Goal: Information Seeking & Learning: Learn about a topic

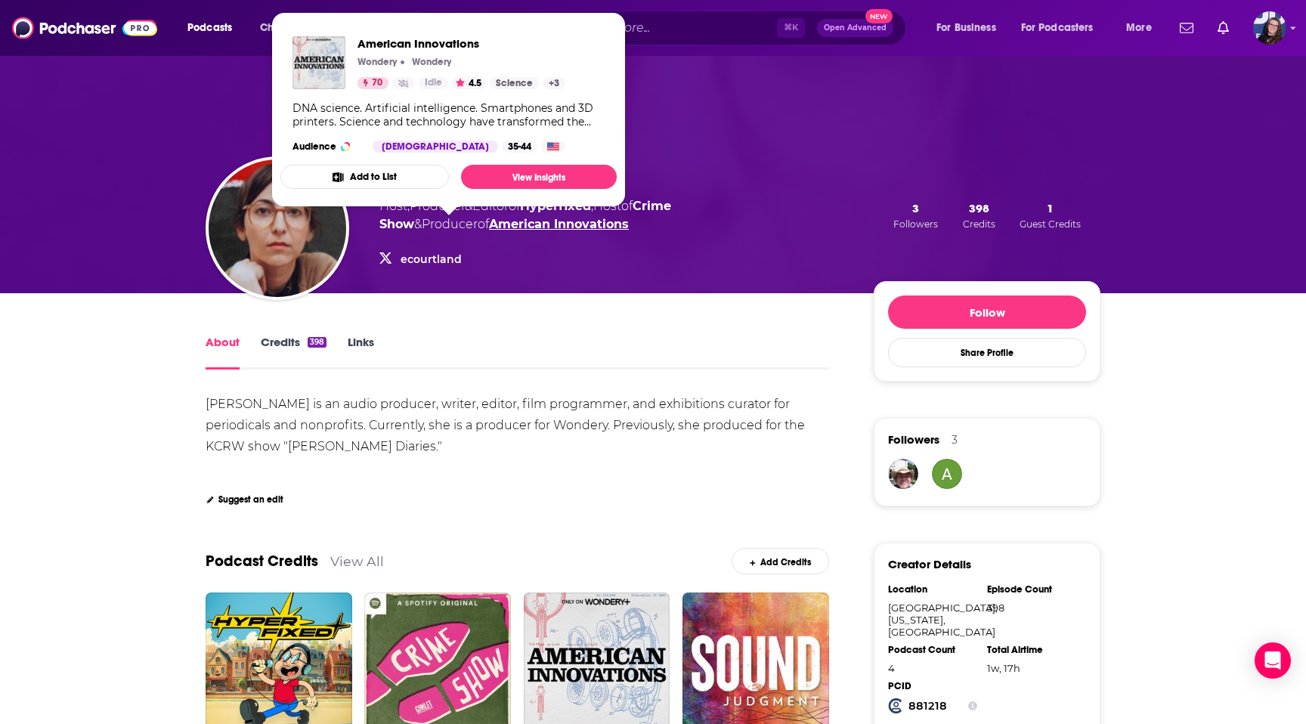
click at [489, 227] on link "American Innovations" at bounding box center [559, 224] width 140 height 14
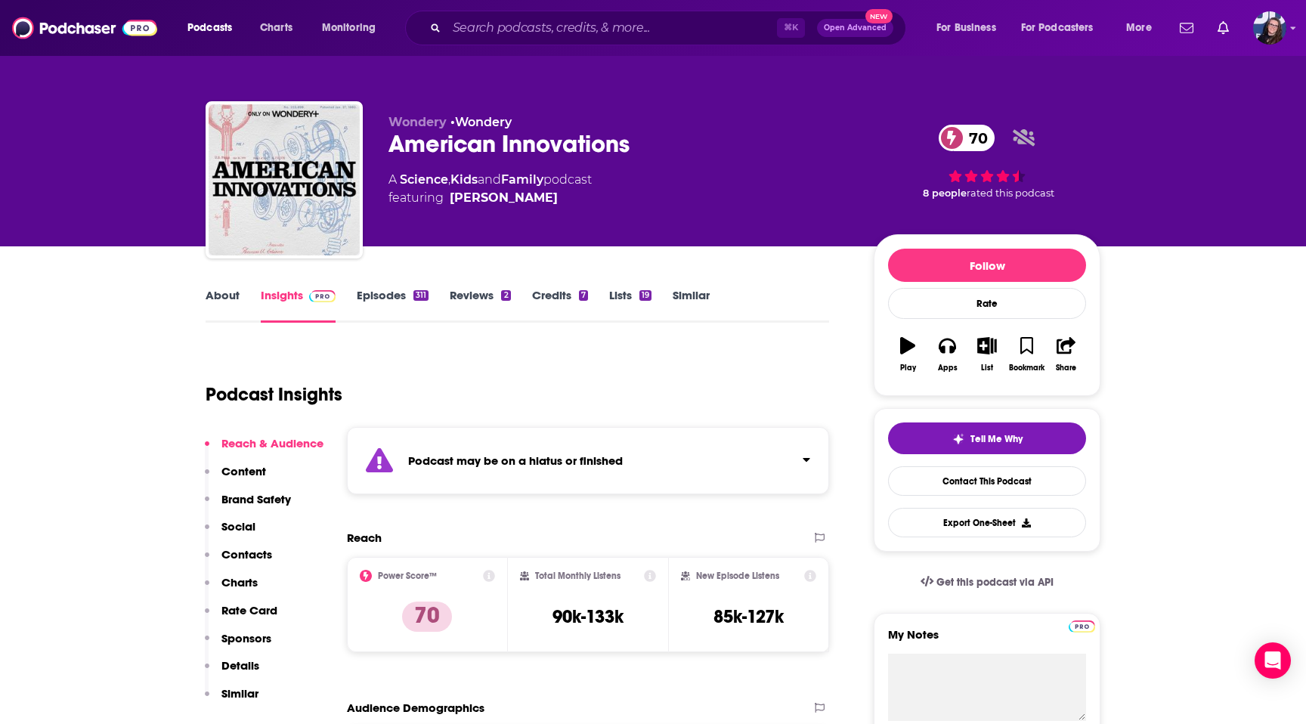
click at [391, 301] on link "Episodes 311" at bounding box center [393, 305] width 72 height 35
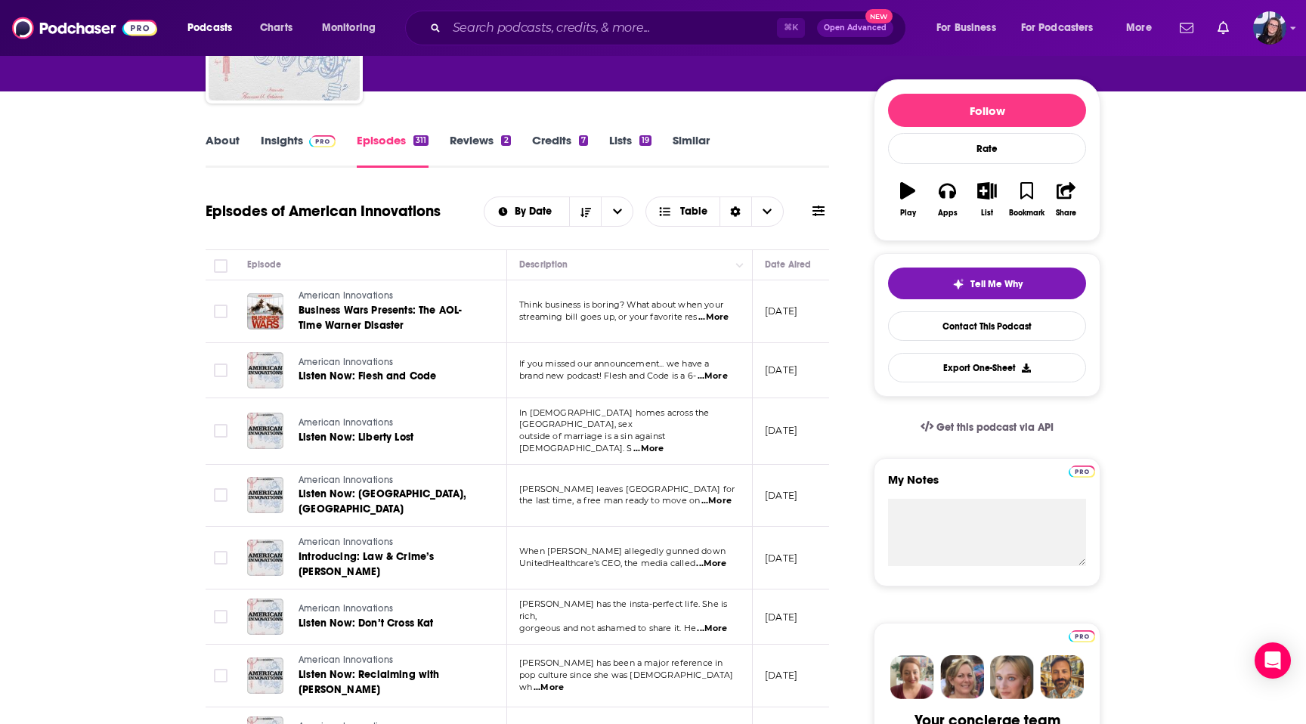
scroll to position [148, 0]
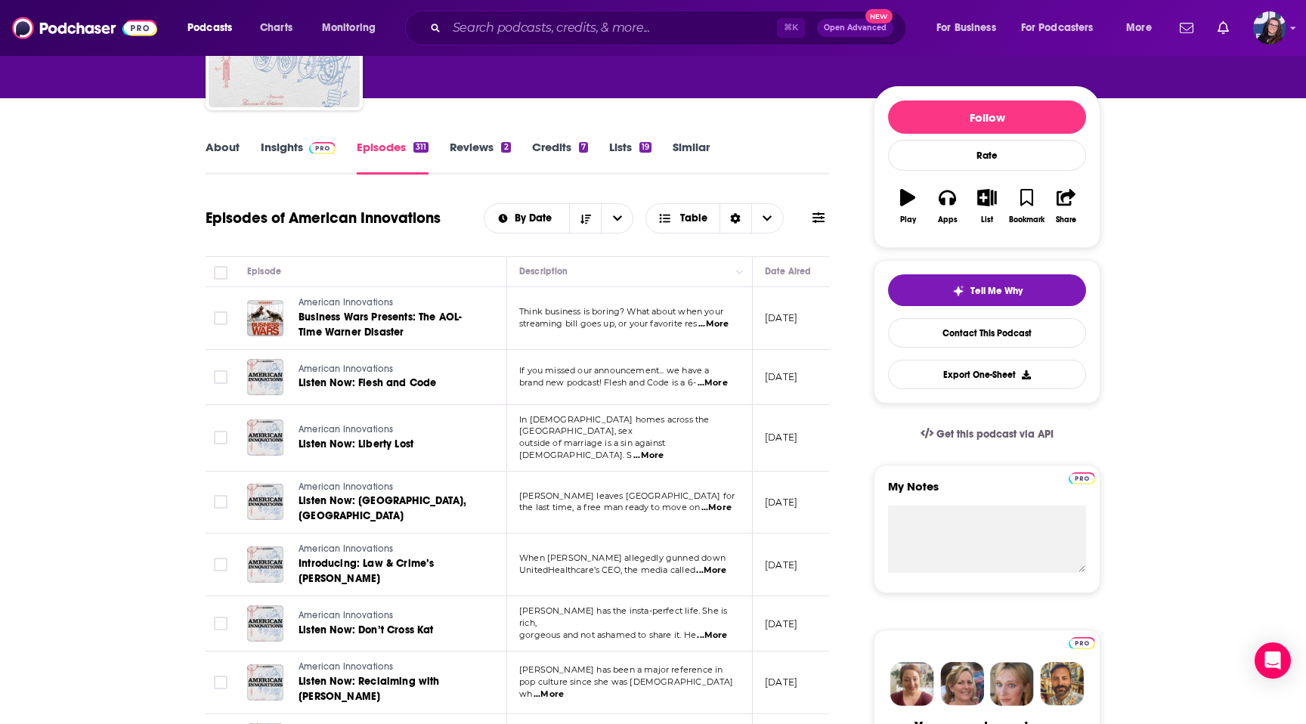
click at [301, 144] on link "Insights" at bounding box center [298, 157] width 75 height 35
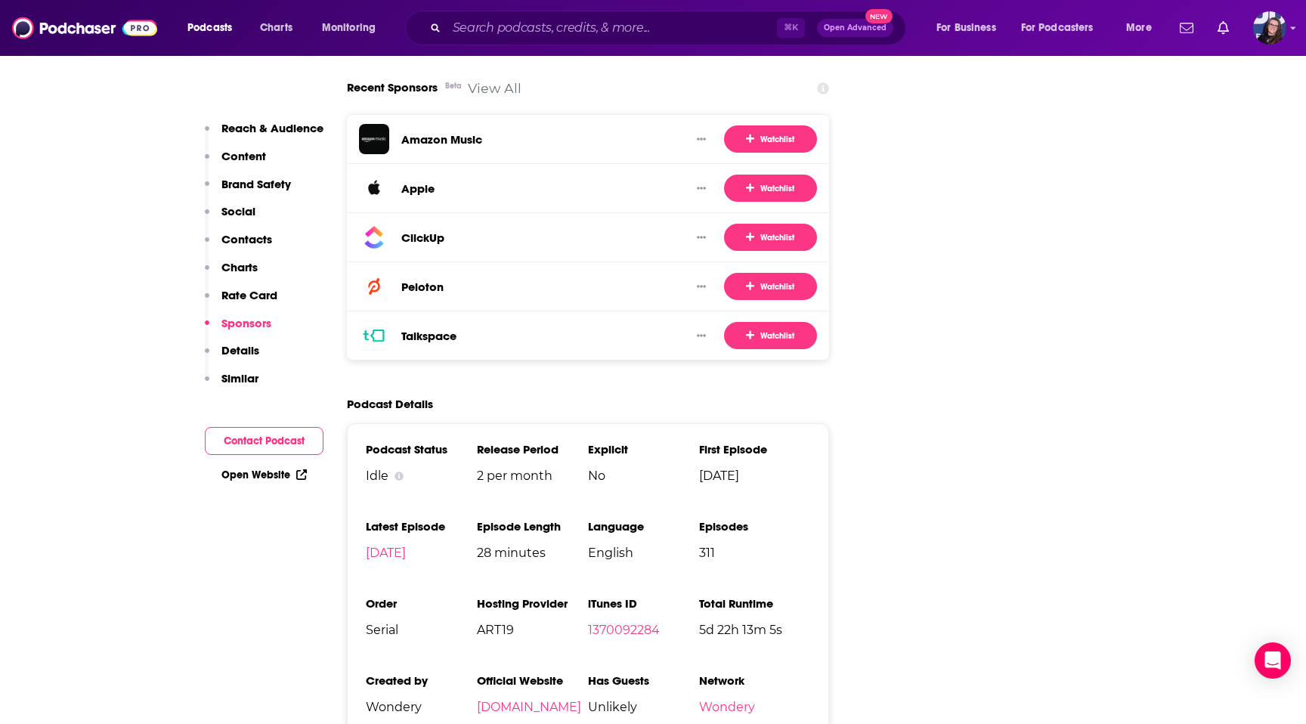
scroll to position [2607, 0]
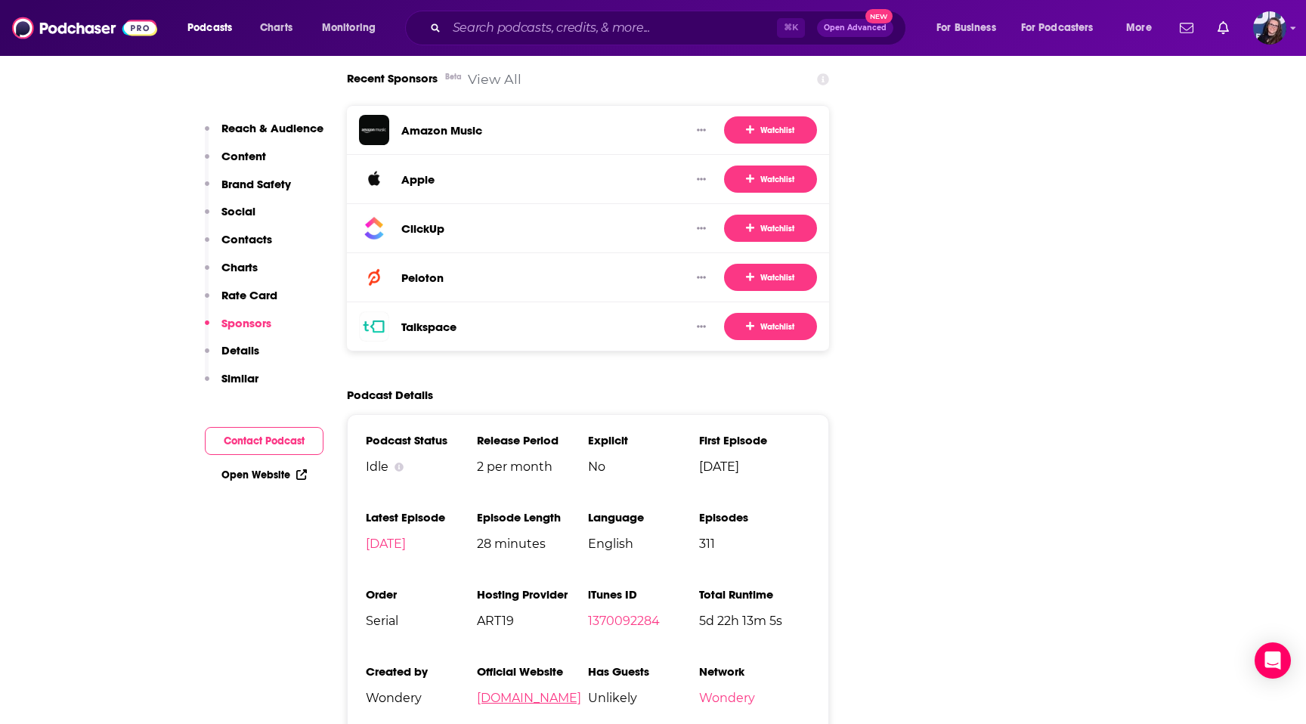
click at [503, 691] on link "wondery.com" at bounding box center [529, 698] width 104 height 14
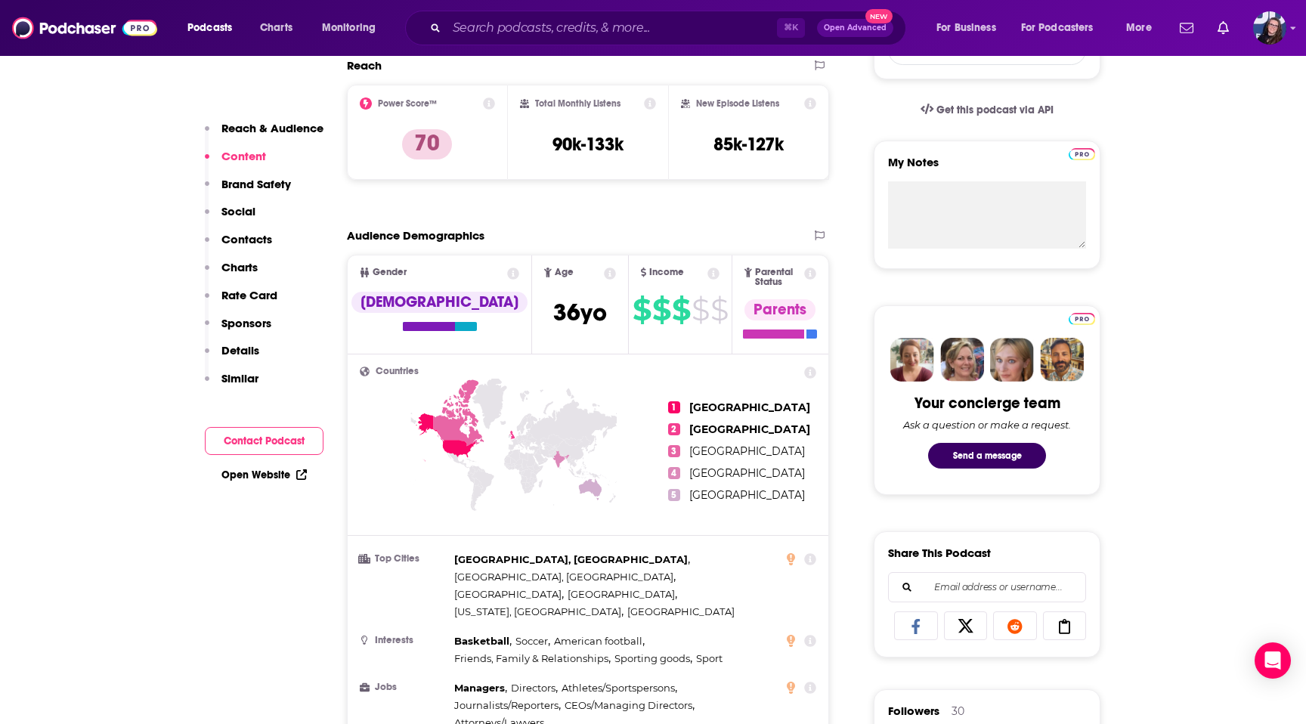
scroll to position [0, 0]
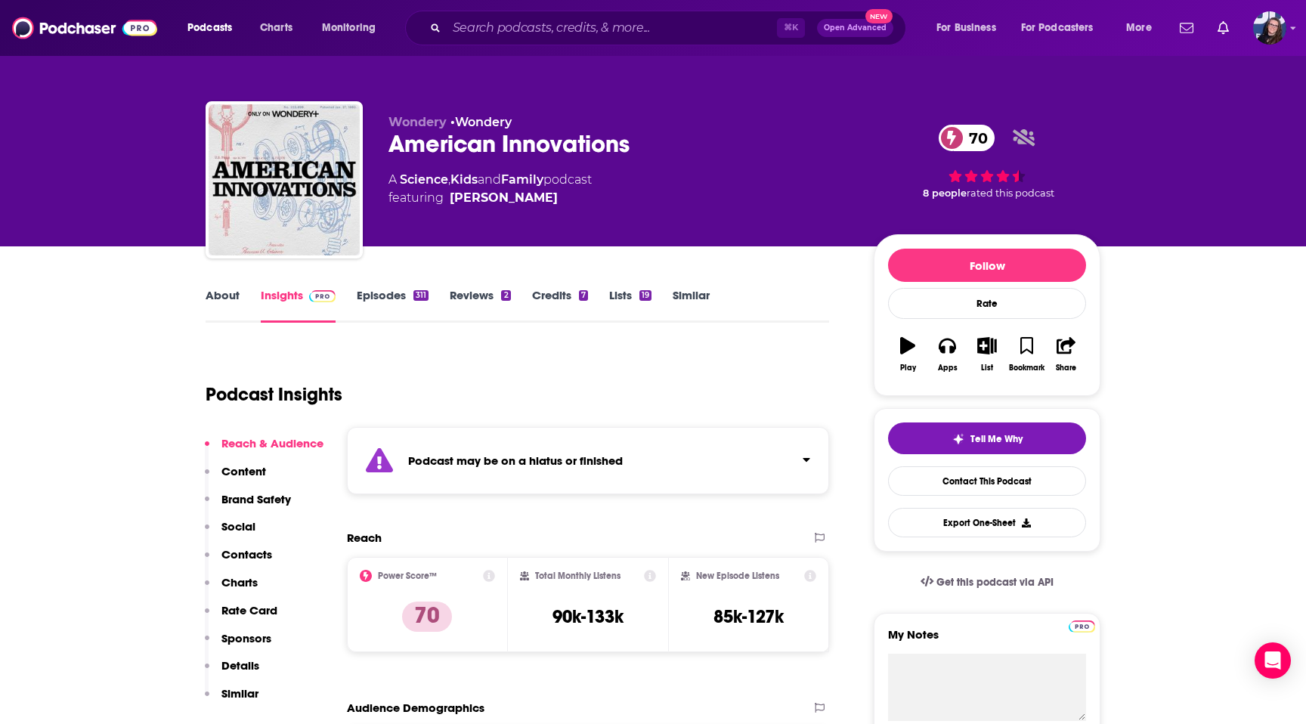
click at [397, 290] on link "Episodes 311" at bounding box center [393, 305] width 72 height 35
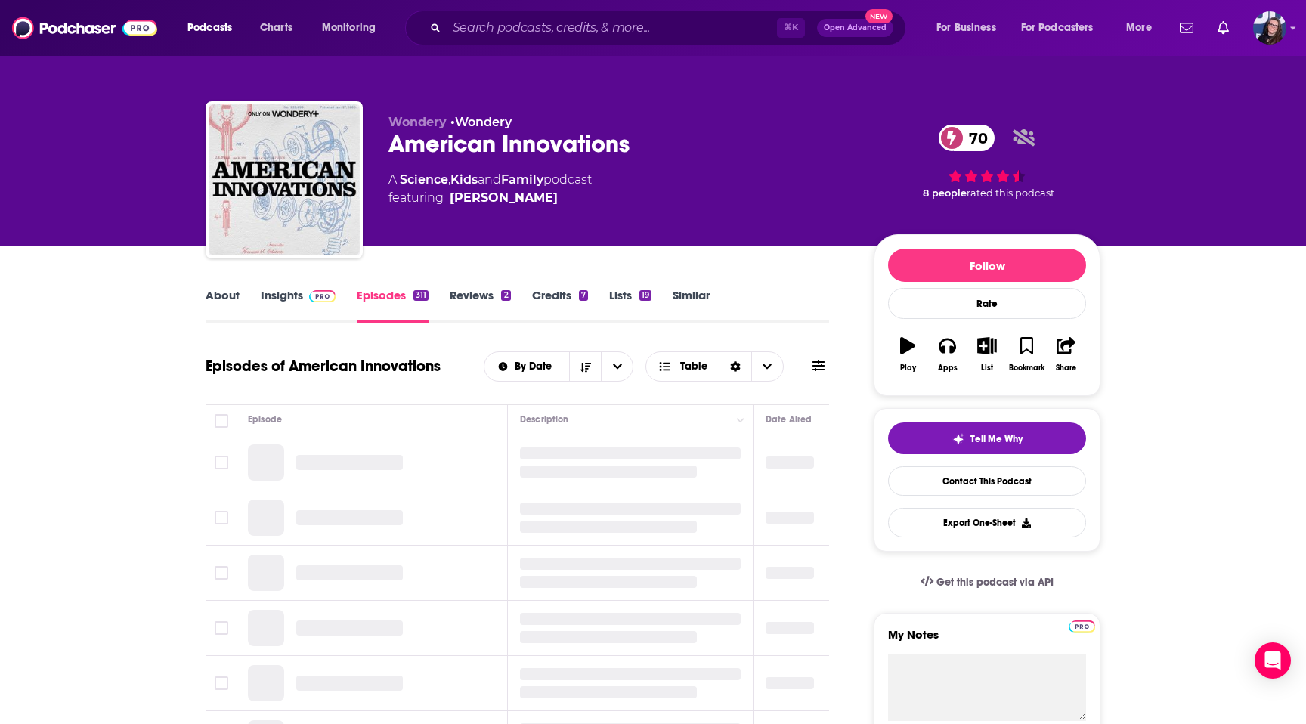
click at [314, 305] on link "Insights" at bounding box center [298, 305] width 75 height 35
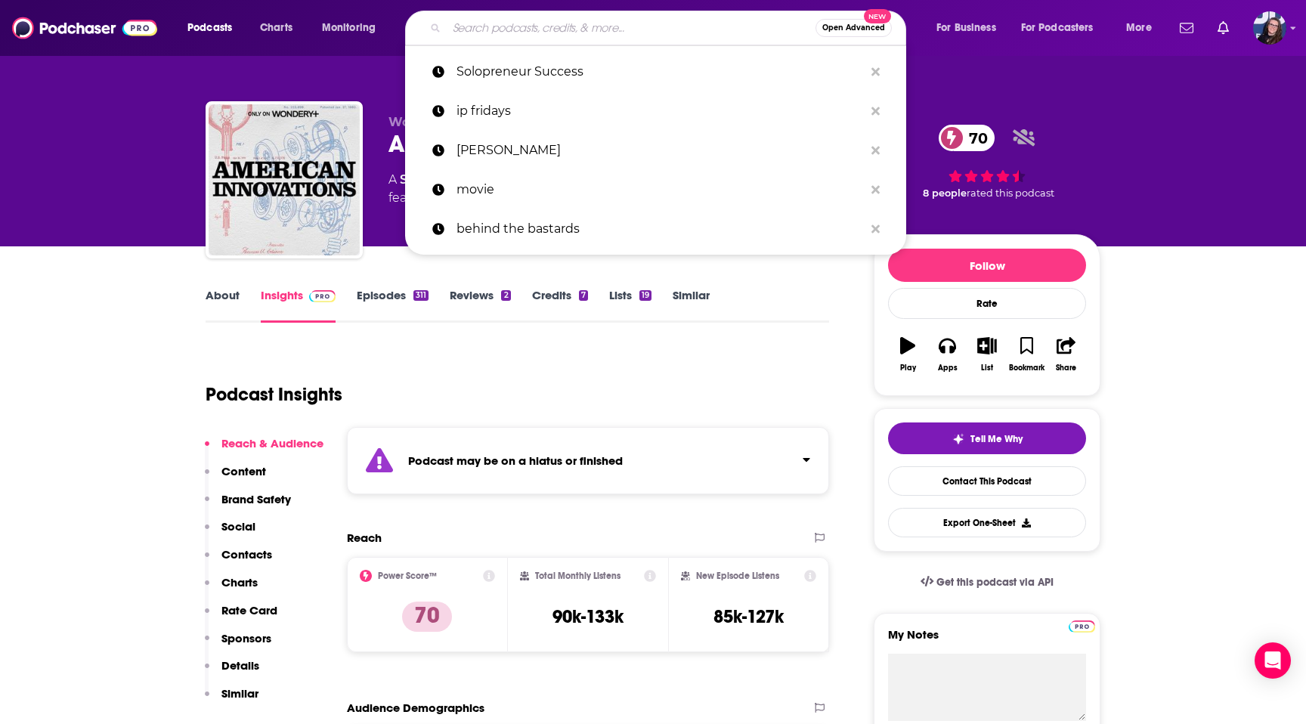
click at [494, 26] on input "Search podcasts, credits, & more..." at bounding box center [631, 28] width 369 height 24
paste input "Patents and IP with Adam Diament"
type input "Patents and IP with Adam Diament"
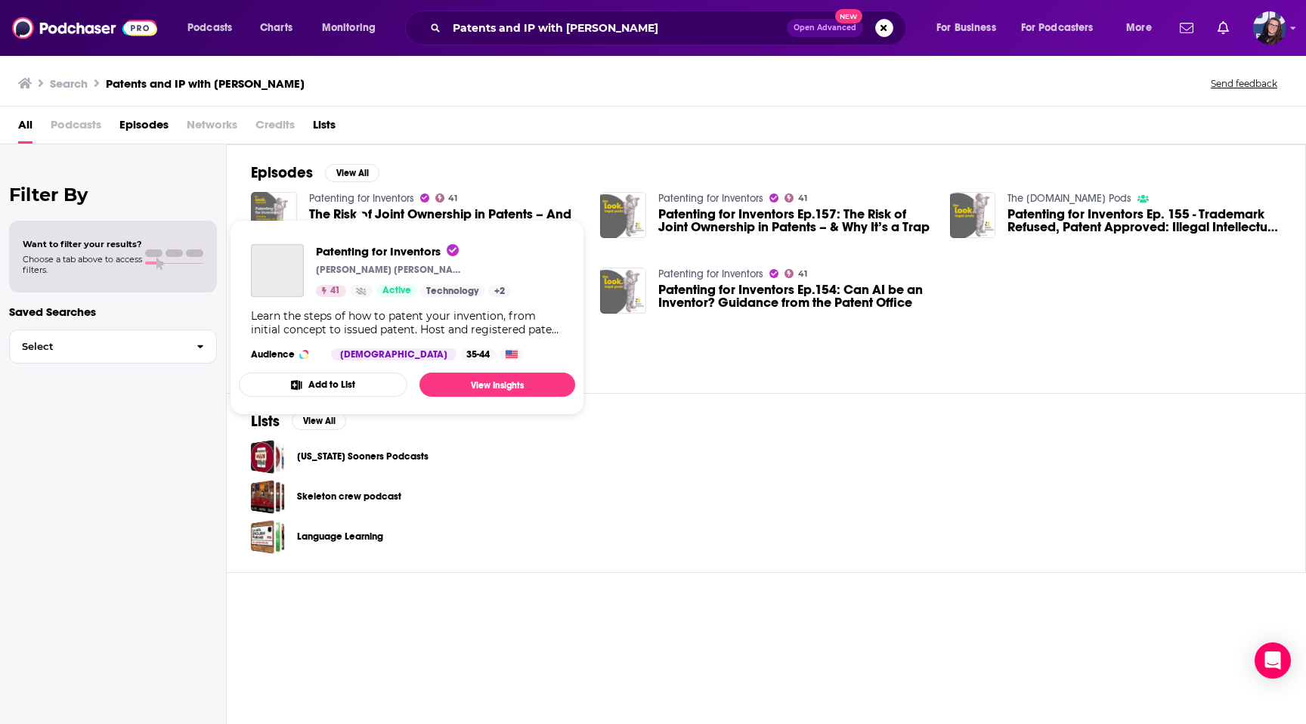
click at [335, 200] on link "Patenting for Inventors" at bounding box center [361, 198] width 105 height 13
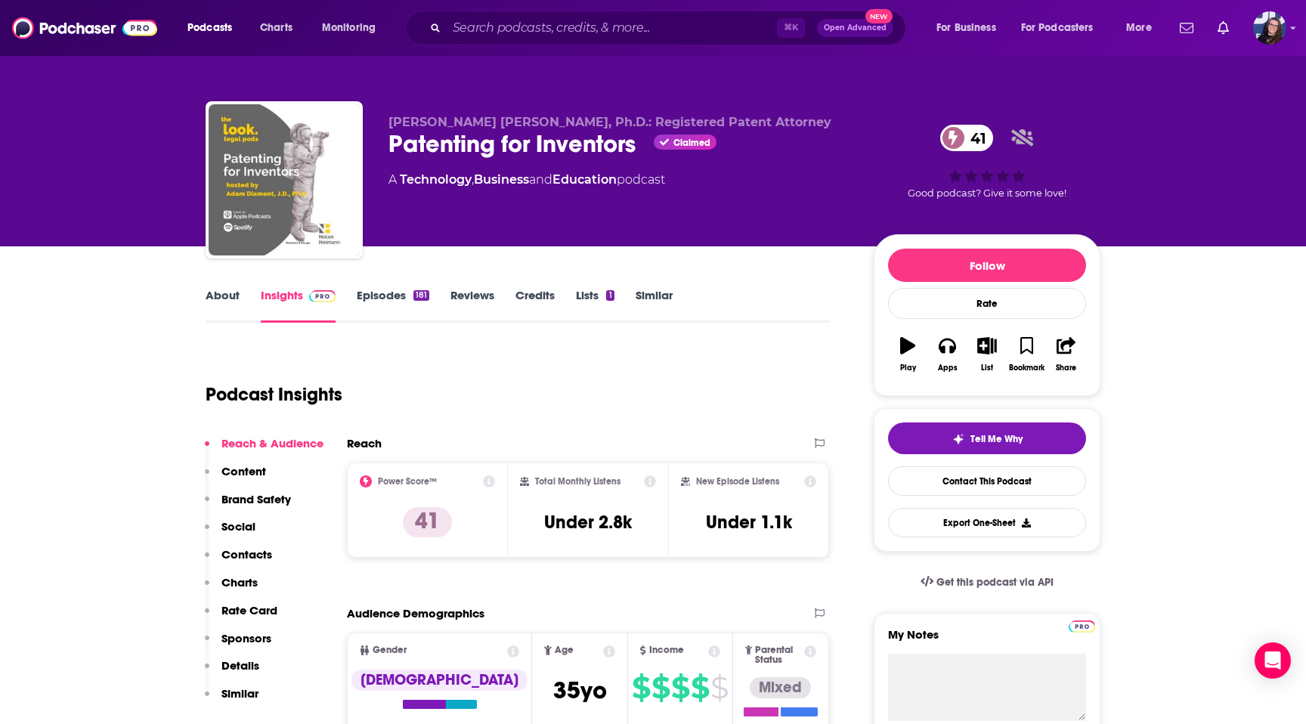
click at [388, 286] on div "About Insights Episodes 181 Reviews Credits Lists 1 Similar" at bounding box center [518, 304] width 624 height 37
click at [537, 33] on input "Search podcasts, credits, & more..." at bounding box center [612, 28] width 330 height 24
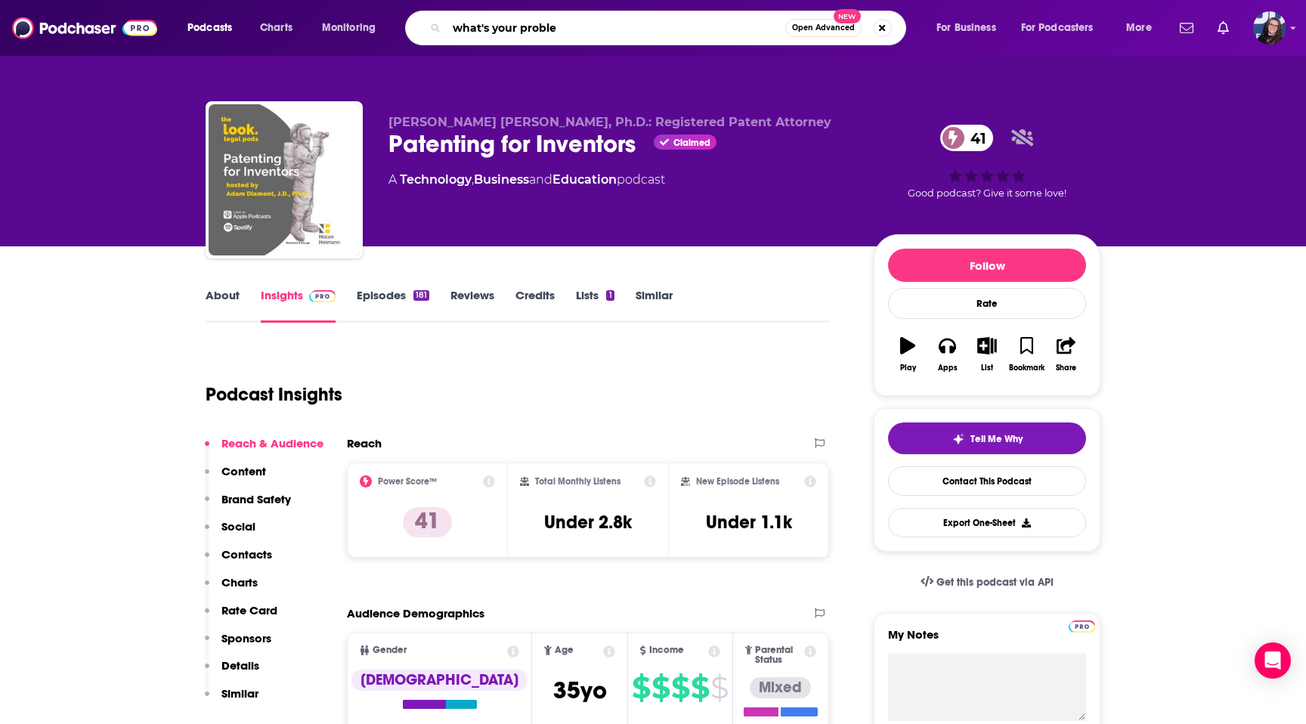
type input "what's your problem"
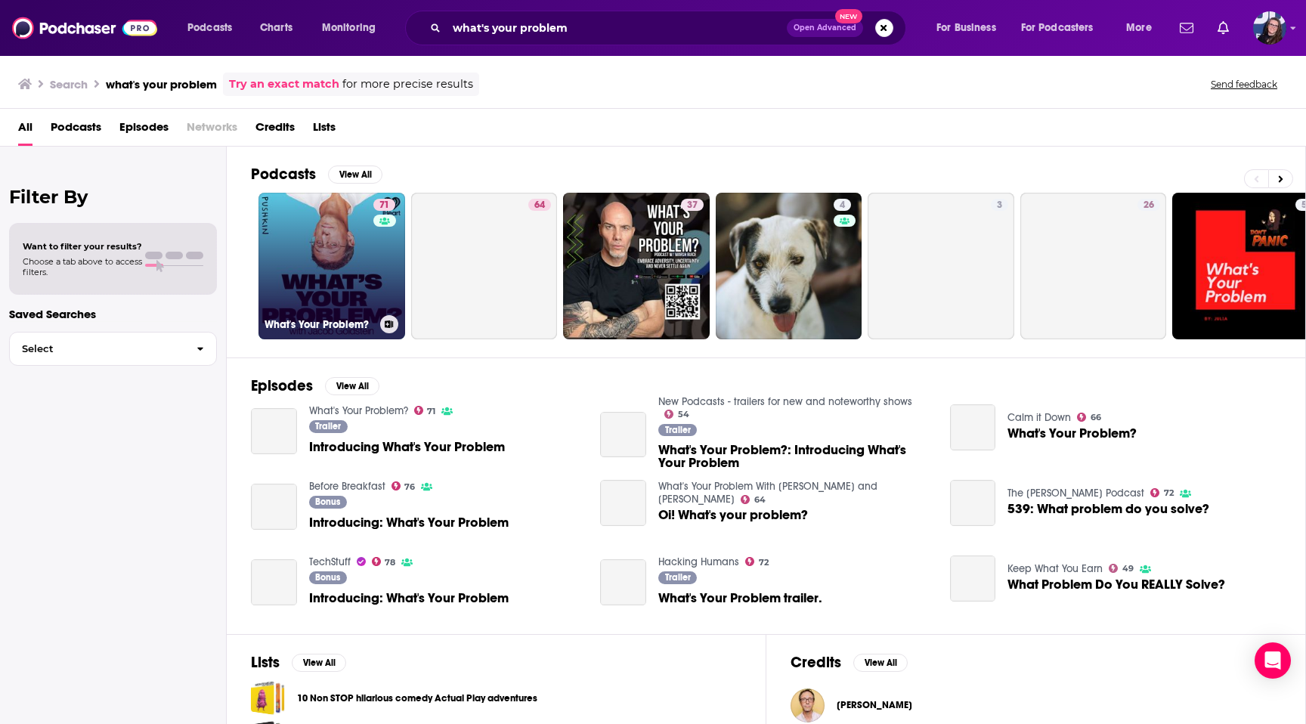
click at [312, 300] on link "71 What's Your Problem?" at bounding box center [332, 266] width 147 height 147
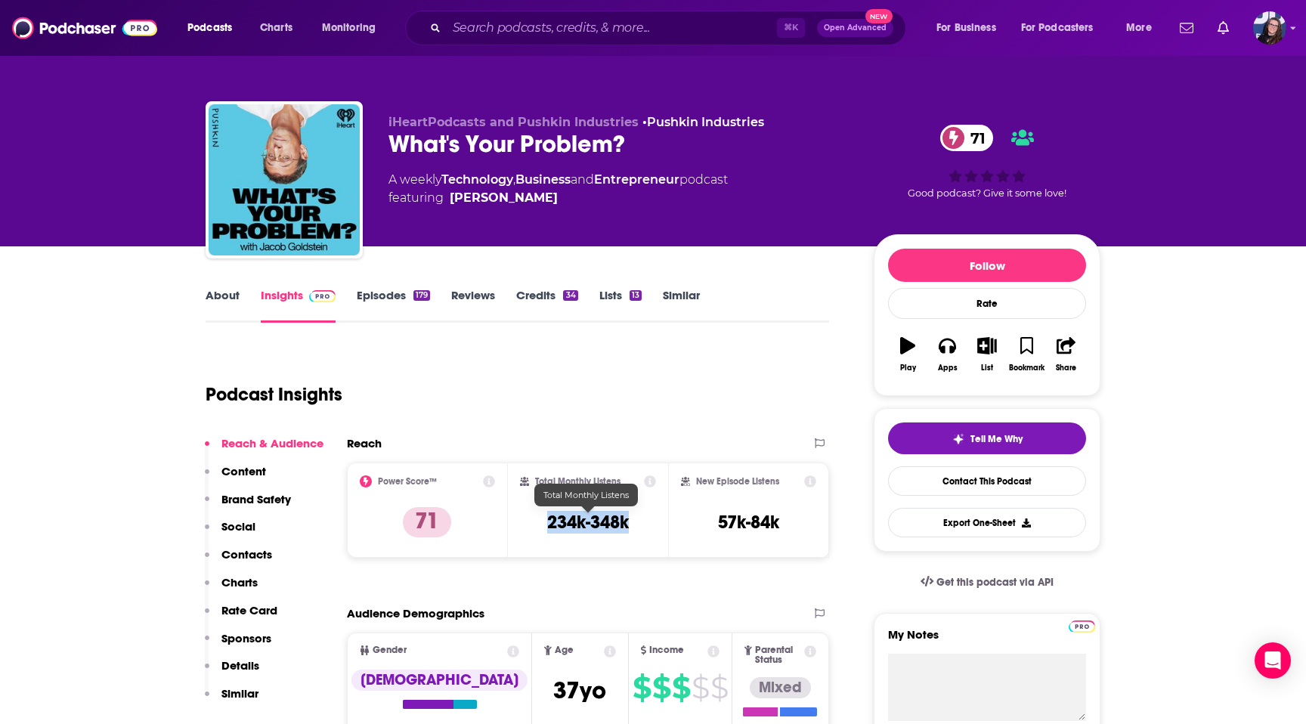
drag, startPoint x: 634, startPoint y: 528, endPoint x: 524, endPoint y: 528, distance: 110.4
click at [524, 528] on div "Total Monthly Listens 234k-348k" at bounding box center [588, 510] width 137 height 70
copy h3 "234k-348k"
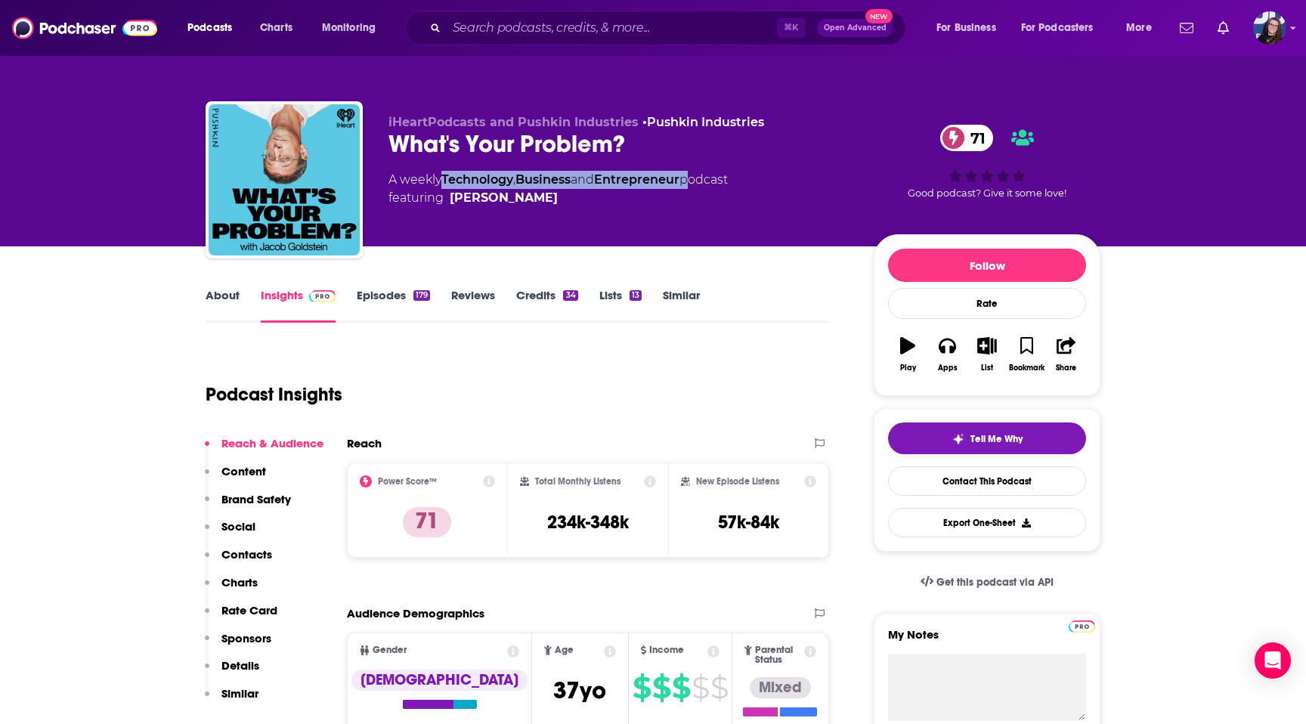
drag, startPoint x: 693, startPoint y: 181, endPoint x: 445, endPoint y: 178, distance: 247.9
click at [445, 178] on div "A weekly Technology , Business and Entrepreneur podcast featuring Jacob Goldste…" at bounding box center [558, 189] width 339 height 36
copy div "Technology , Business and Entrepreneur"
click at [451, 28] on input "Search podcasts, credits, & more..." at bounding box center [612, 28] width 330 height 24
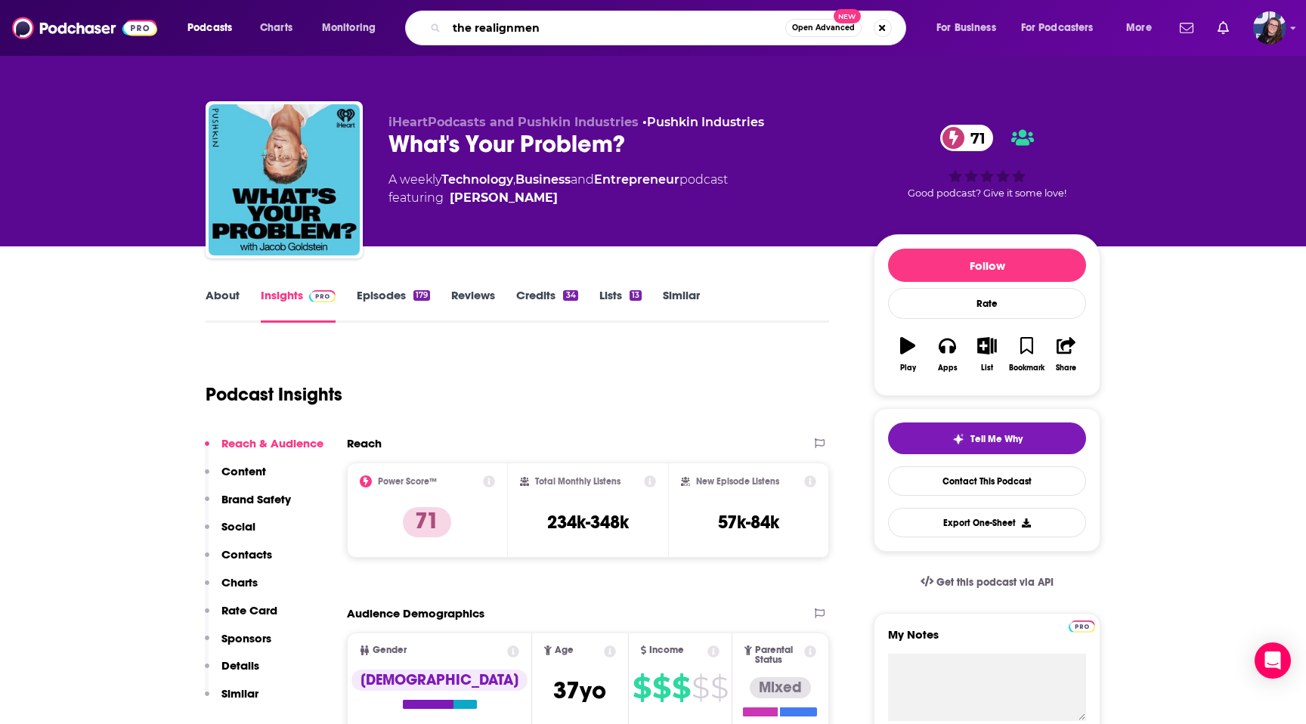
type input "the realignment"
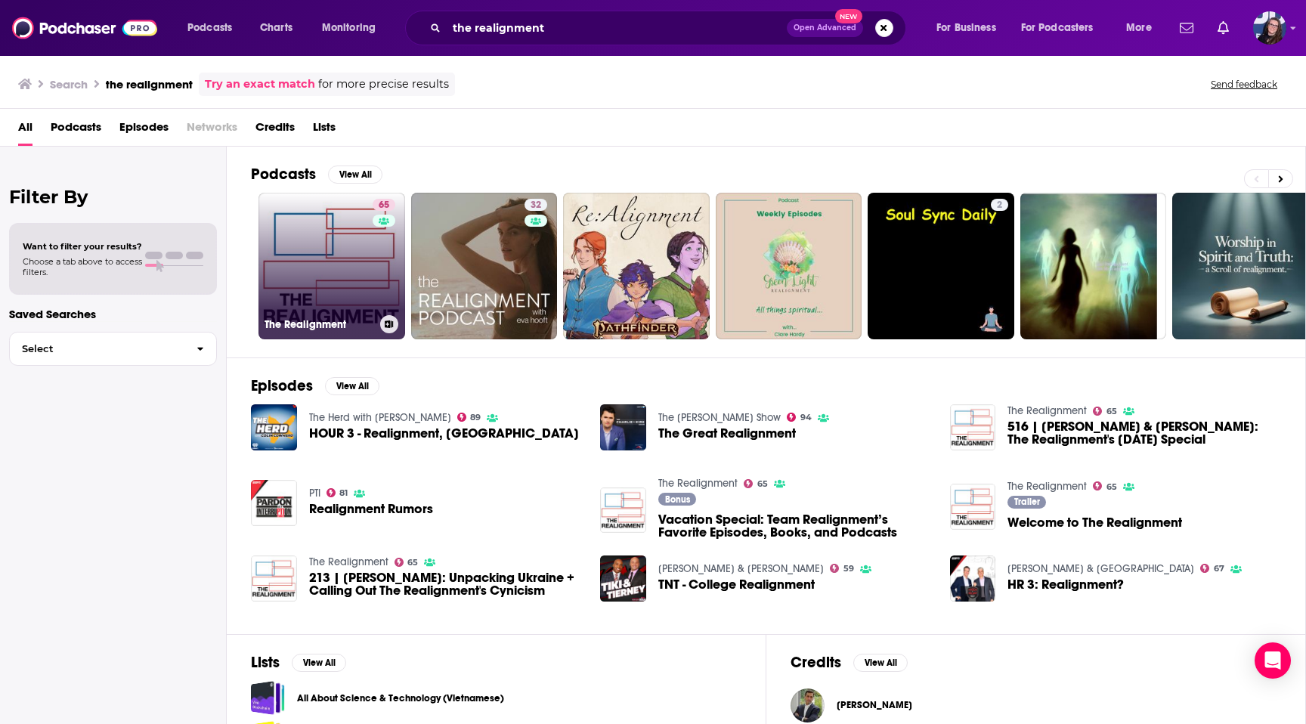
click at [367, 285] on link "65 The Realignment" at bounding box center [332, 266] width 147 height 147
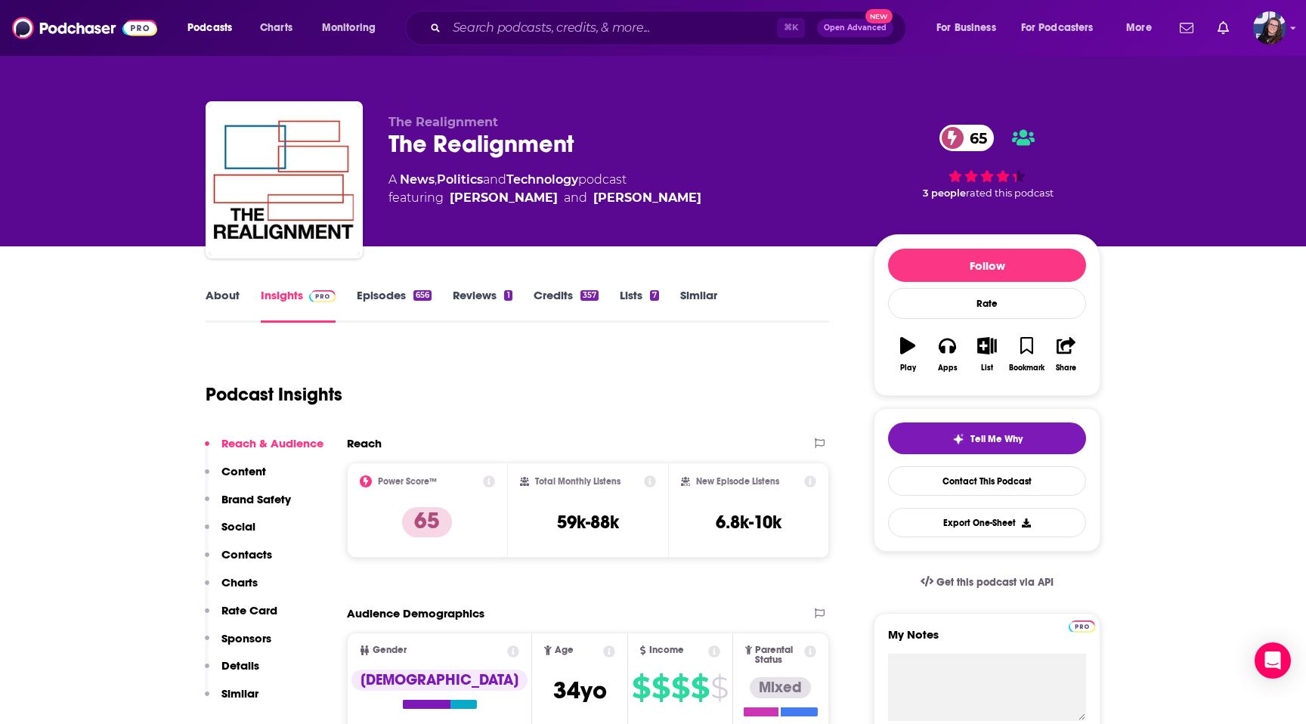
click at [212, 297] on link "About" at bounding box center [223, 305] width 34 height 35
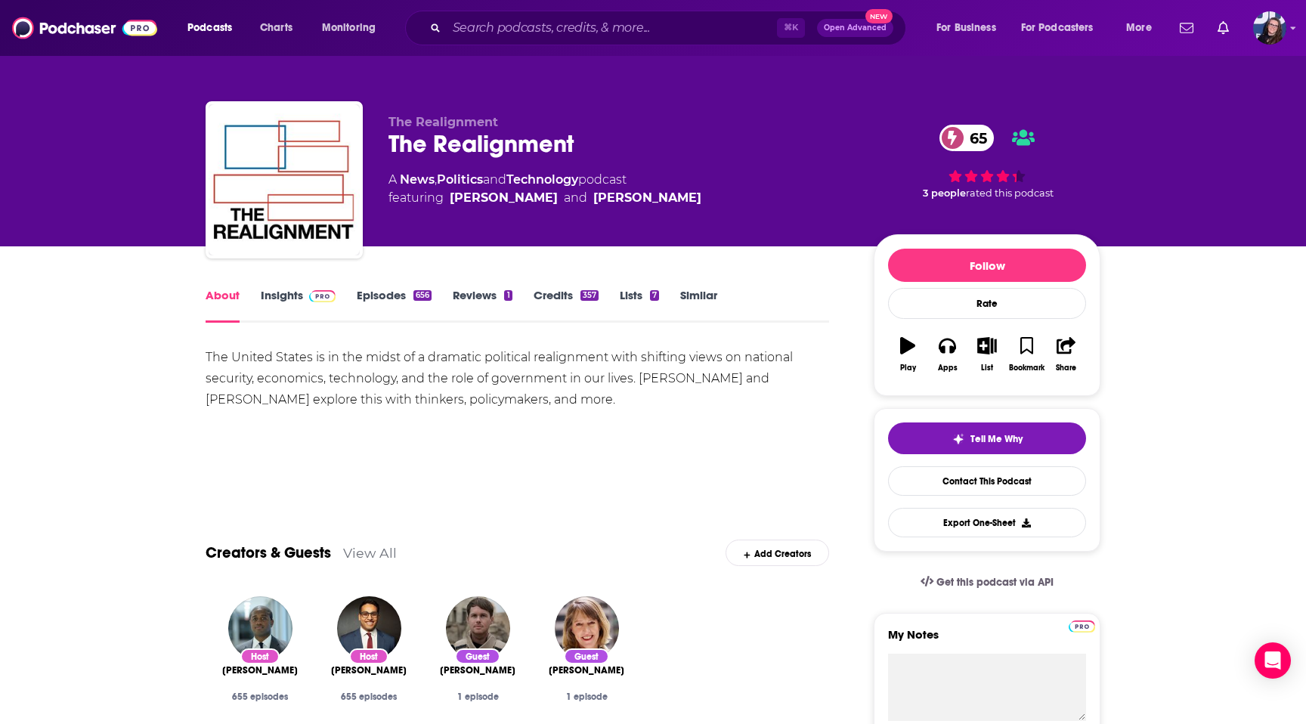
click at [311, 289] on span at bounding box center [322, 295] width 26 height 14
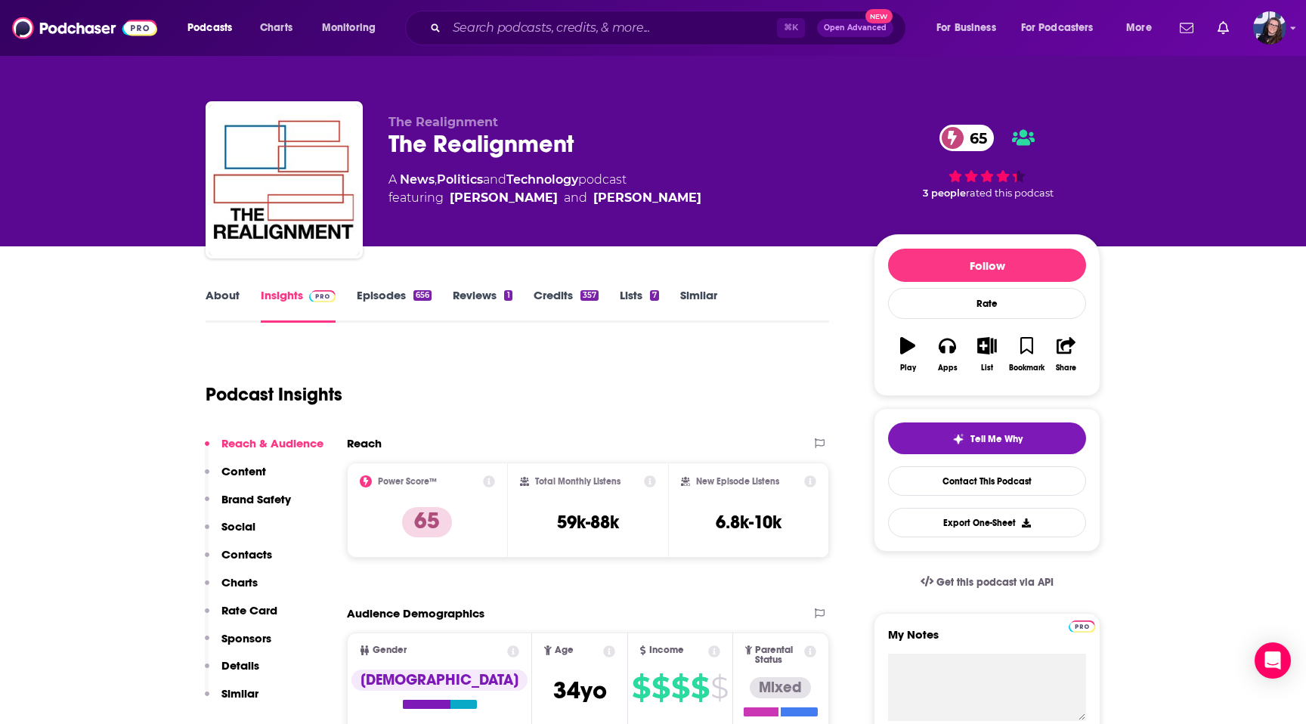
click at [379, 305] on link "Episodes 656" at bounding box center [394, 305] width 75 height 35
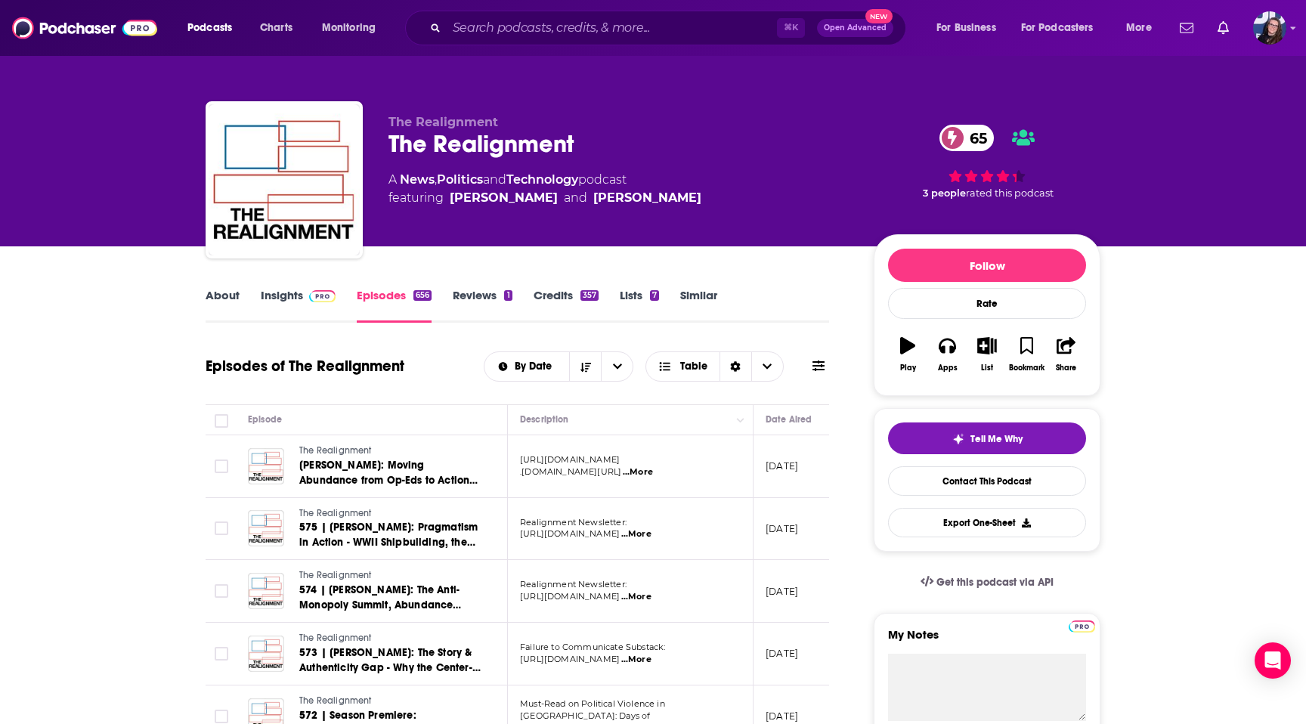
click at [303, 293] on span at bounding box center [319, 295] width 33 height 14
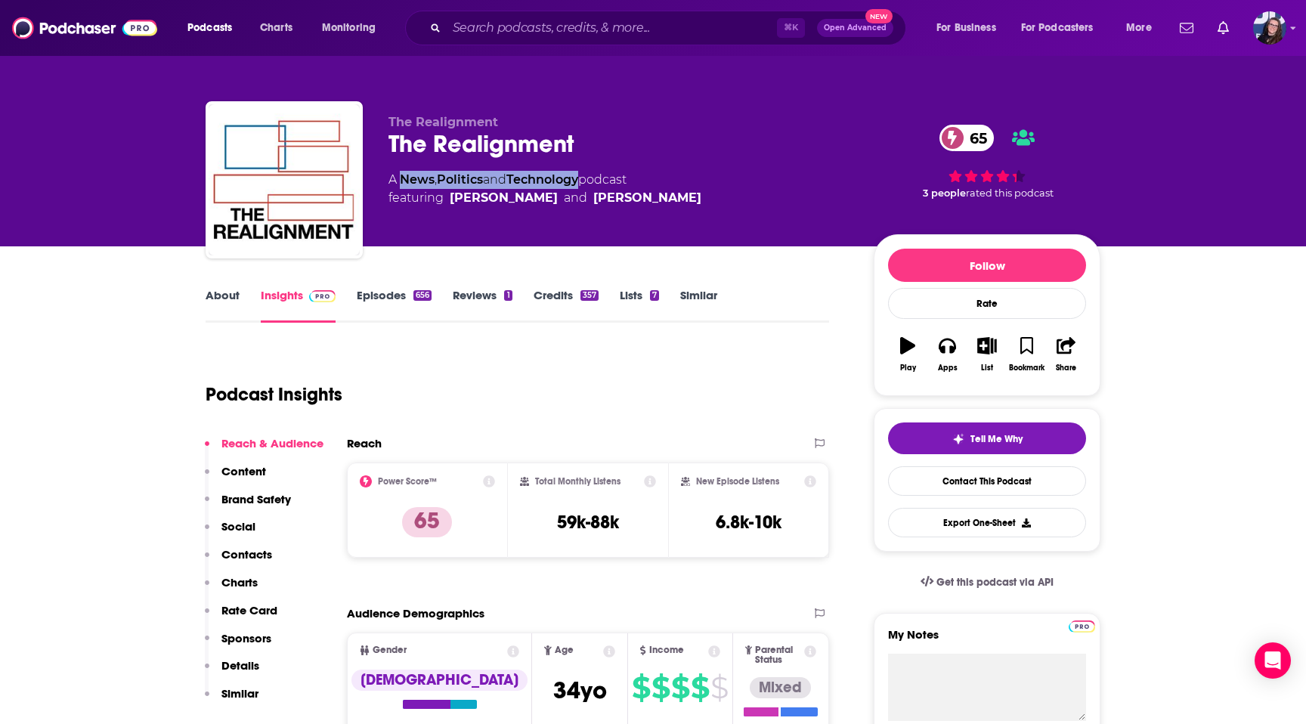
drag, startPoint x: 588, startPoint y: 182, endPoint x: 403, endPoint y: 186, distance: 185.2
click at [403, 186] on div "A News , Politics and Technology podcast featuring Saagar Enjeti and Marshall K…" at bounding box center [545, 189] width 313 height 36
copy div "News , Politics and Technology"
click at [554, 18] on input "Search podcasts, credits, & more..." at bounding box center [612, 28] width 330 height 24
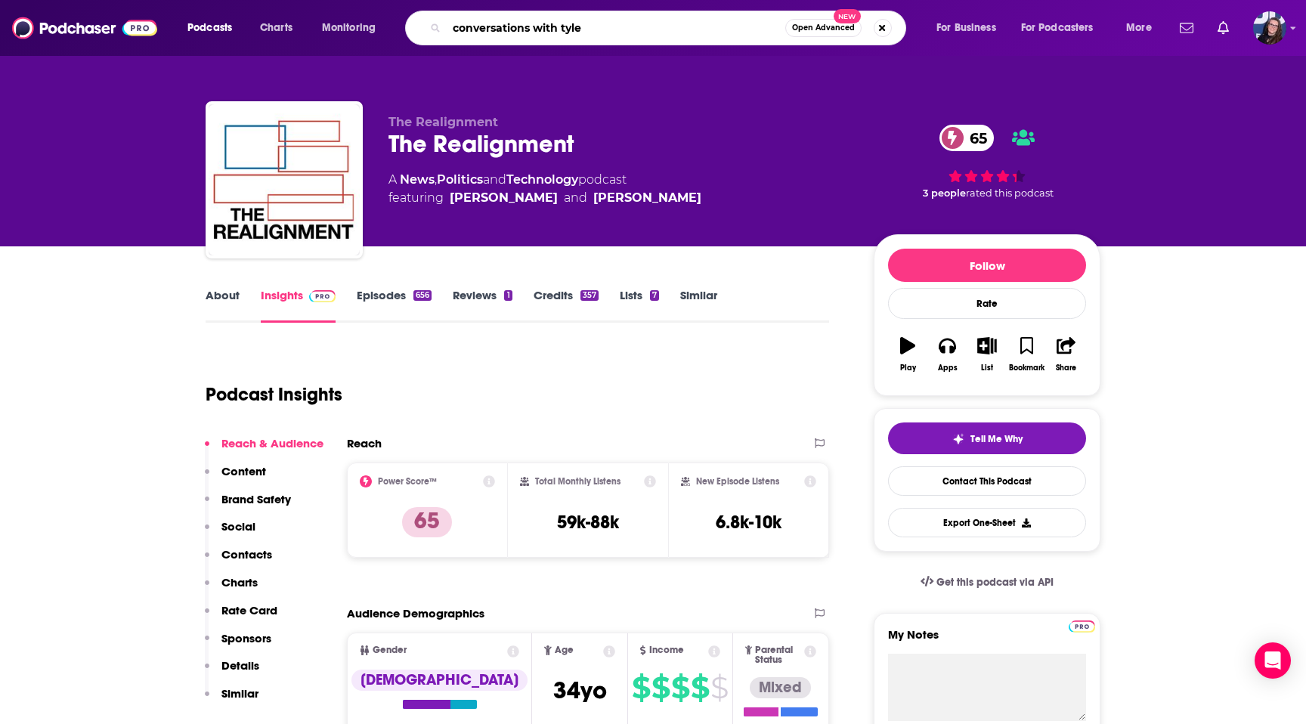
type input "conversations with [PERSON_NAME]"
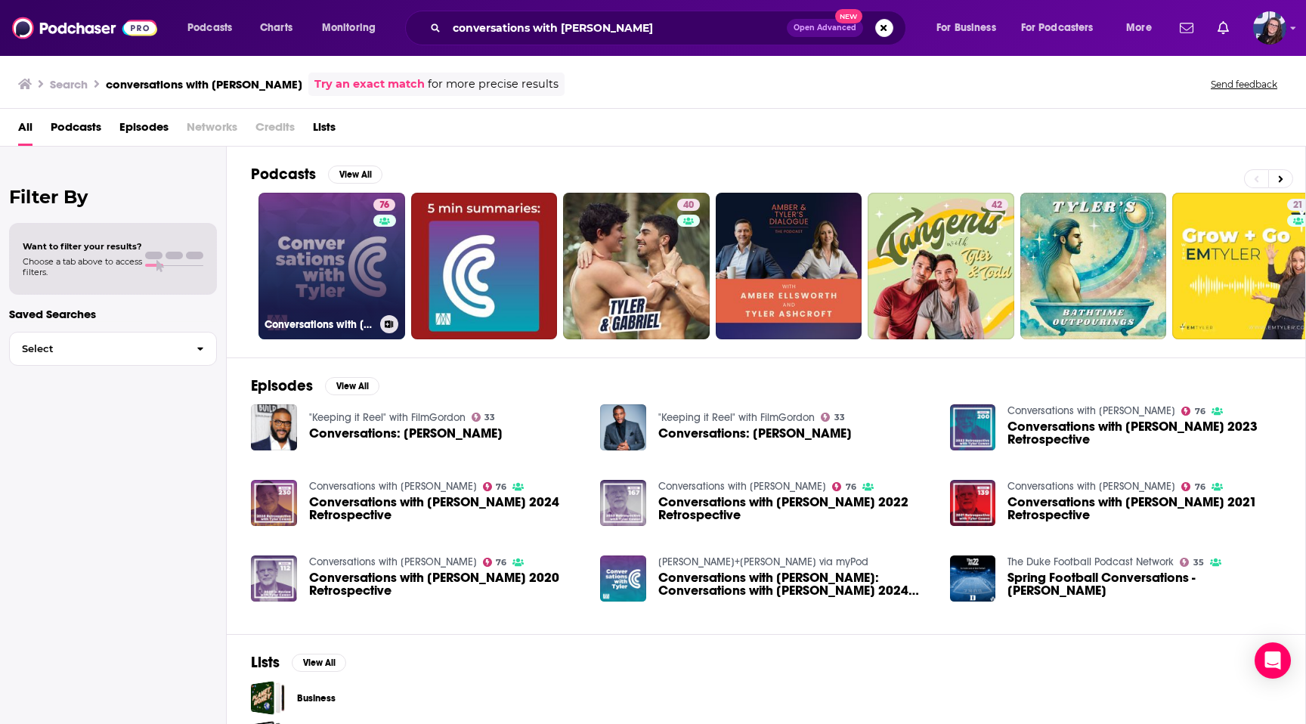
click at [328, 281] on link "76 Conversations with Tyler" at bounding box center [332, 266] width 147 height 147
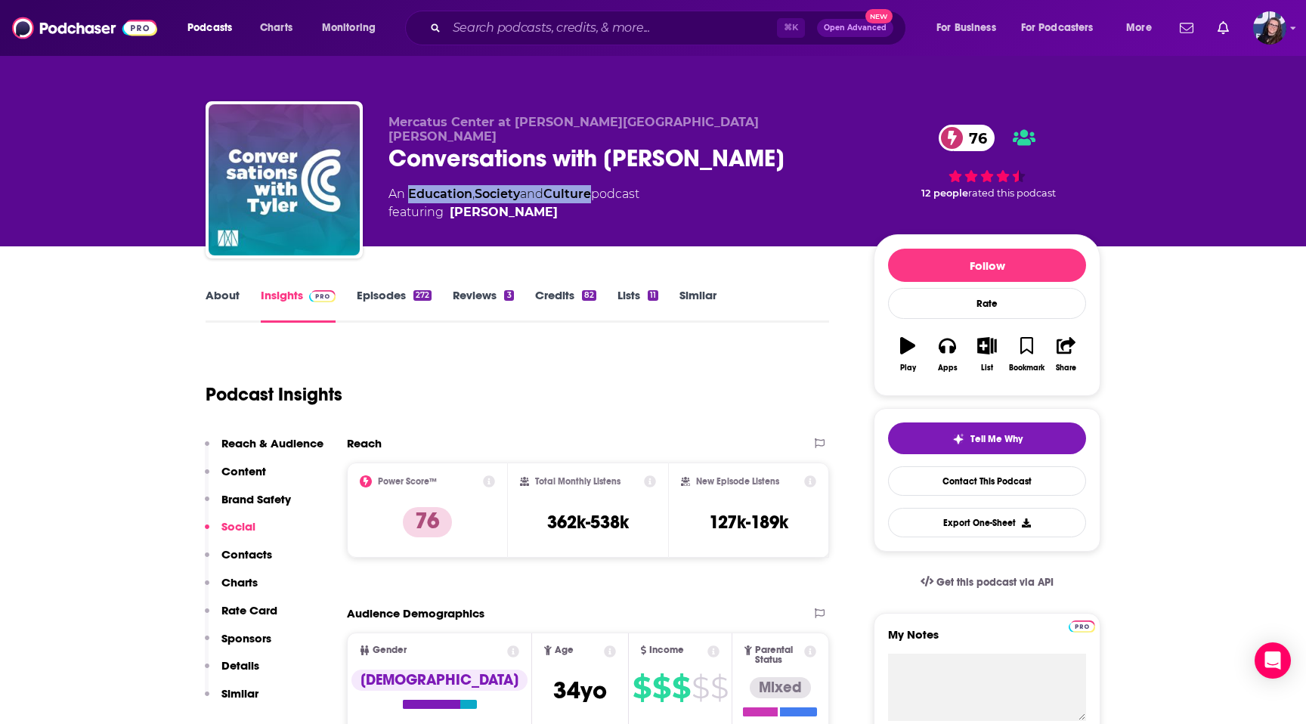
drag, startPoint x: 600, startPoint y: 181, endPoint x: 411, endPoint y: 184, distance: 189.0
click at [411, 185] on div "An Education , Society and Culture podcast featuring Tyler Cowen" at bounding box center [514, 203] width 251 height 36
copy div "Education , Society and Culture"
drag, startPoint x: 603, startPoint y: 523, endPoint x: 534, endPoint y: 521, distance: 69.6
click at [534, 521] on div "Total Monthly Listens 362k-538k" at bounding box center [588, 510] width 137 height 70
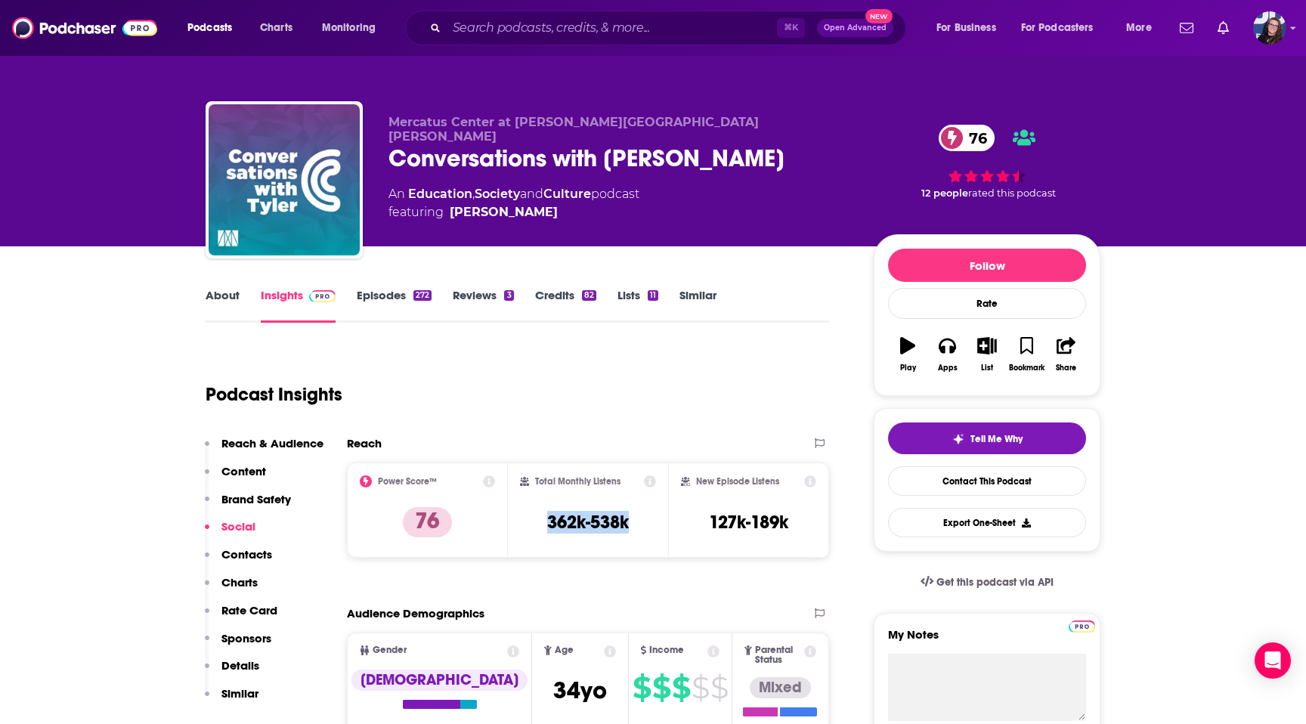
copy h3 "362k-538k"
drag, startPoint x: 677, startPoint y: 119, endPoint x: 380, endPoint y: 119, distance: 297.1
click at [380, 119] on div "Mercatus Center at George Mason University Conversations with Tyler 76 An Educa…" at bounding box center [653, 182] width 895 height 163
copy span "Mercatus Center at George Mason University"
click at [486, 26] on input "Search podcasts, credits, & more..." at bounding box center [612, 28] width 330 height 24
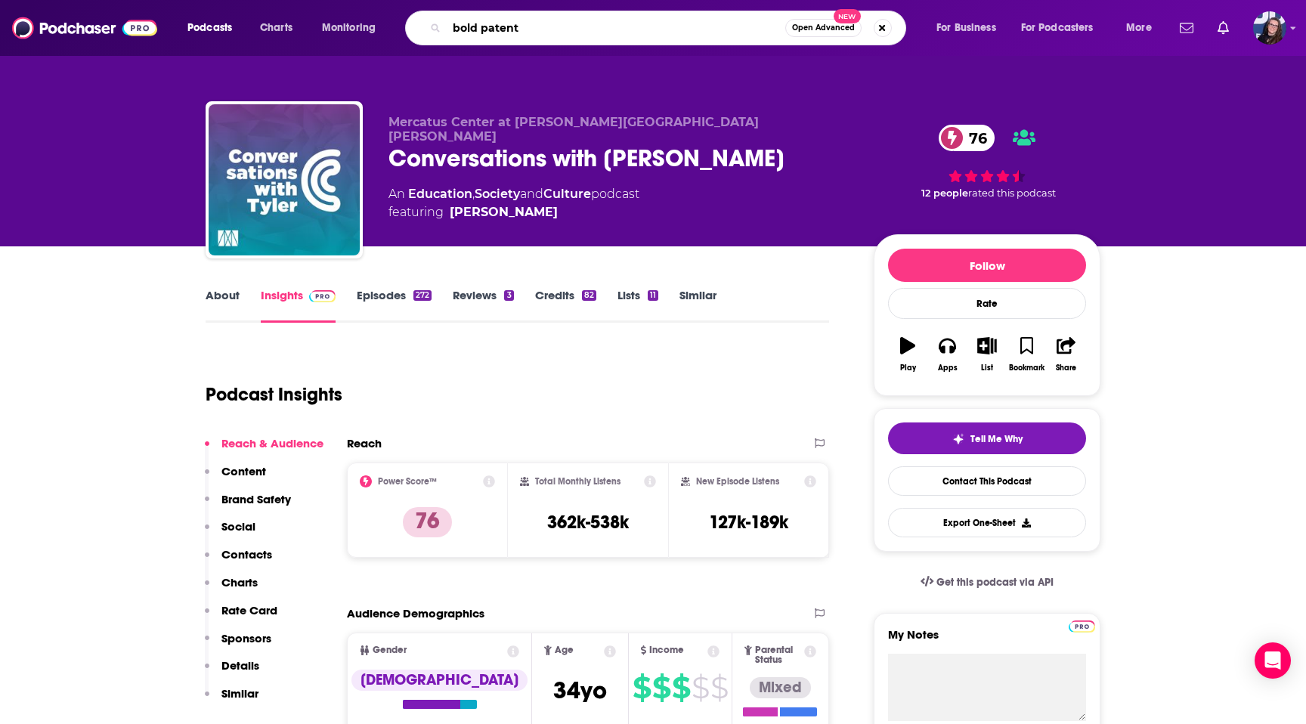
type input "bold patents"
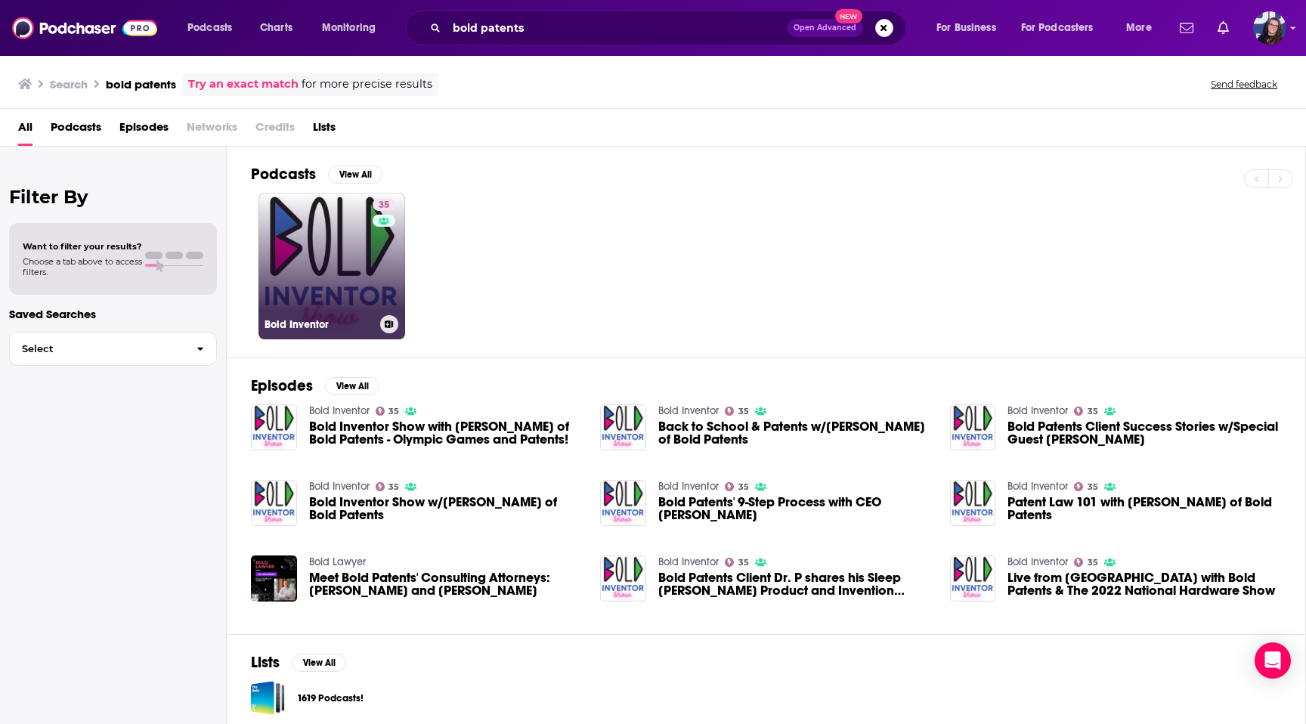
click at [341, 291] on link "35 Bold Inventor" at bounding box center [332, 266] width 147 height 147
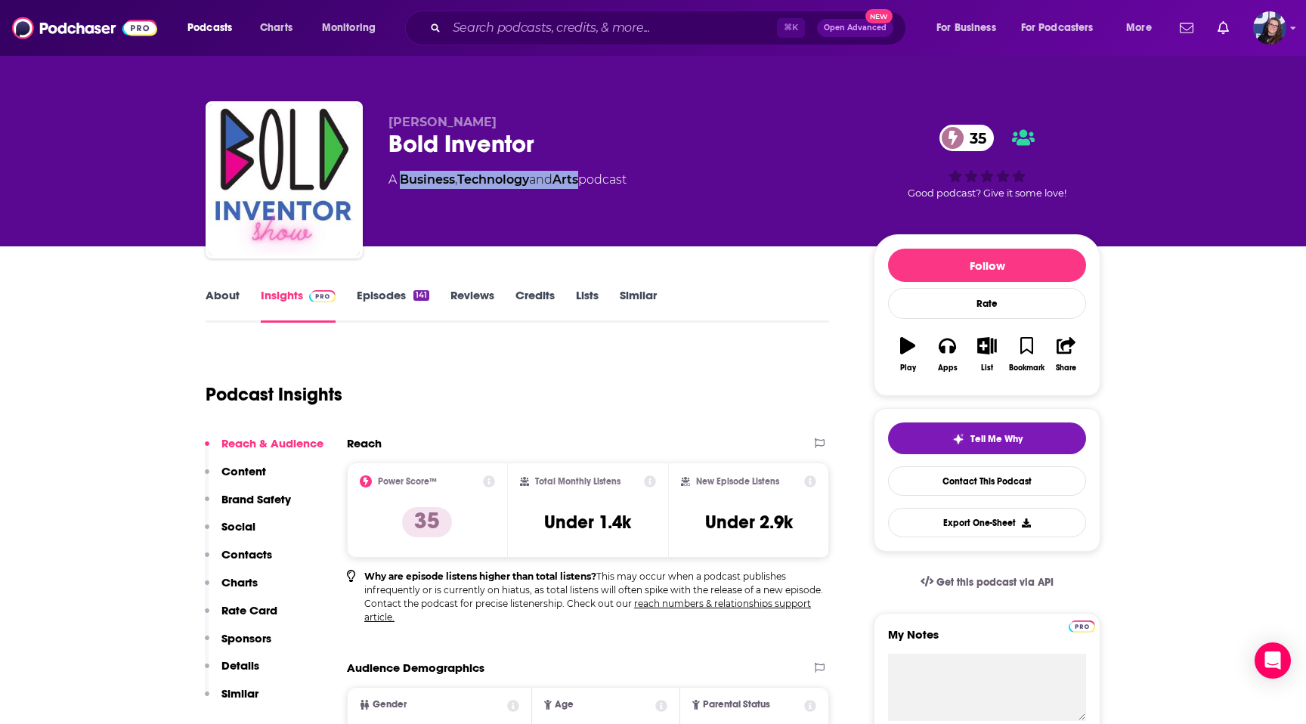
drag, startPoint x: 589, startPoint y: 181, endPoint x: 400, endPoint y: 181, distance: 189.0
click at [400, 181] on div "A Business , Technology and Arts podcast" at bounding box center [508, 180] width 238 height 18
copy div "Business , Technology and Arts"
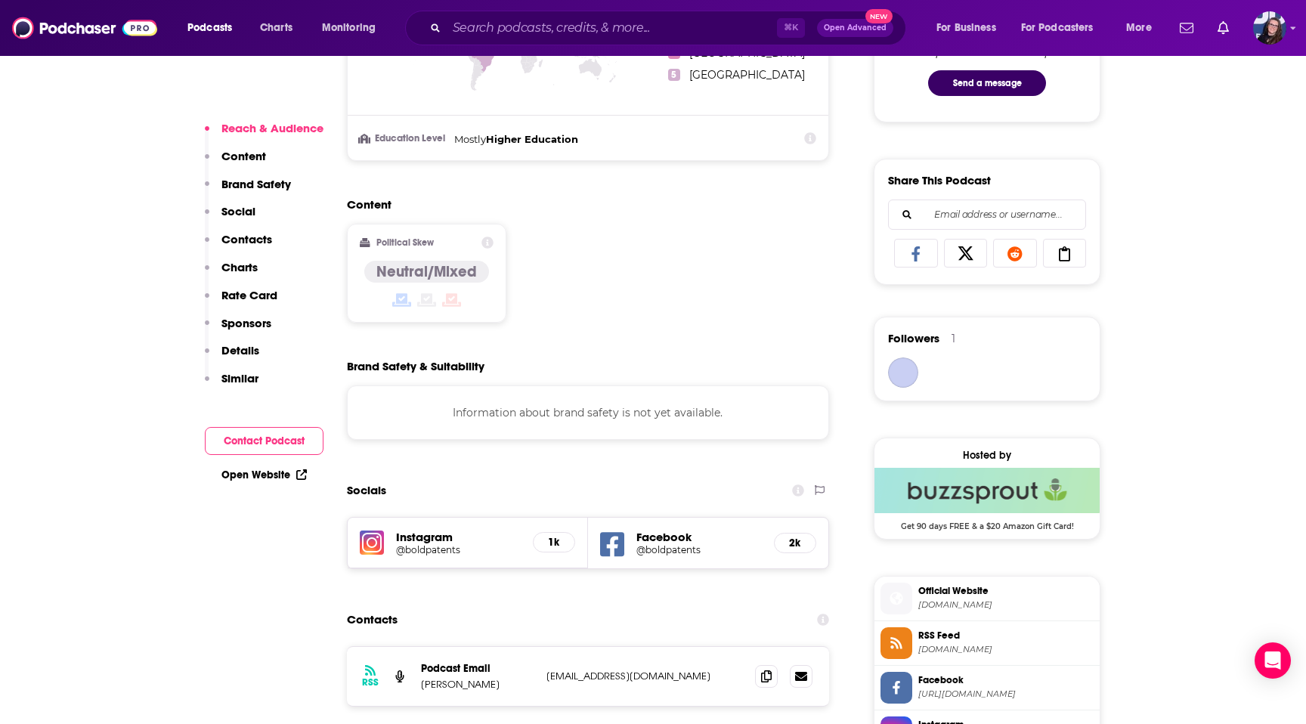
scroll to position [1033, 0]
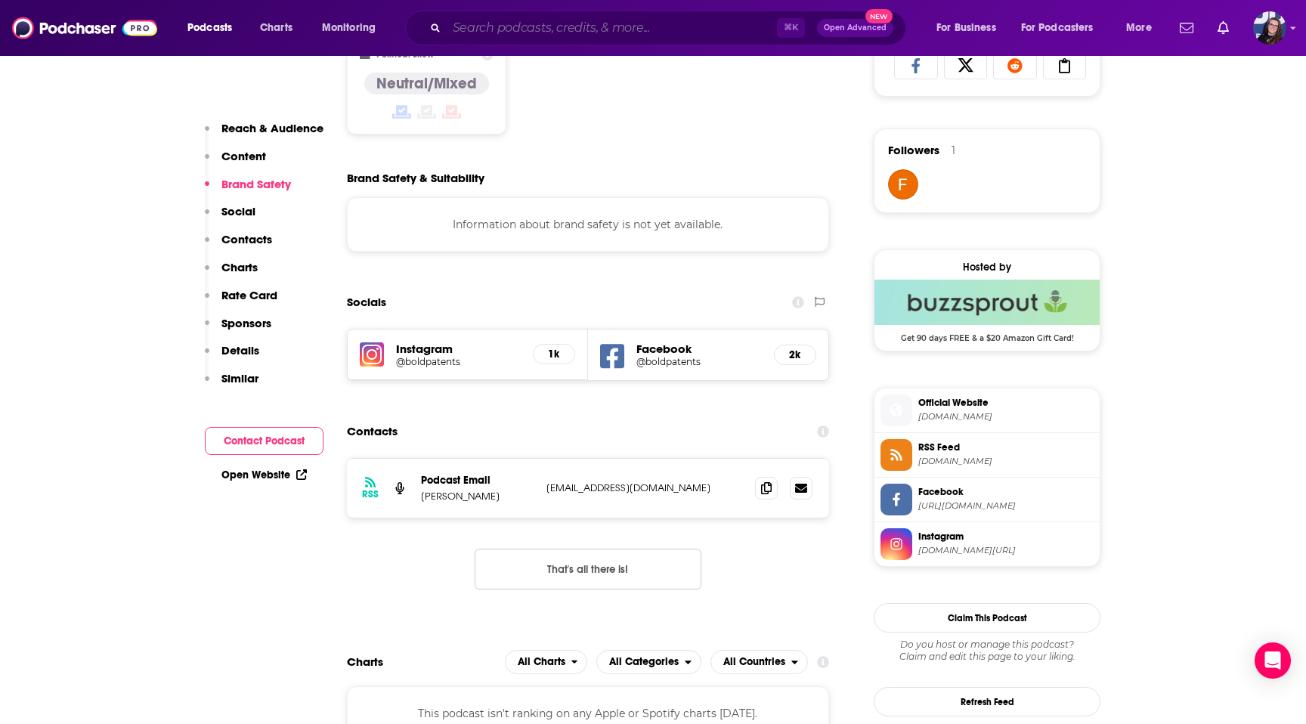
click at [502, 25] on input "Search podcasts, credits, & more..." at bounding box center [612, 28] width 330 height 24
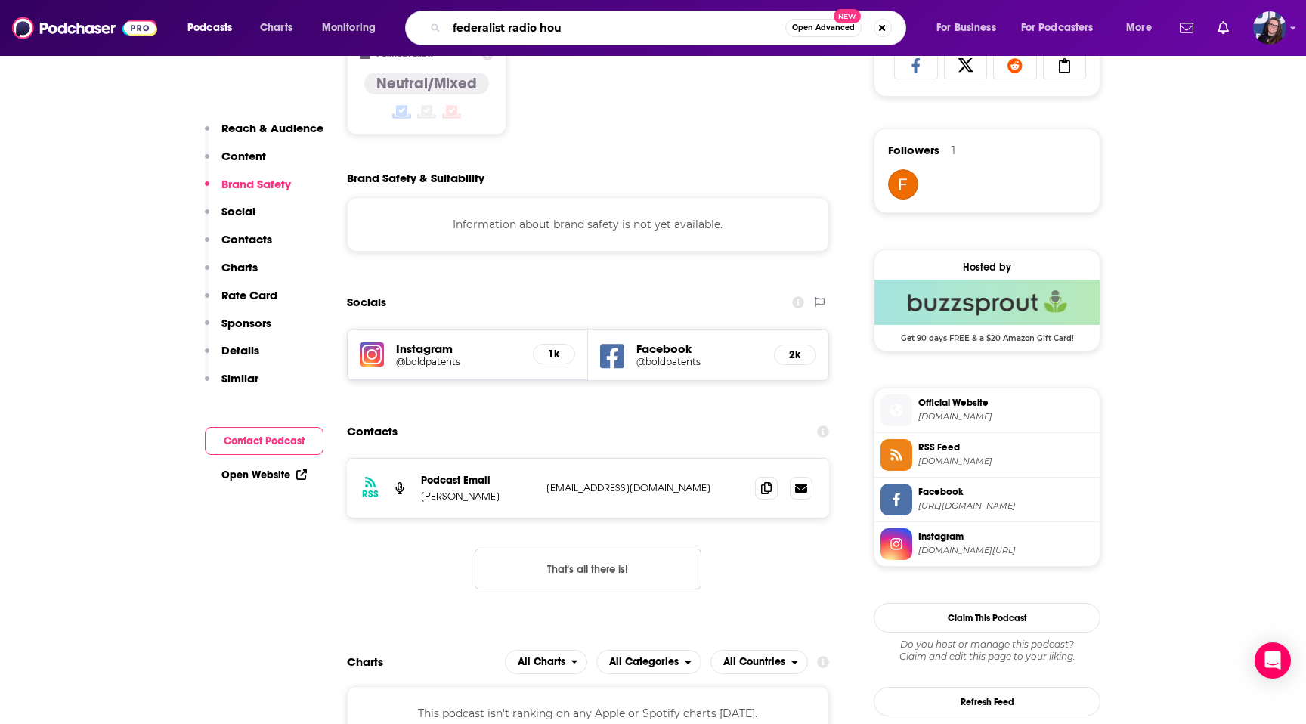
type input "federalist radio hour"
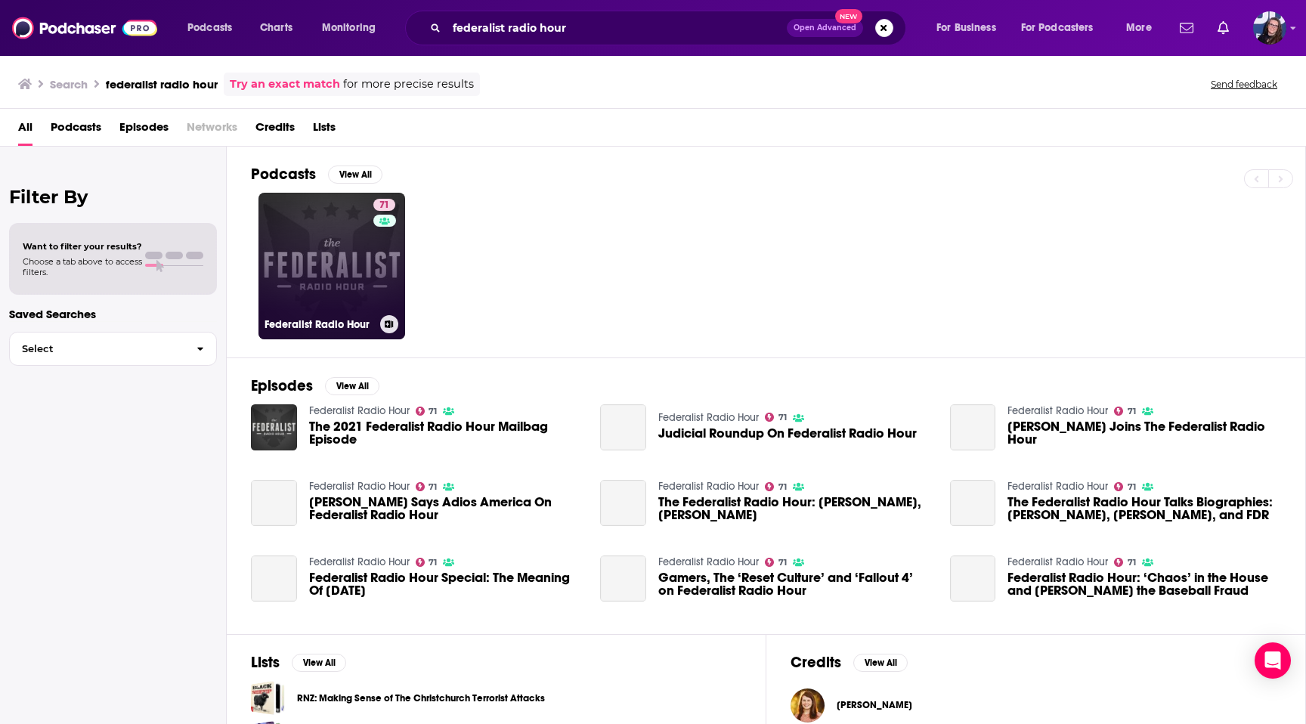
click at [338, 274] on link "71 Federalist Radio Hour" at bounding box center [332, 266] width 147 height 147
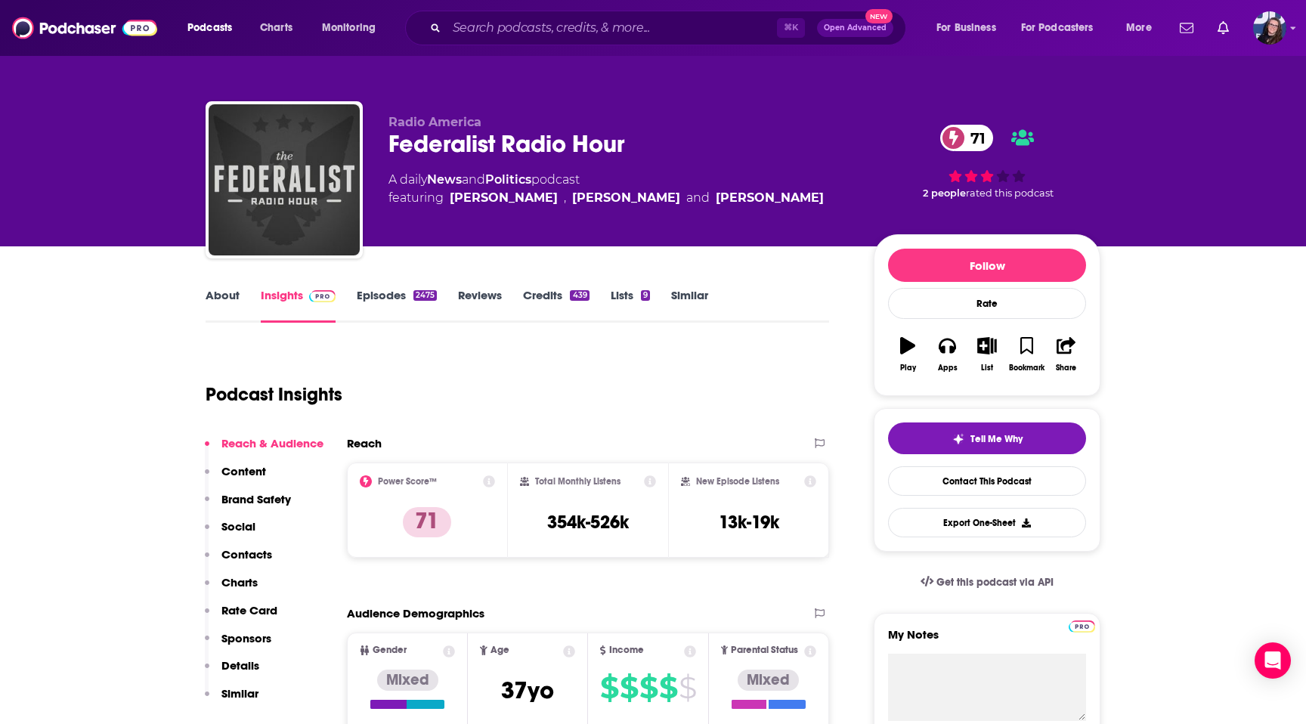
click at [220, 302] on link "About" at bounding box center [223, 305] width 34 height 35
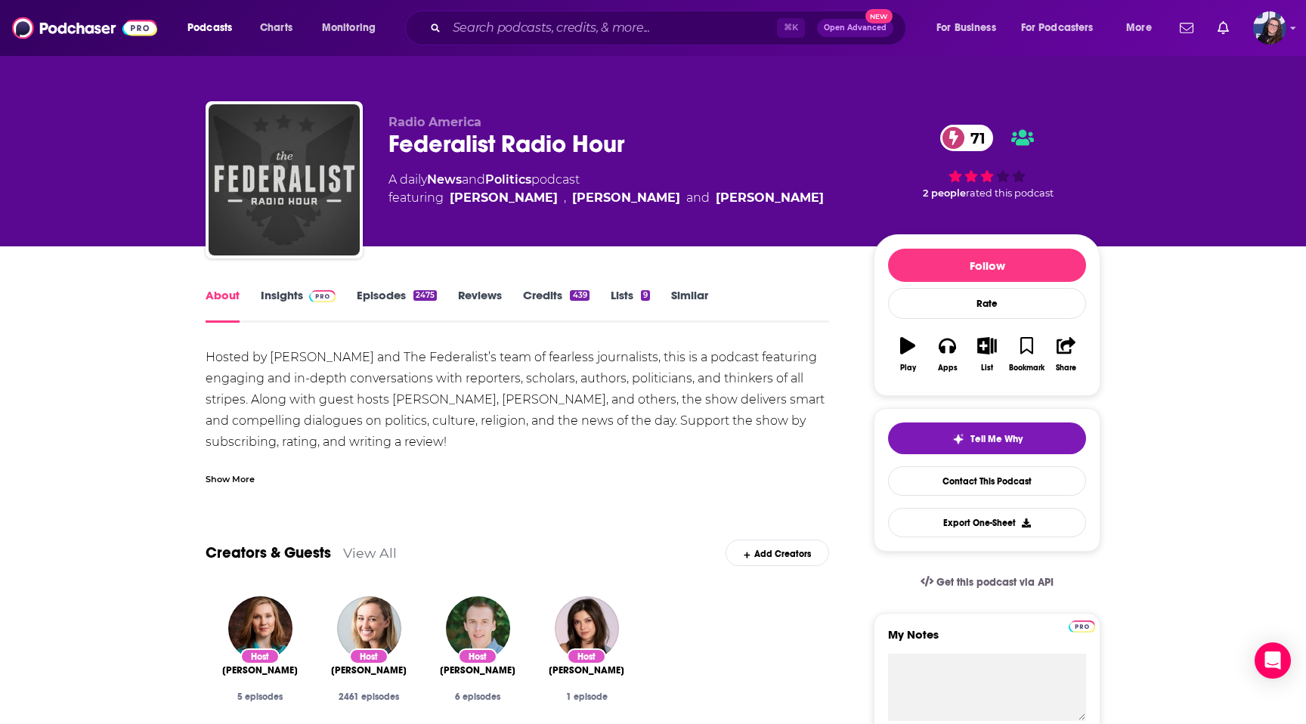
click at [284, 292] on link "Insights" at bounding box center [298, 305] width 75 height 35
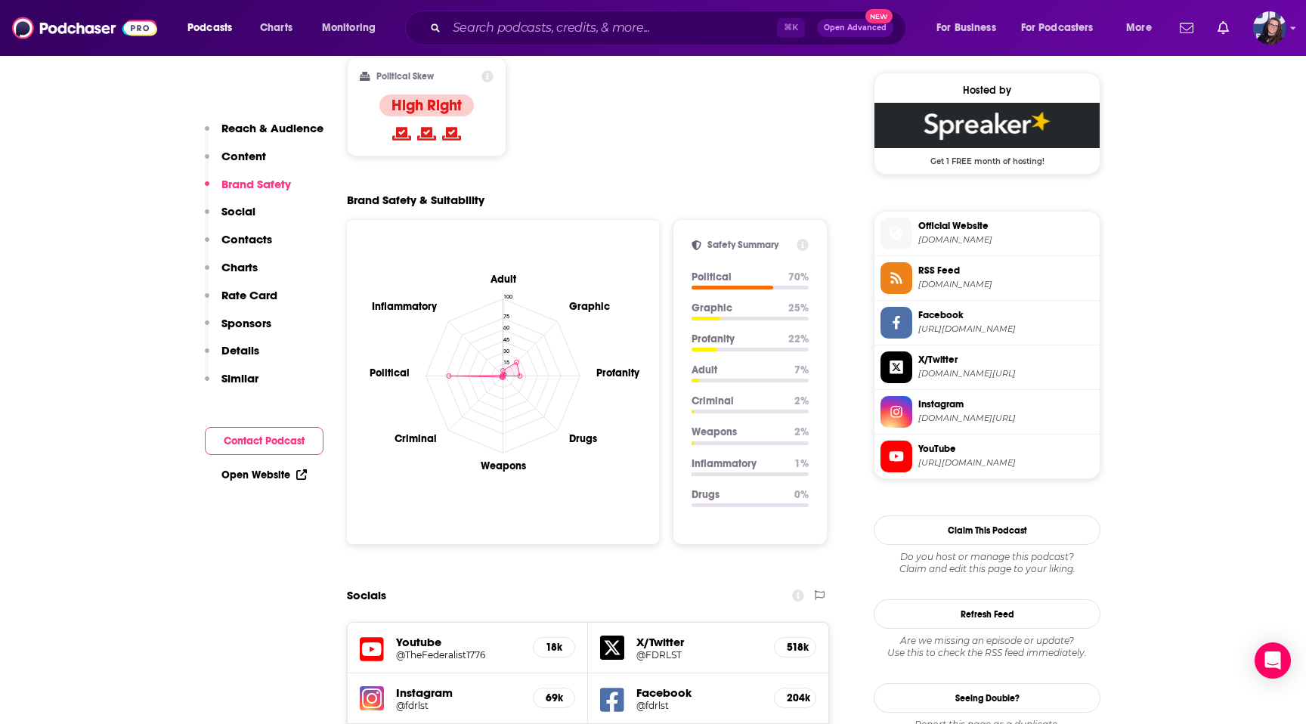
scroll to position [1212, 0]
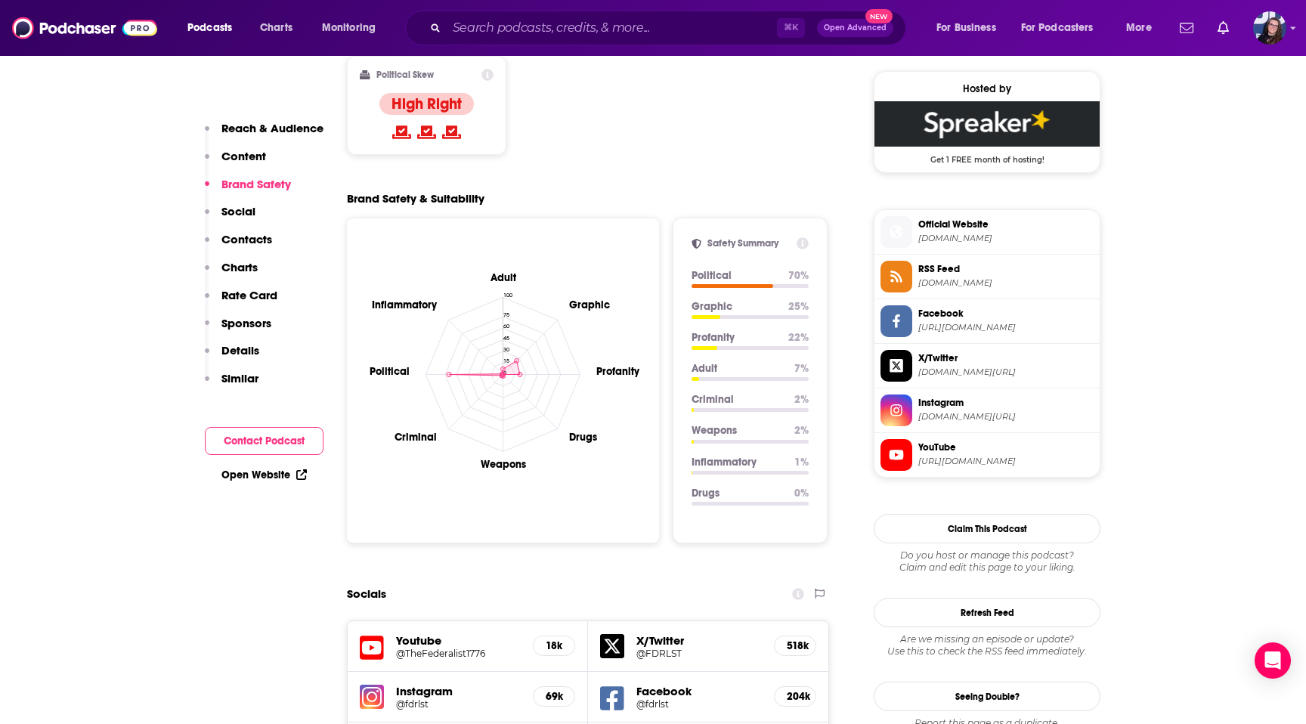
click at [970, 230] on span "Official Website" at bounding box center [1005, 225] width 175 height 14
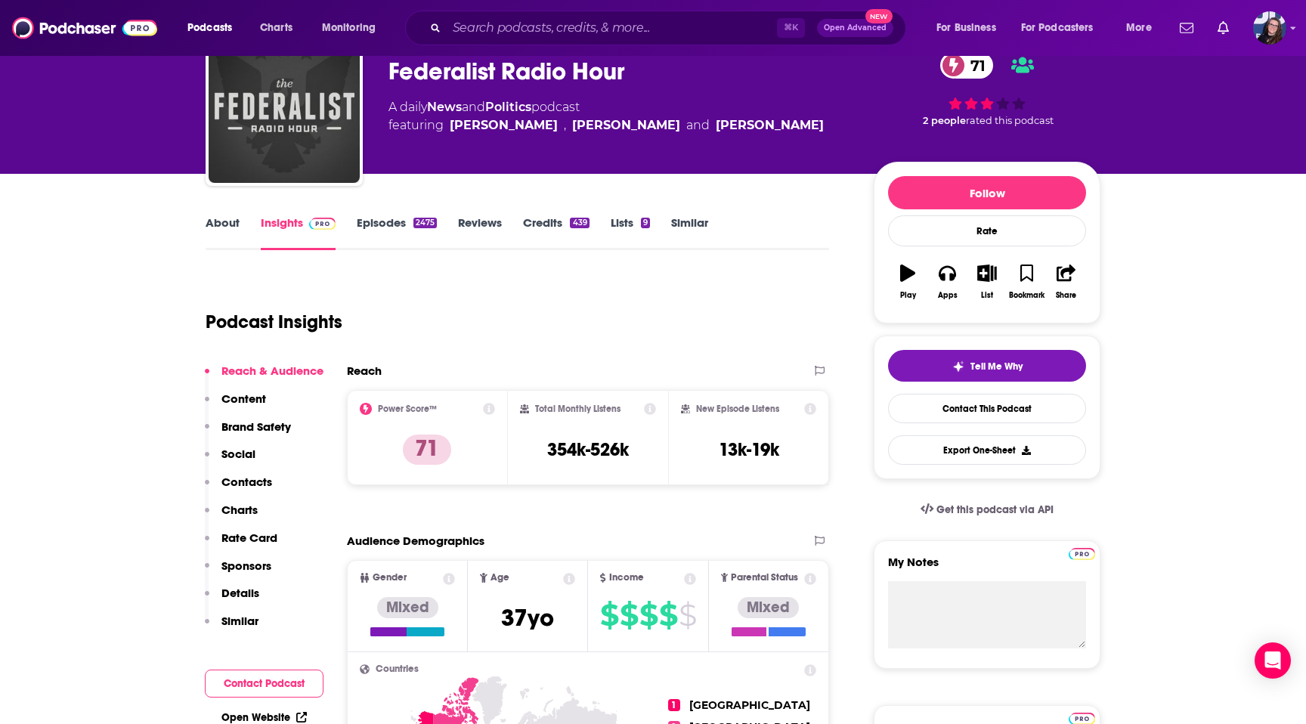
scroll to position [0, 0]
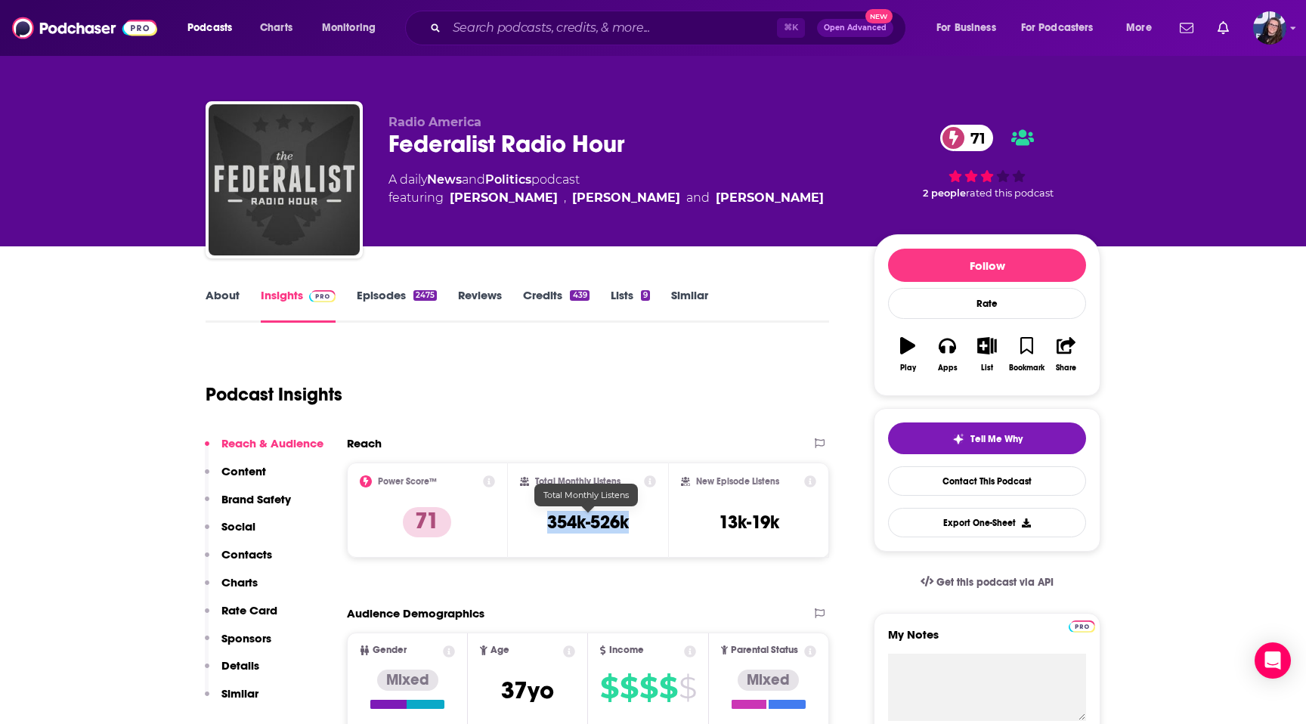
drag, startPoint x: 639, startPoint y: 522, endPoint x: 519, endPoint y: 522, distance: 119.4
click at [520, 522] on div "Total Monthly Listens 354k-526k" at bounding box center [588, 510] width 137 height 70
copy h3 "354k-526k"
click at [361, 297] on link "Episodes 2475" at bounding box center [397, 305] width 80 height 35
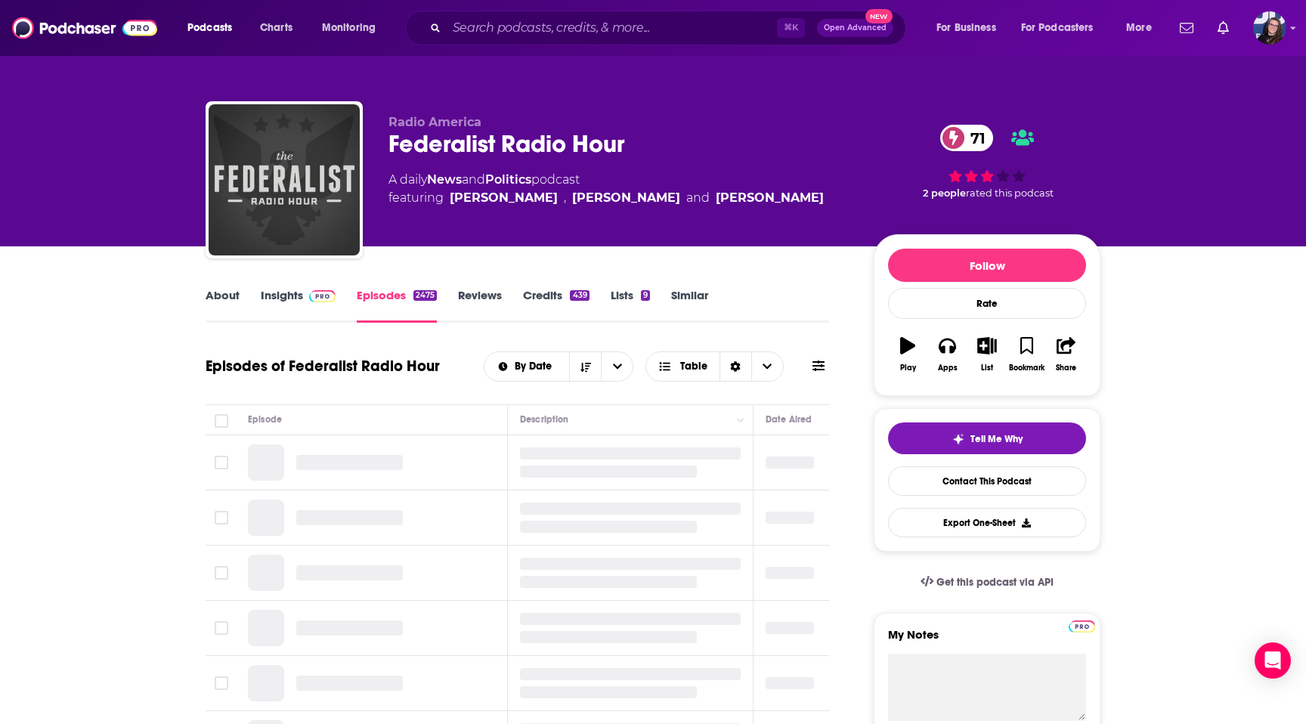
click at [319, 291] on img at bounding box center [322, 296] width 26 height 12
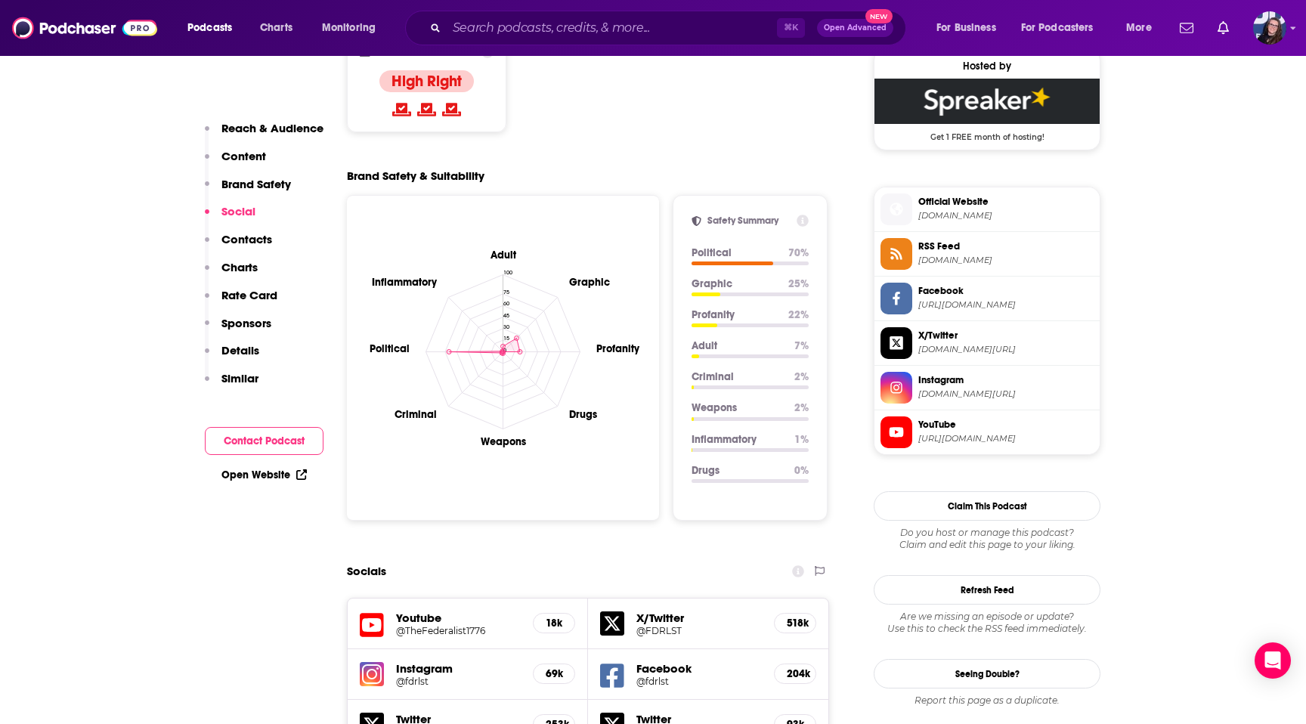
scroll to position [1952, 0]
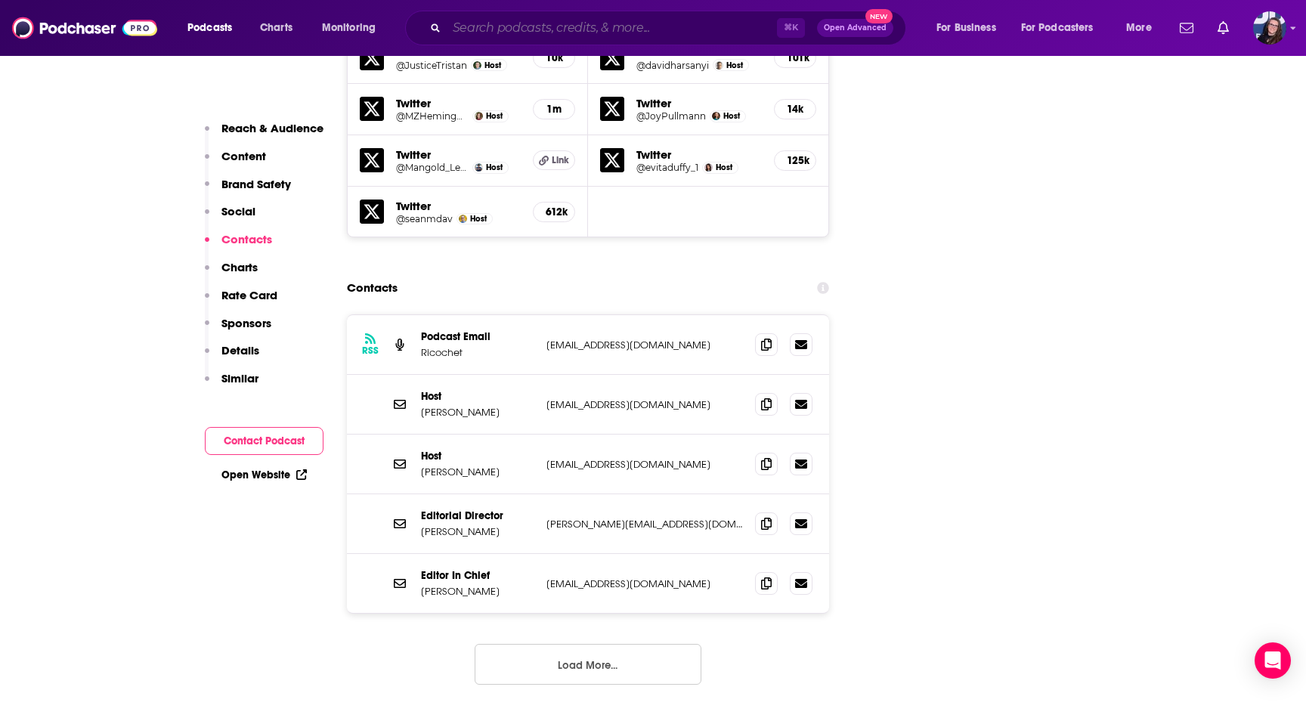
click at [516, 26] on input "Search podcasts, credits, & more..." at bounding box center [612, 28] width 330 height 24
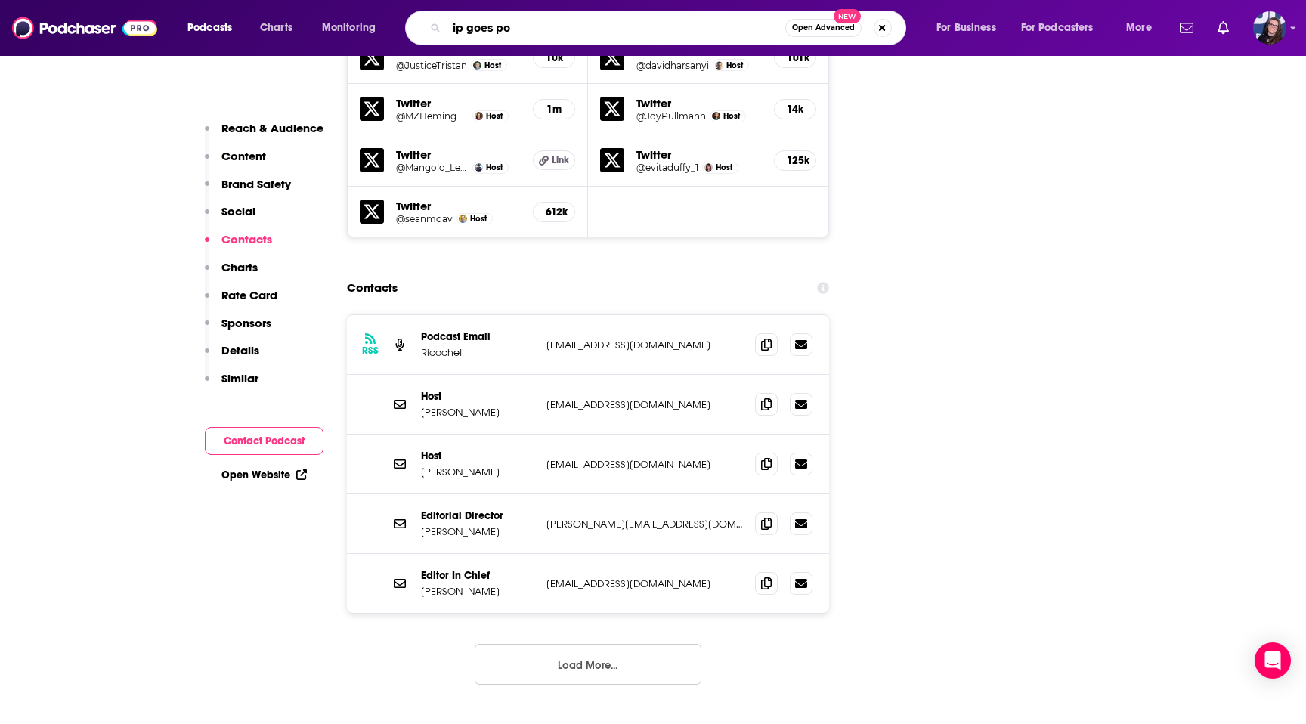
type input "ip goes pop"
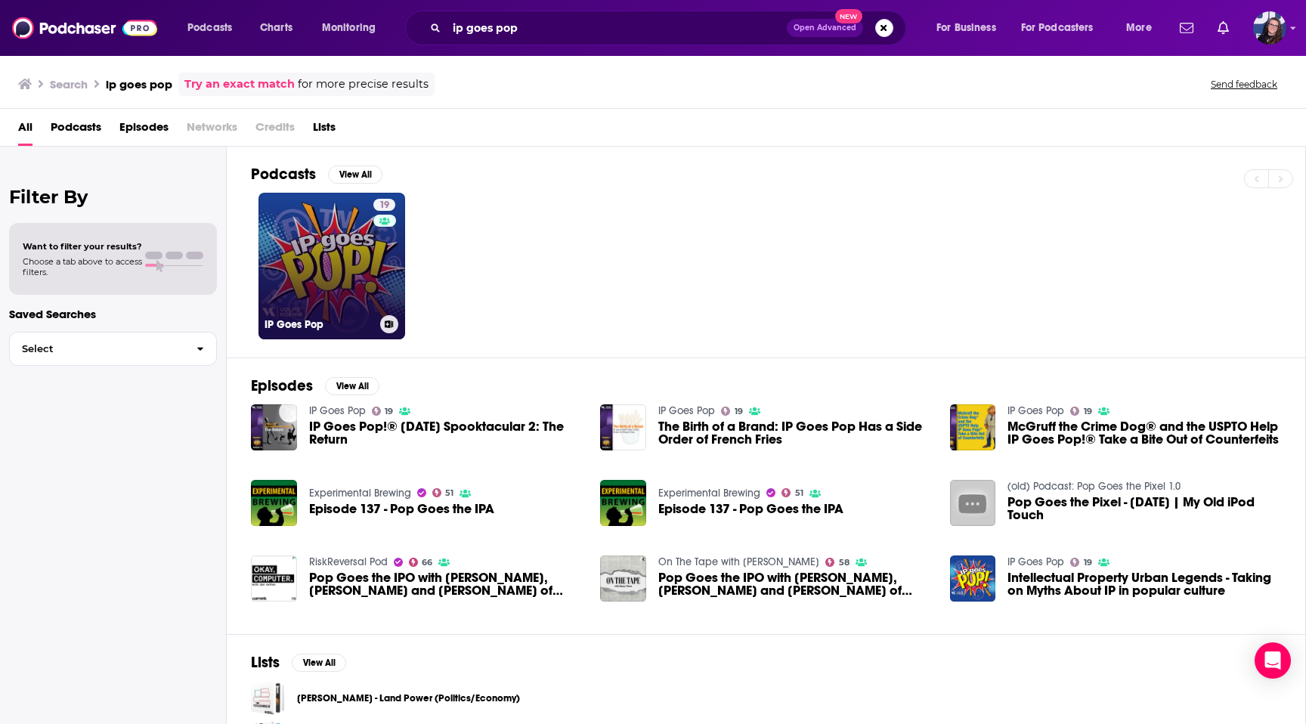
click at [308, 273] on link "19 IP Goes Pop" at bounding box center [332, 266] width 147 height 147
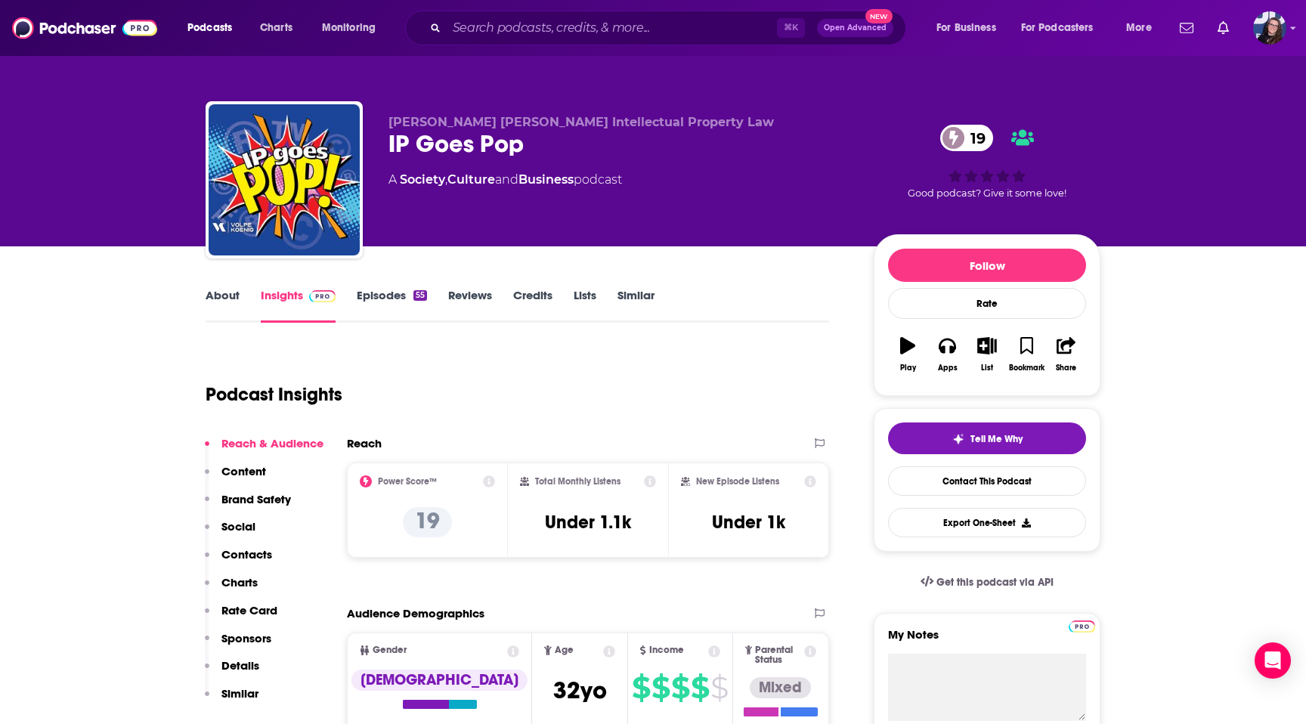
click at [382, 286] on div "About Insights Episodes 55 Reviews Credits Lists Similar" at bounding box center [518, 304] width 624 height 37
click at [383, 294] on link "Episodes 55" at bounding box center [392, 305] width 70 height 35
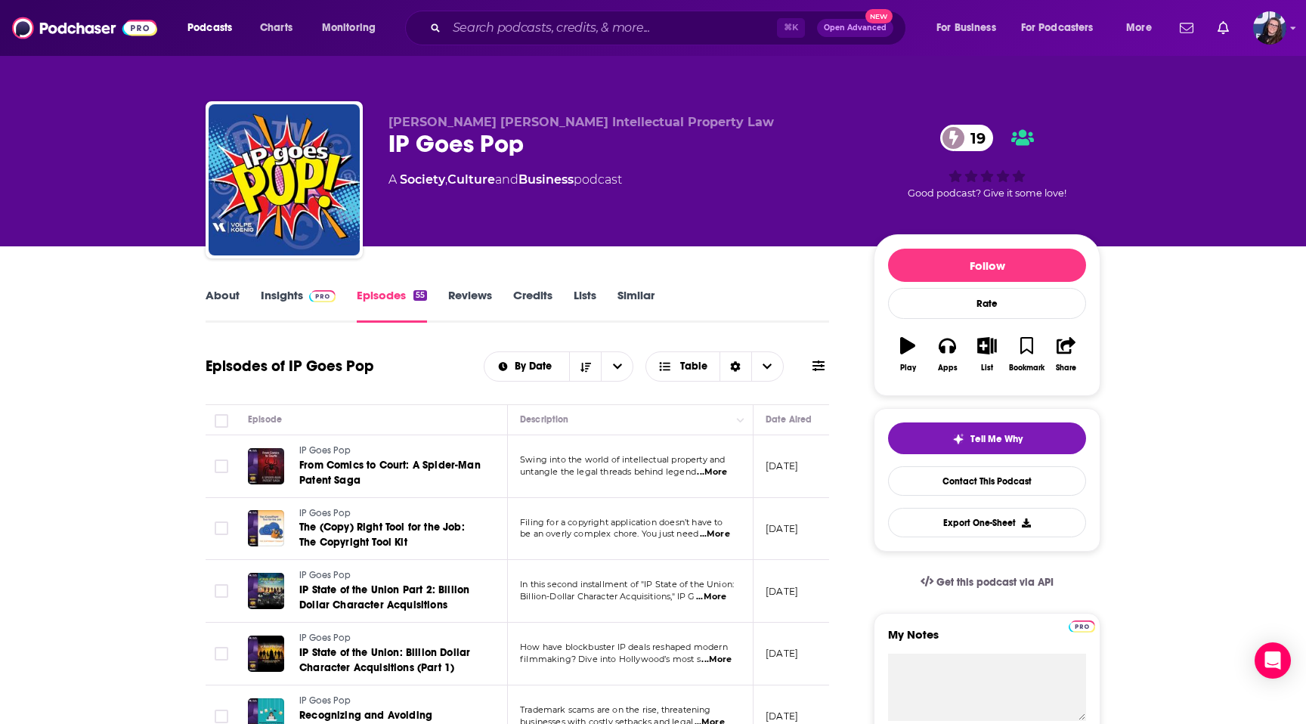
click at [288, 290] on link "Insights" at bounding box center [298, 305] width 75 height 35
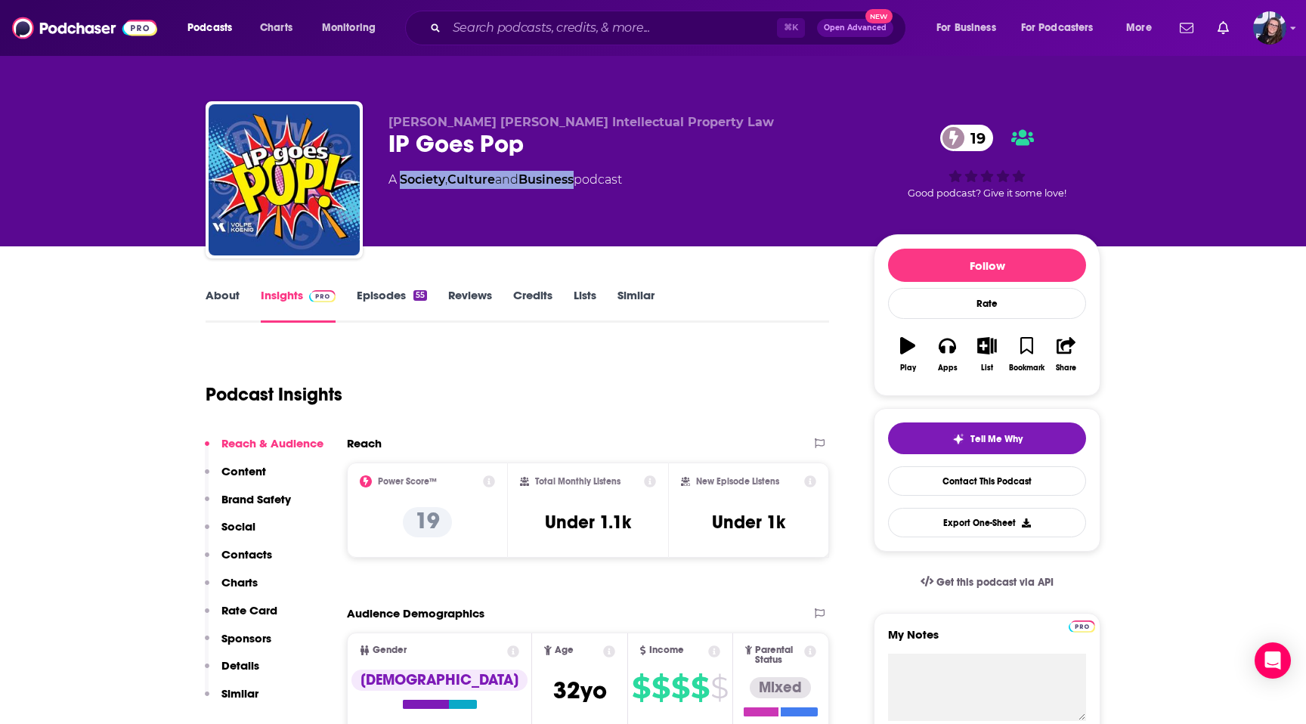
drag, startPoint x: 584, startPoint y: 181, endPoint x: 401, endPoint y: 181, distance: 182.2
click at [401, 181] on div "A Society , Culture and Business podcast" at bounding box center [506, 180] width 234 height 18
copy div "Society , Culture and Business"
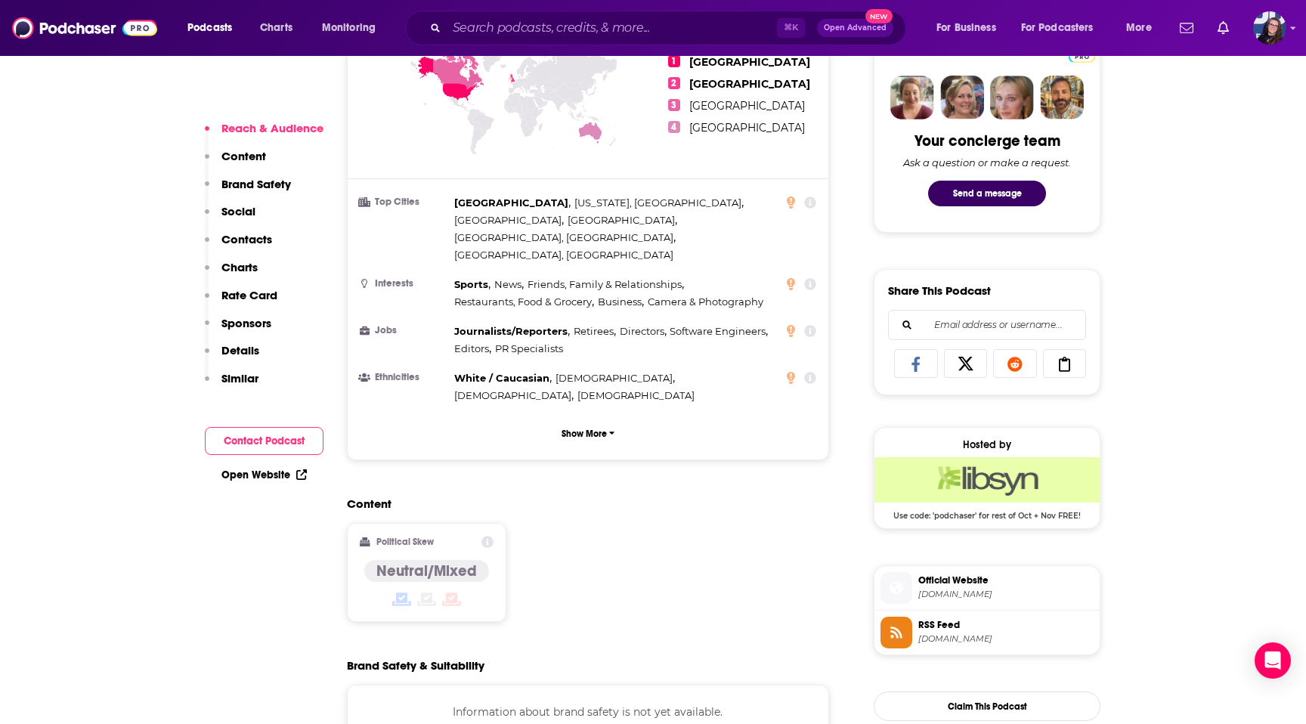
scroll to position [801, 0]
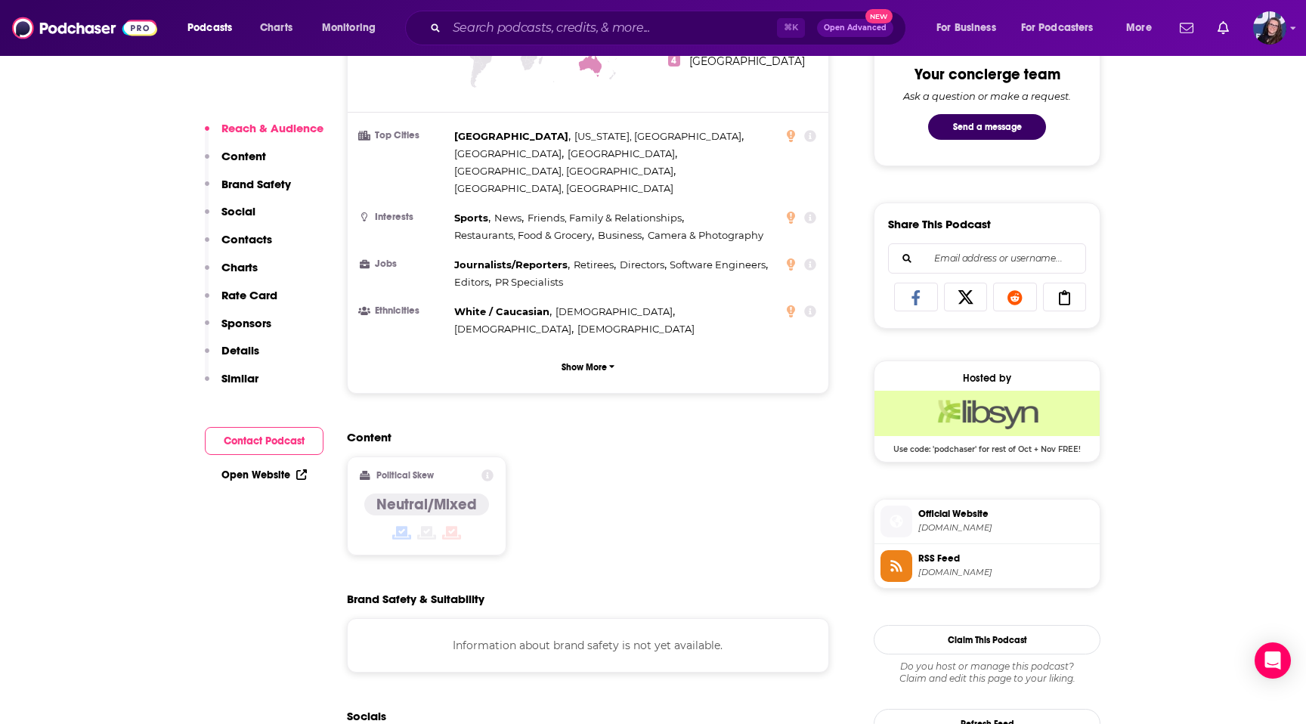
click at [949, 520] on span "Official Website" at bounding box center [1005, 514] width 175 height 14
click at [933, 572] on span "ipgoespop.libsyn.com" at bounding box center [1005, 572] width 175 height 11
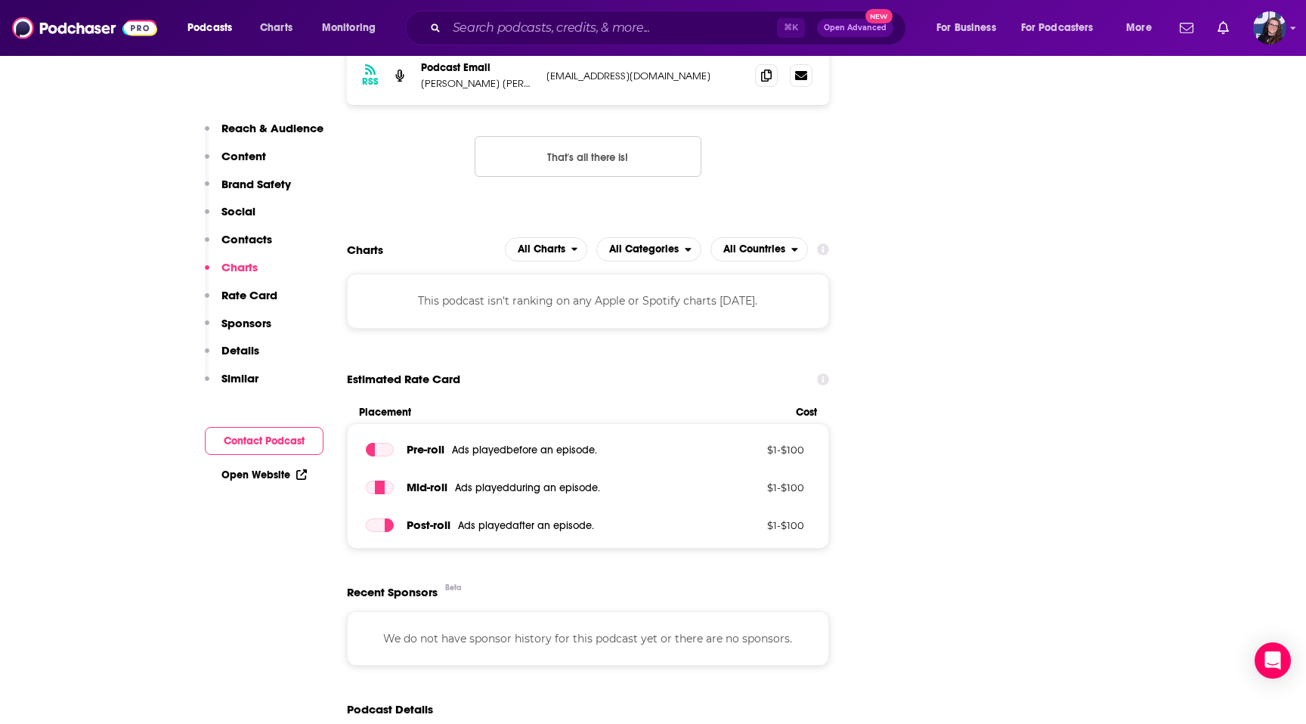
scroll to position [1619, 0]
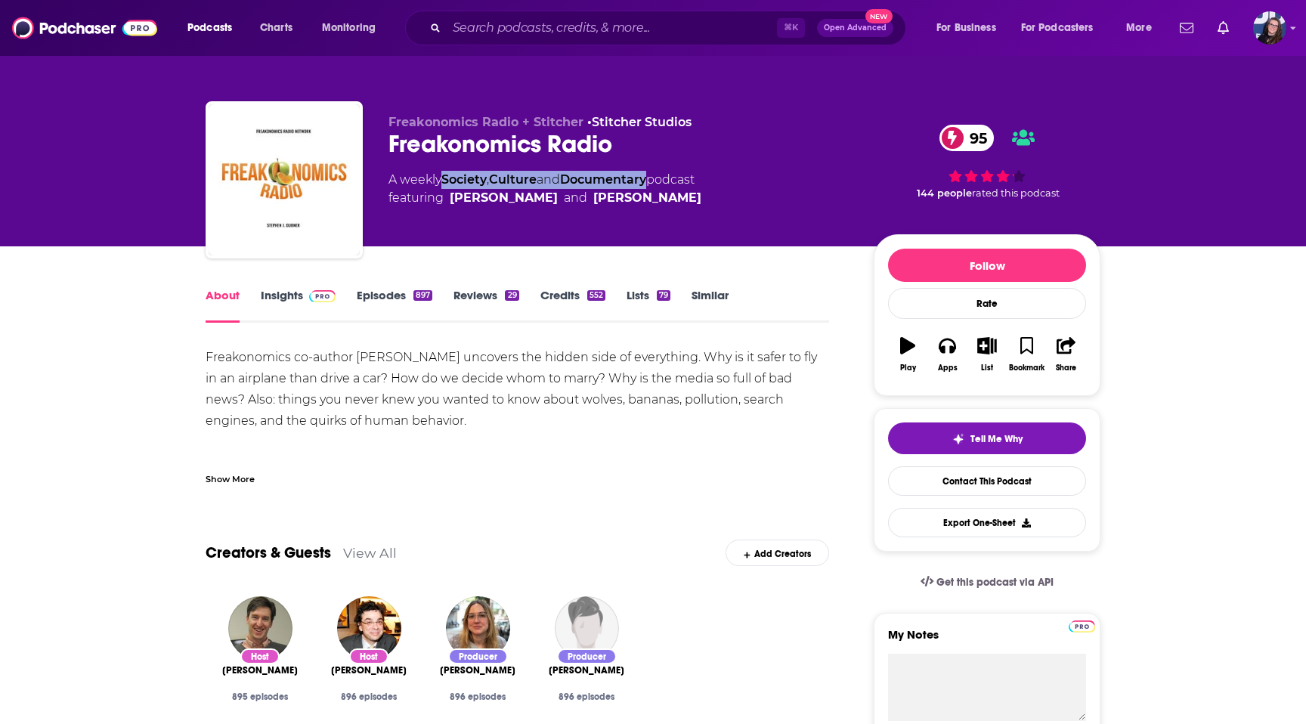
drag, startPoint x: 658, startPoint y: 181, endPoint x: 447, endPoint y: 180, distance: 211.6
click at [447, 180] on div "A weekly Society , Culture and Documentary podcast featuring Steve Levitt and S…" at bounding box center [545, 189] width 313 height 36
copy div "Society , Culture and Documentary"
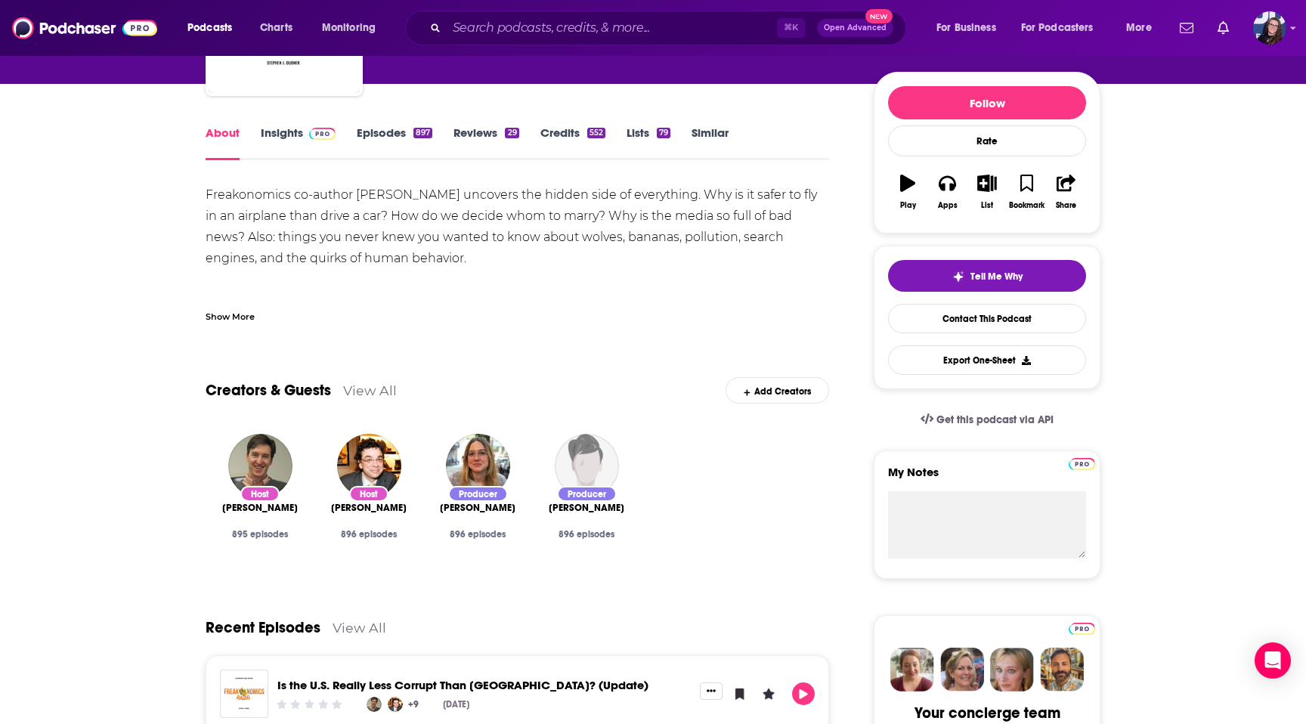
scroll to position [159, 0]
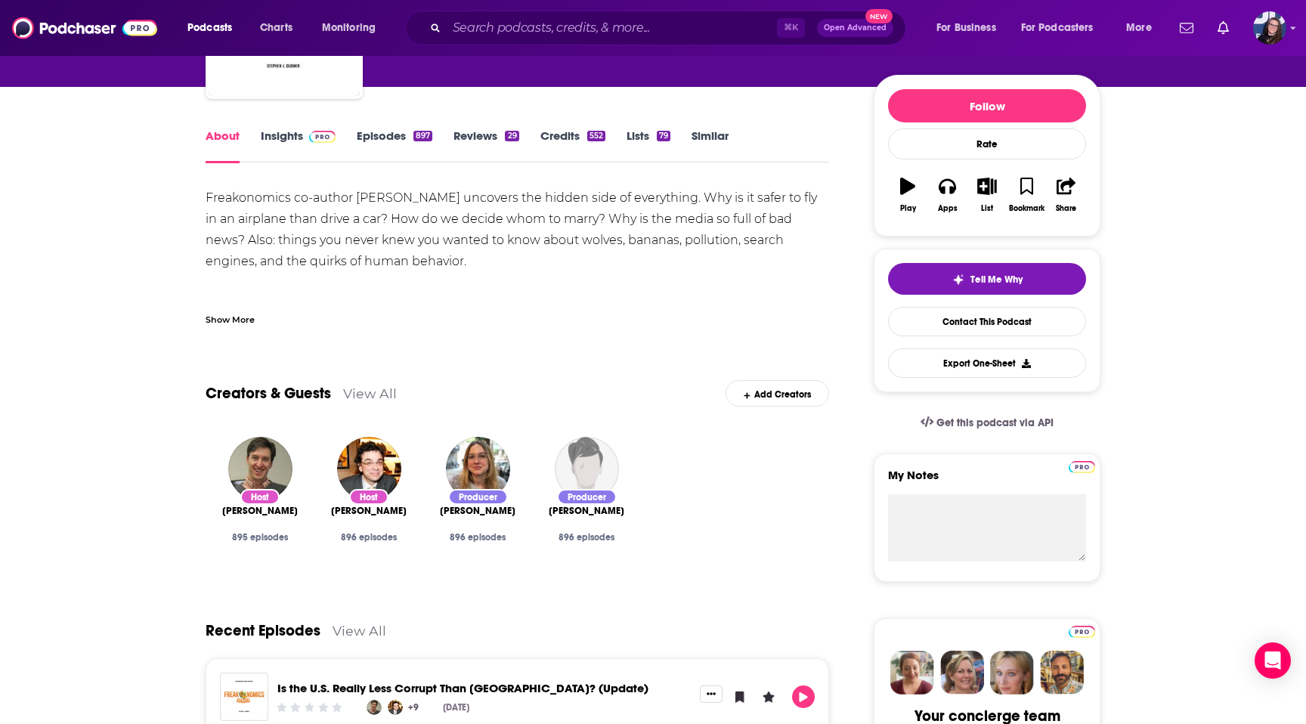
click at [329, 135] on img at bounding box center [322, 137] width 26 height 12
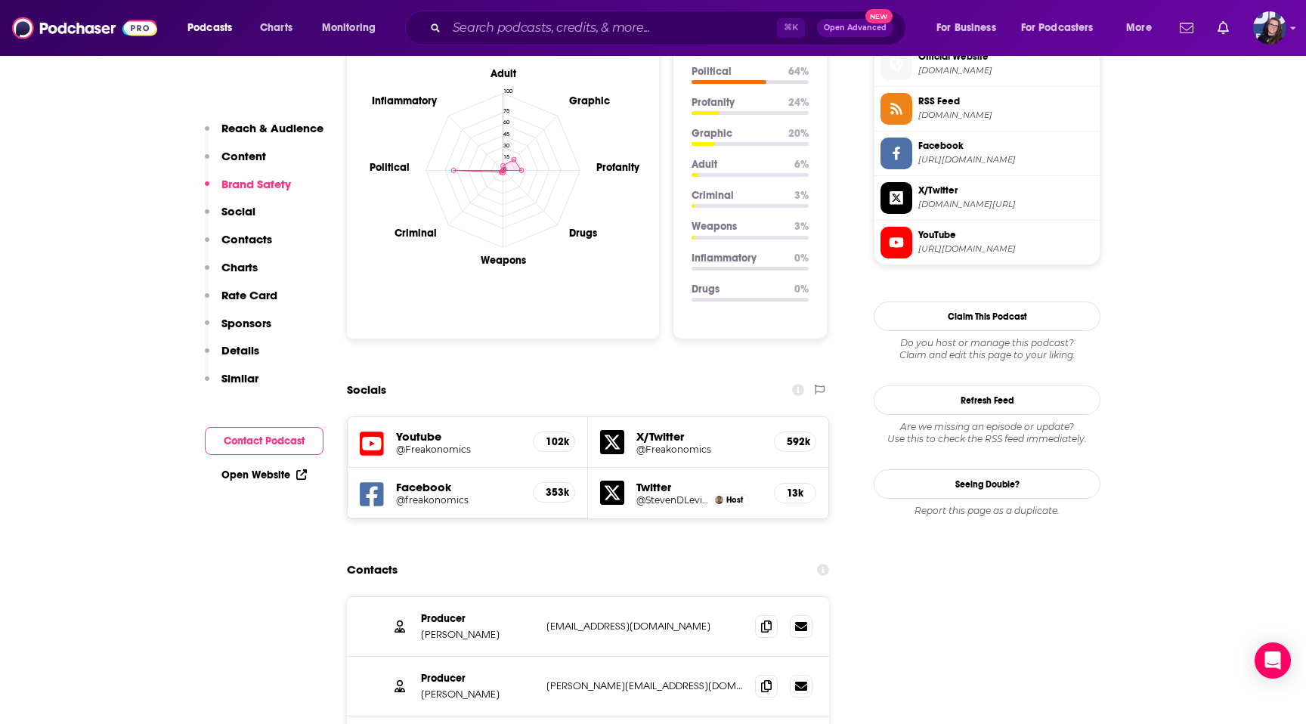
scroll to position [1587, 0]
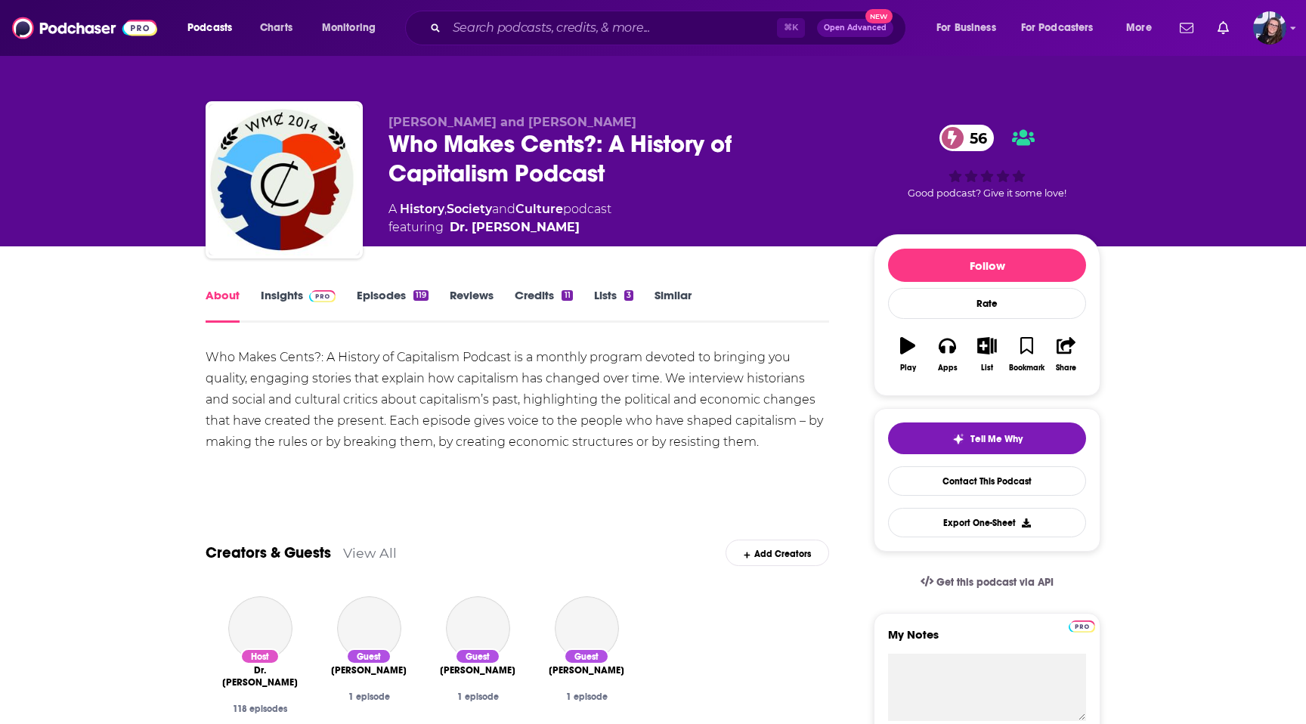
click at [289, 296] on link "Insights" at bounding box center [298, 305] width 75 height 35
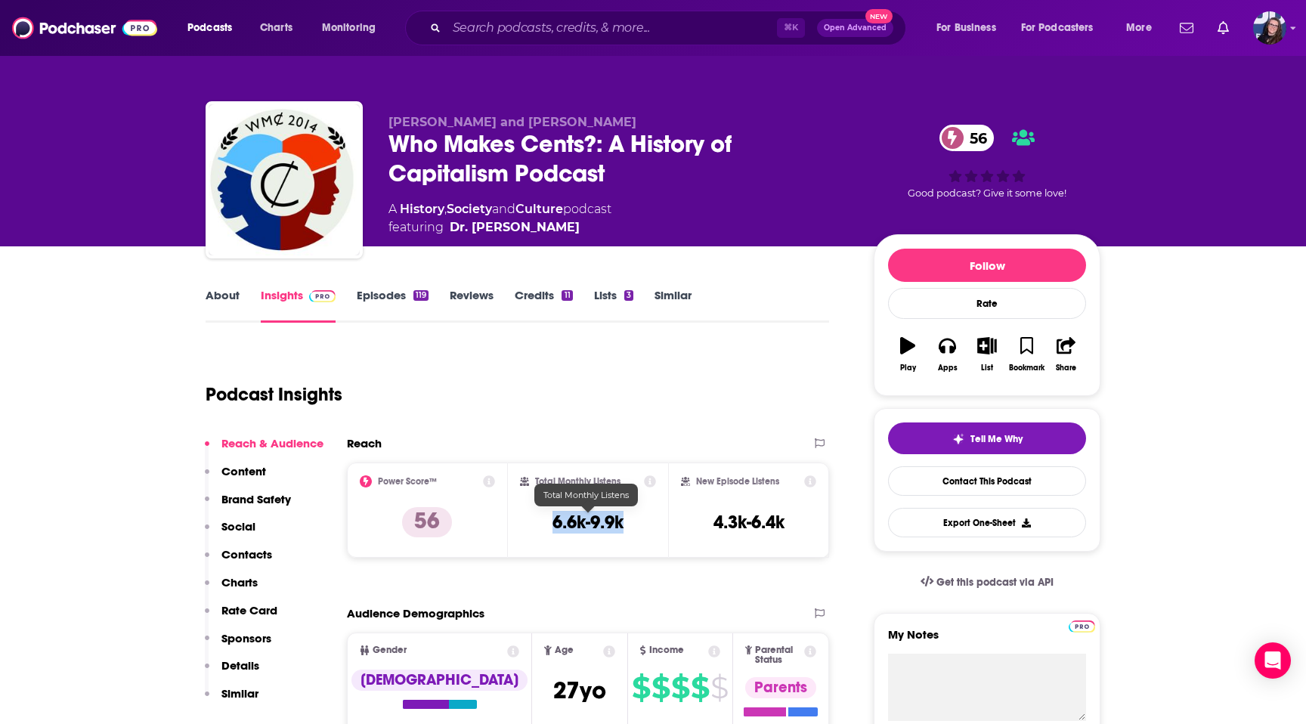
drag, startPoint x: 632, startPoint y: 520, endPoint x: 540, endPoint y: 519, distance: 92.2
click at [540, 519] on div "Total Monthly Listens 6.6k-9.9k" at bounding box center [588, 510] width 137 height 70
copy h3 "6.6k-9.9k"
drag, startPoint x: 572, startPoint y: 212, endPoint x: 400, endPoint y: 211, distance: 172.3
click at [400, 211] on div "A History , Society and Culture podcast featuring Dr. Jessica Levy" at bounding box center [500, 218] width 223 height 36
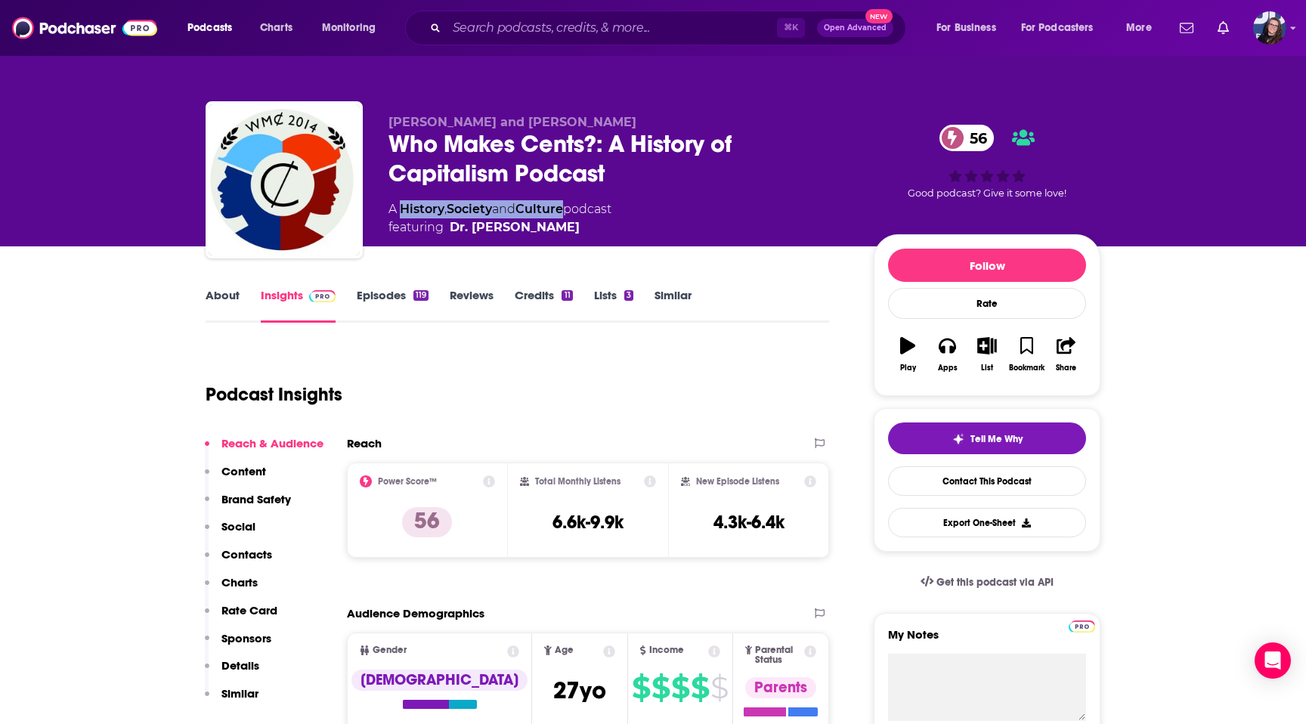
copy div "History , Society and Culture"
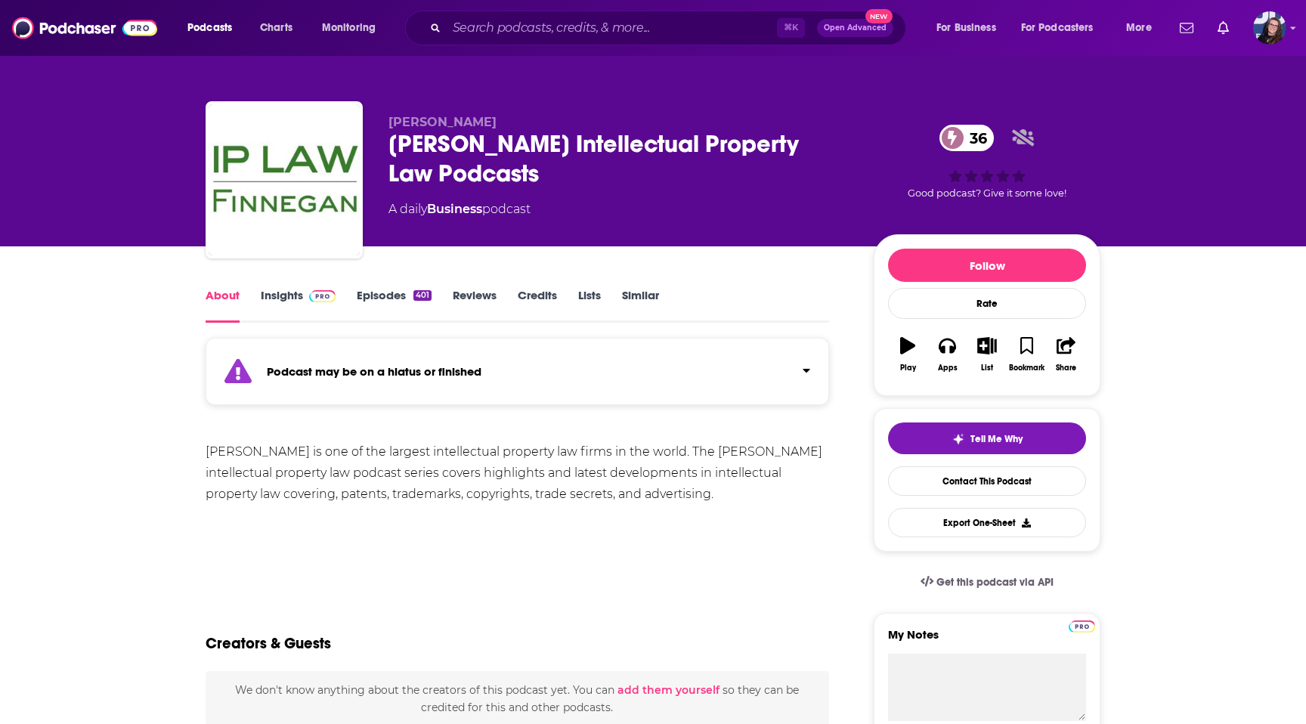
click at [382, 294] on link "Episodes 401" at bounding box center [394, 305] width 75 height 35
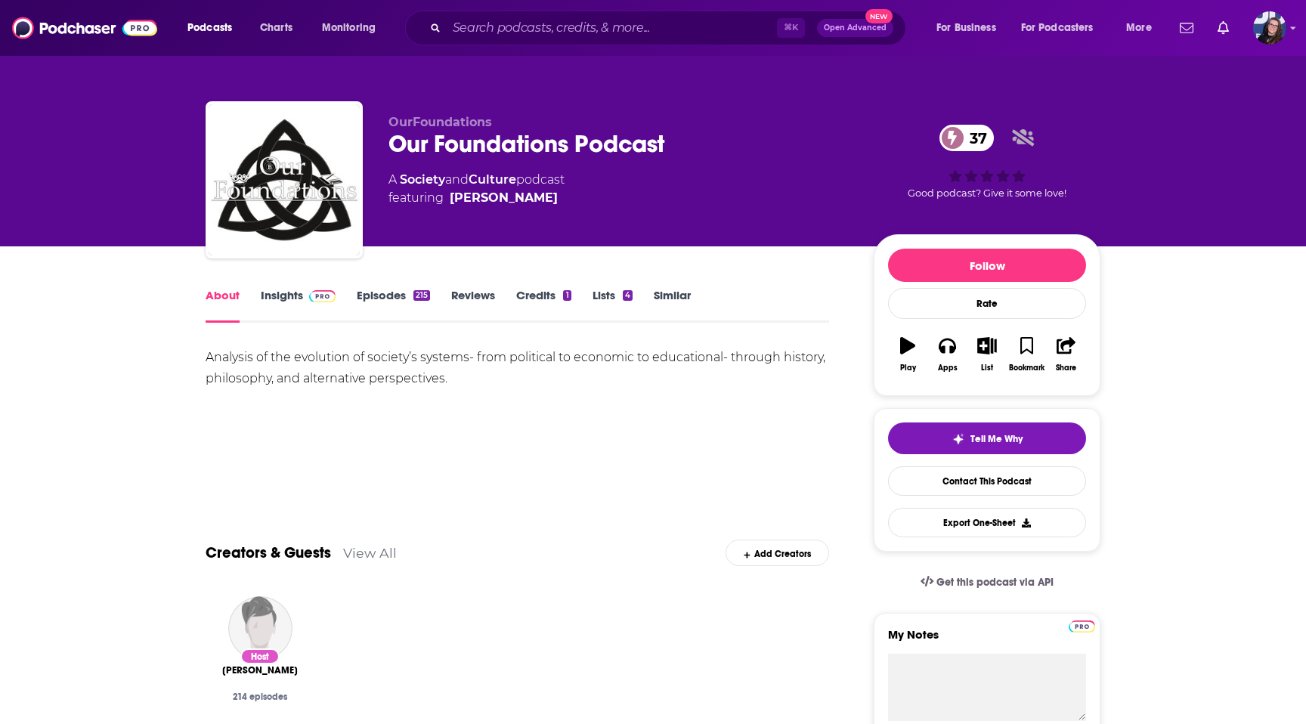
click at [400, 293] on link "Episodes 215" at bounding box center [393, 305] width 73 height 35
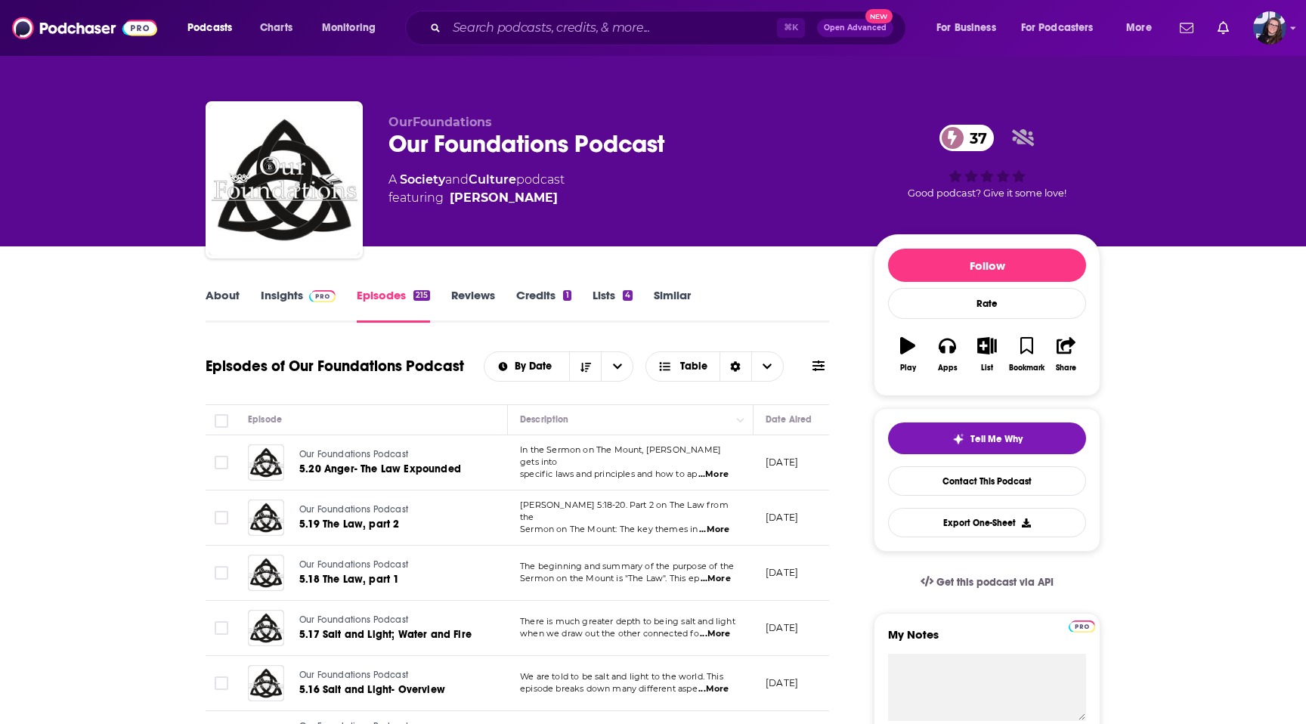
click at [308, 308] on link "Insights" at bounding box center [298, 305] width 75 height 35
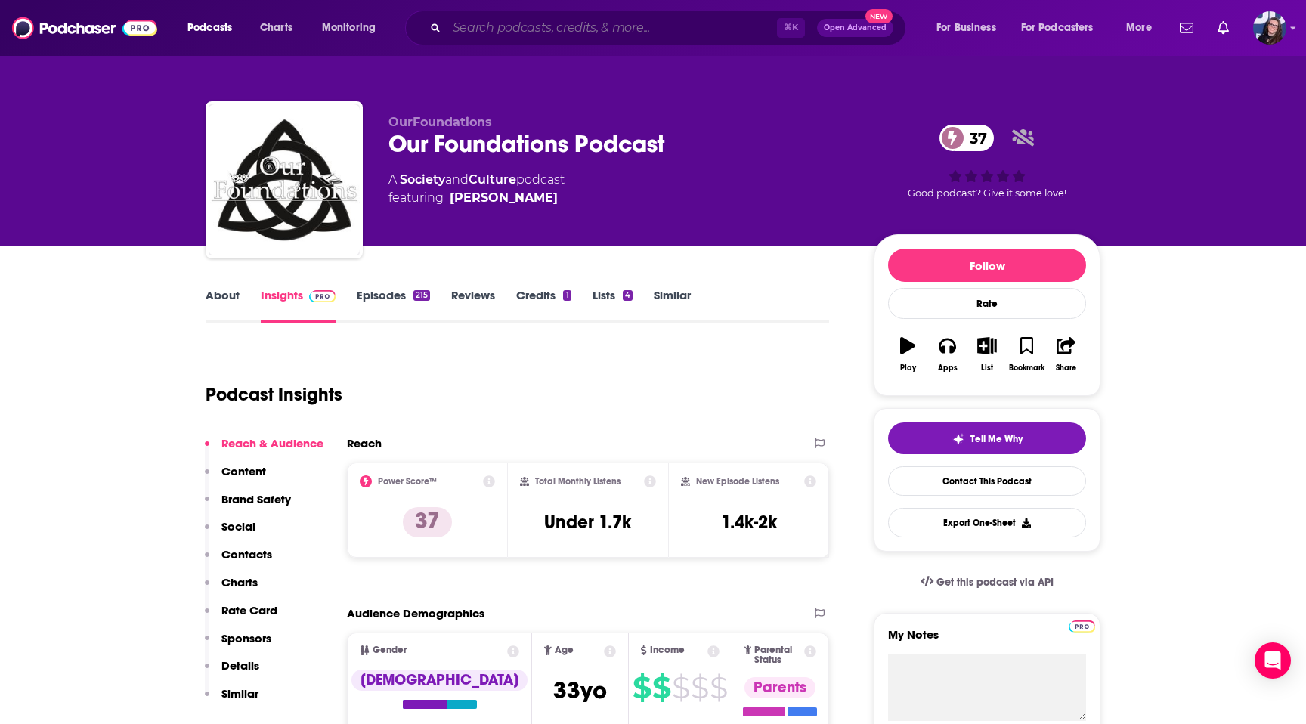
click at [480, 26] on input "Search podcasts, credits, & more..." at bounding box center [612, 28] width 330 height 24
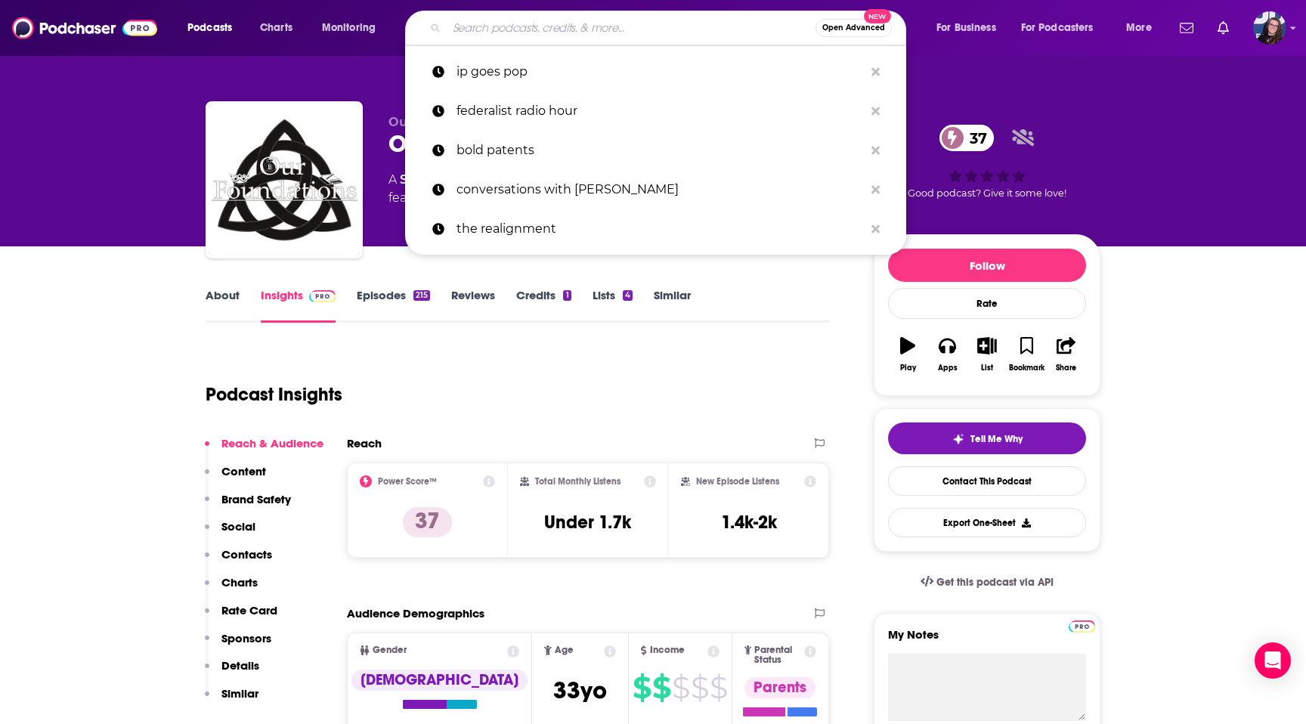
paste input "Down the Secuirty Rabbithole"
type input "Down the Secuirty Rabbithole"
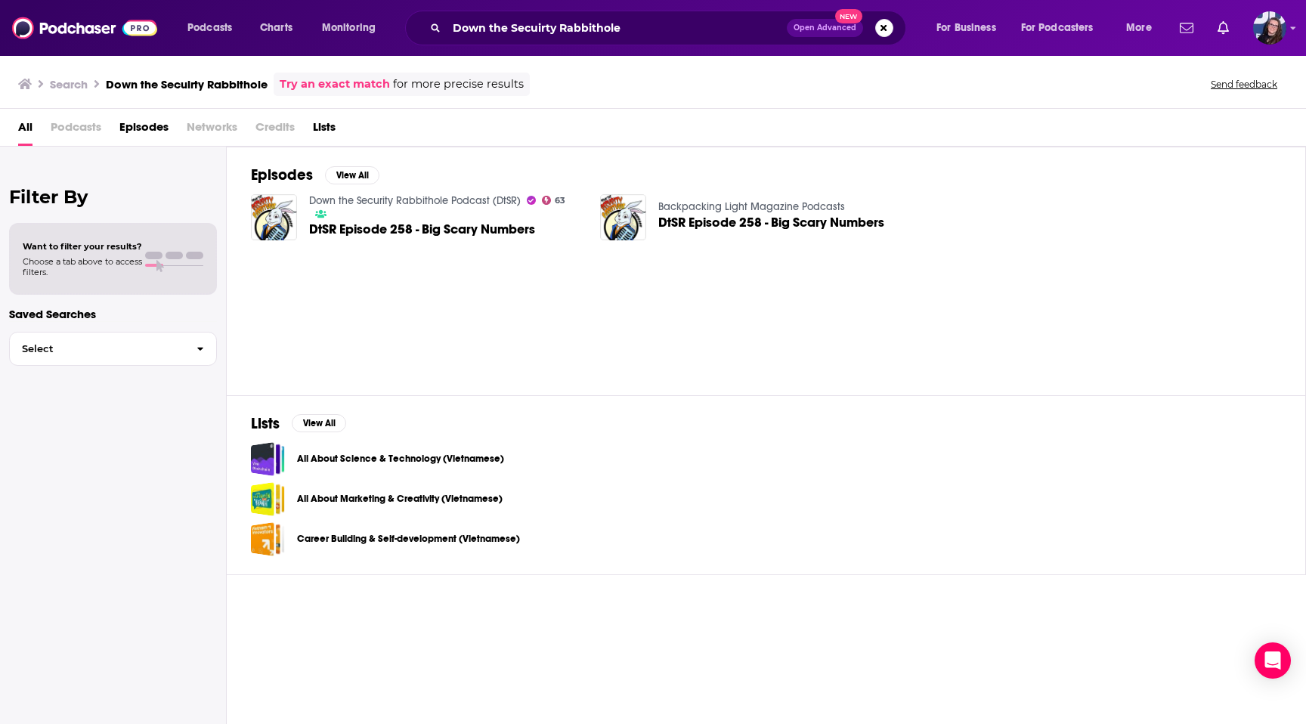
click at [339, 206] on link "Down the Security Rabbithole Podcast (DtSR)" at bounding box center [415, 200] width 212 height 13
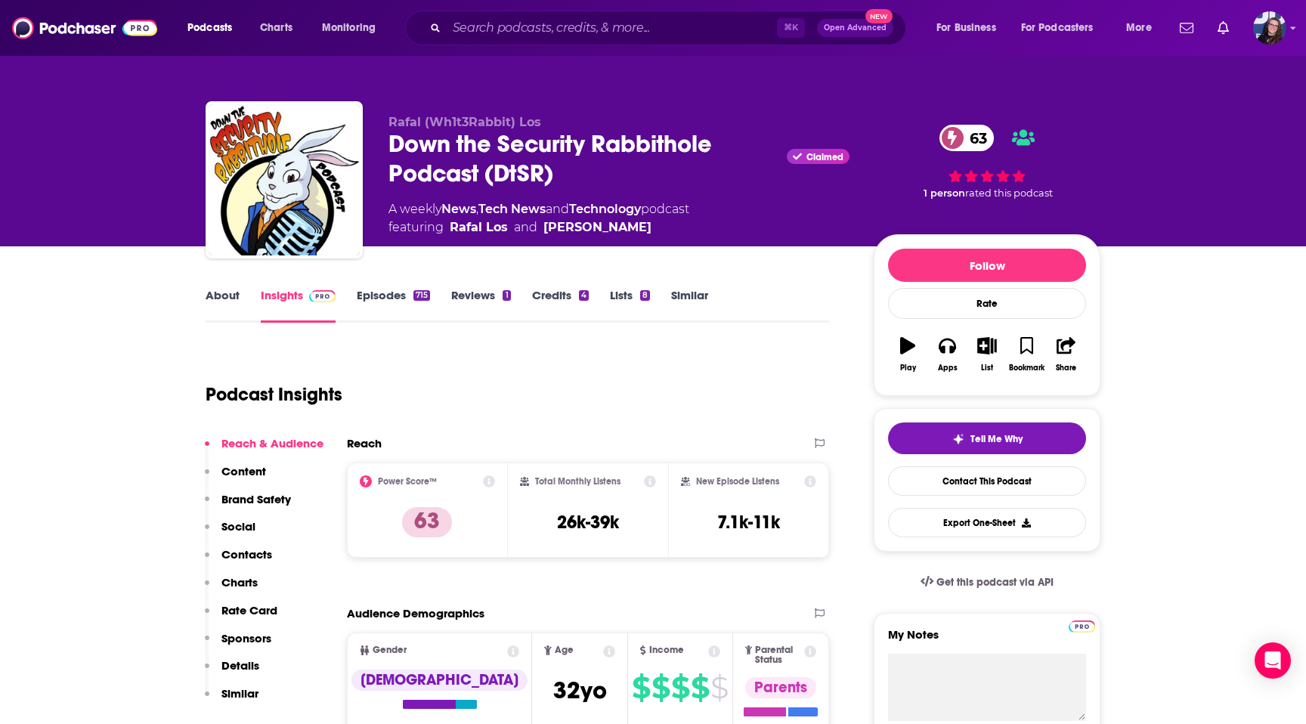
click at [374, 298] on link "Episodes 715" at bounding box center [393, 305] width 73 height 35
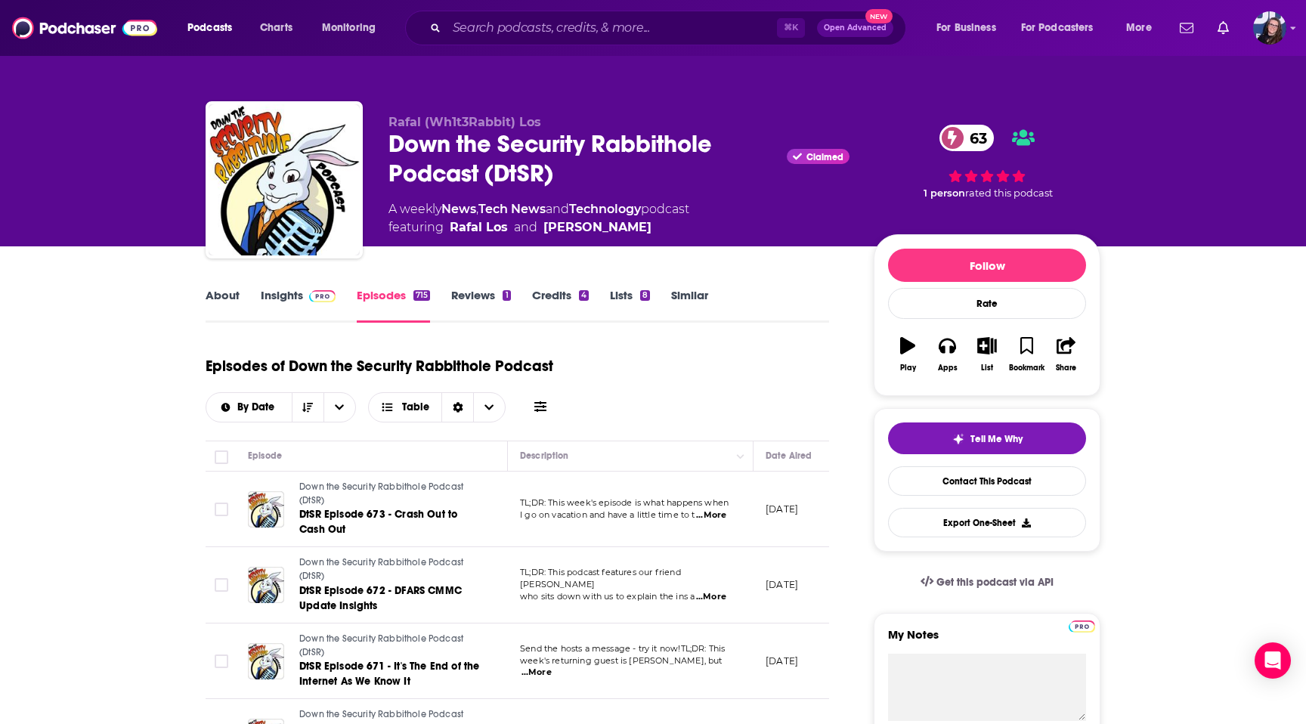
click at [322, 292] on img at bounding box center [322, 296] width 26 height 12
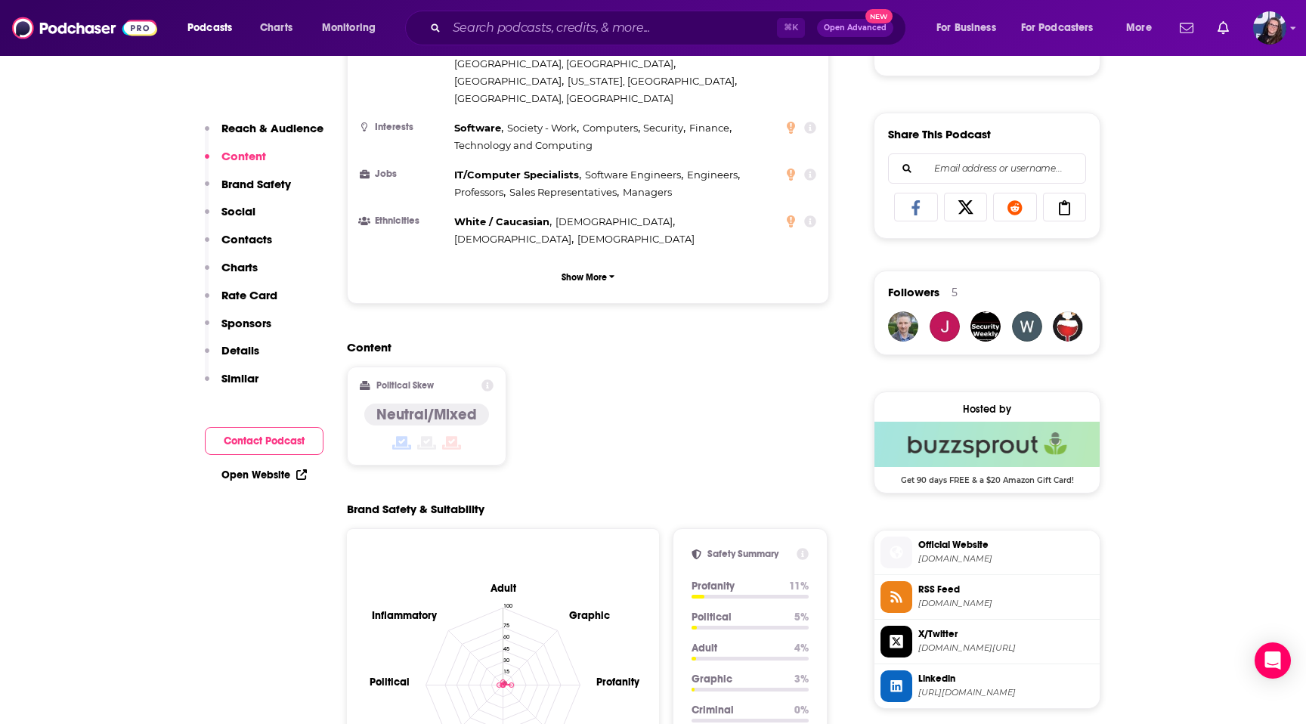
scroll to position [897, 0]
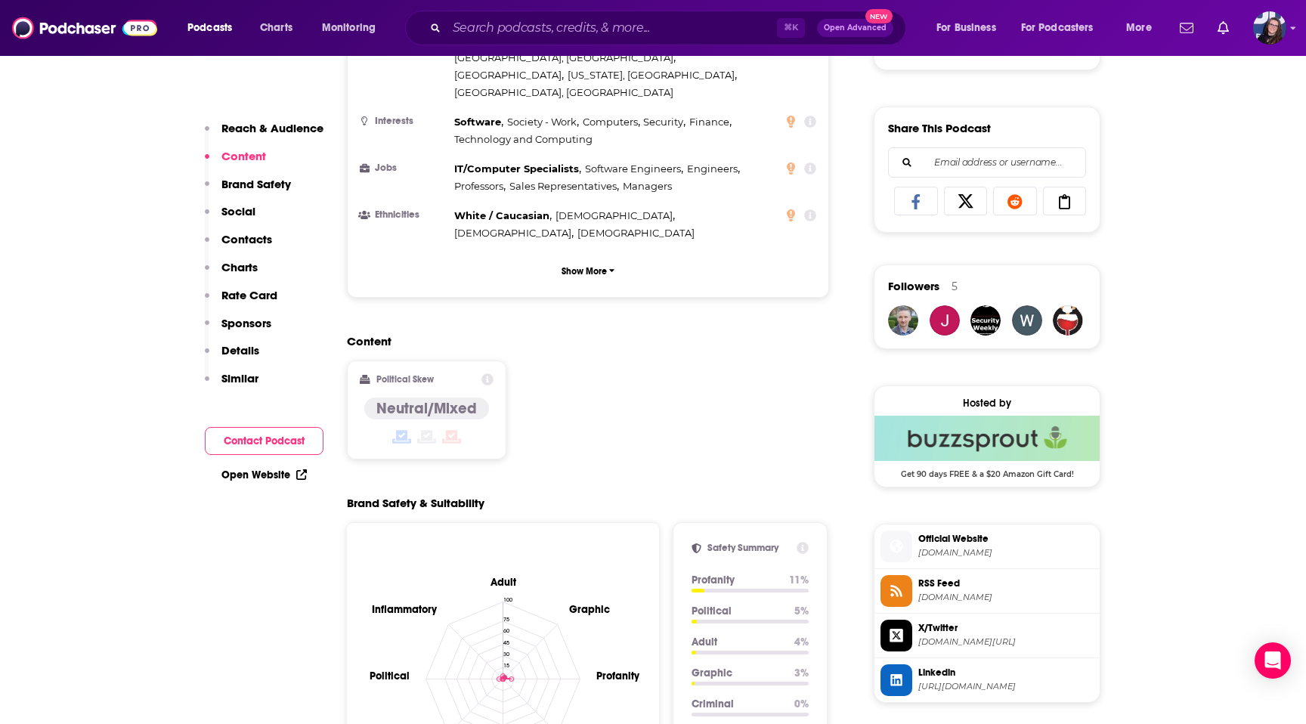
click at [984, 556] on span "[DOMAIN_NAME]" at bounding box center [1005, 552] width 175 height 11
click at [964, 603] on span "[DOMAIN_NAME]" at bounding box center [1005, 597] width 175 height 11
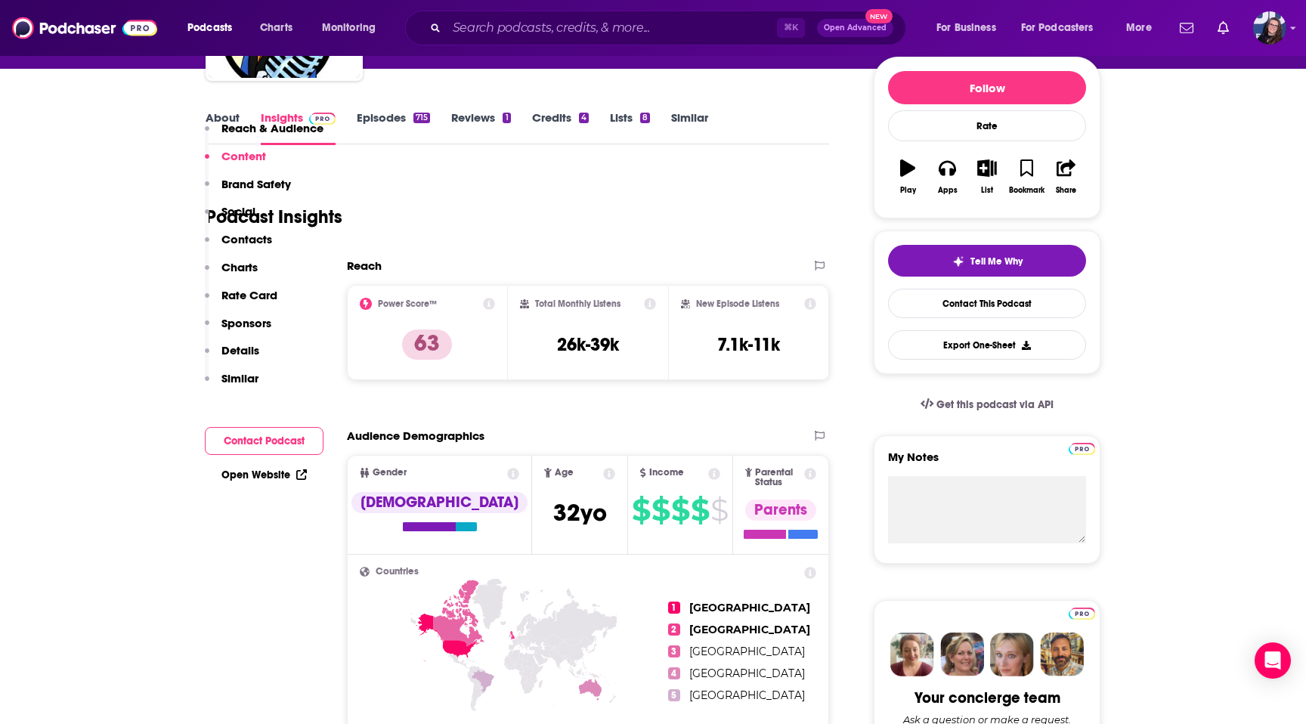
scroll to position [0, 0]
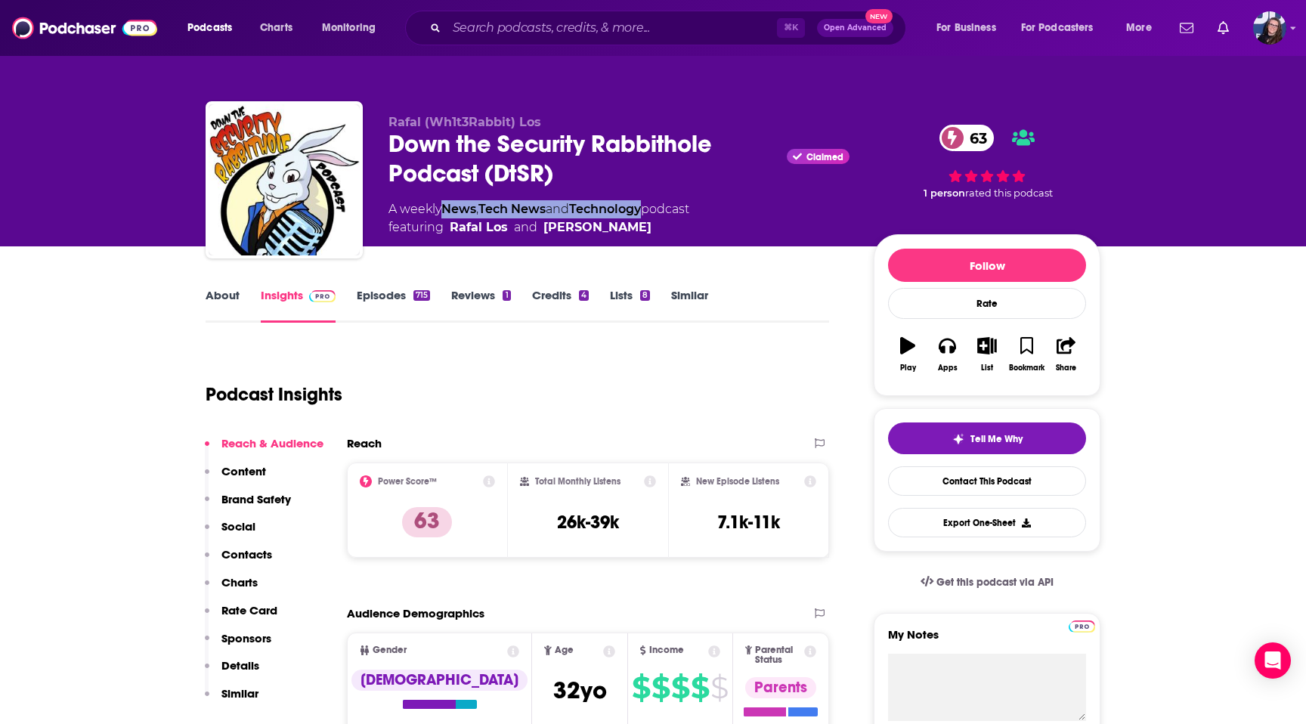
drag, startPoint x: 654, startPoint y: 211, endPoint x: 444, endPoint y: 214, distance: 209.4
click at [444, 214] on div "A weekly News , Tech News and Technology podcast featuring [PERSON_NAME] and [P…" at bounding box center [539, 218] width 301 height 36
copy div "News , Tech News and Technology"
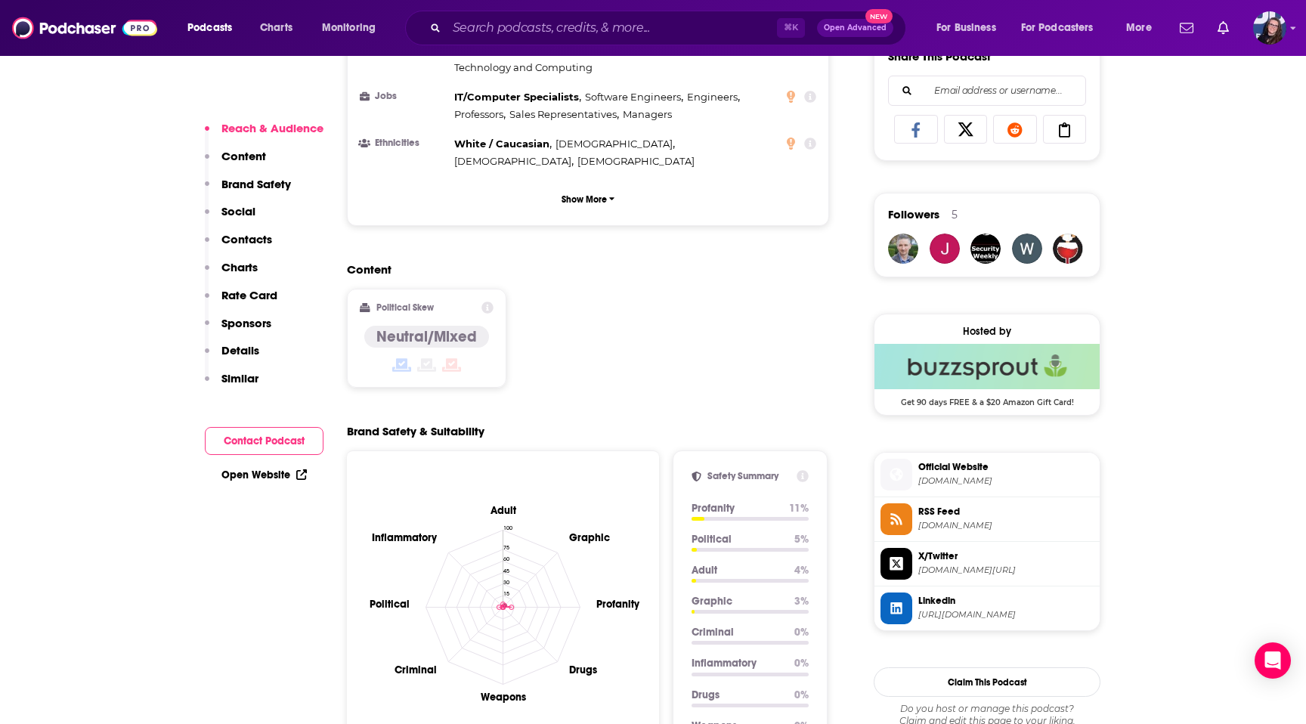
scroll to position [1243, 0]
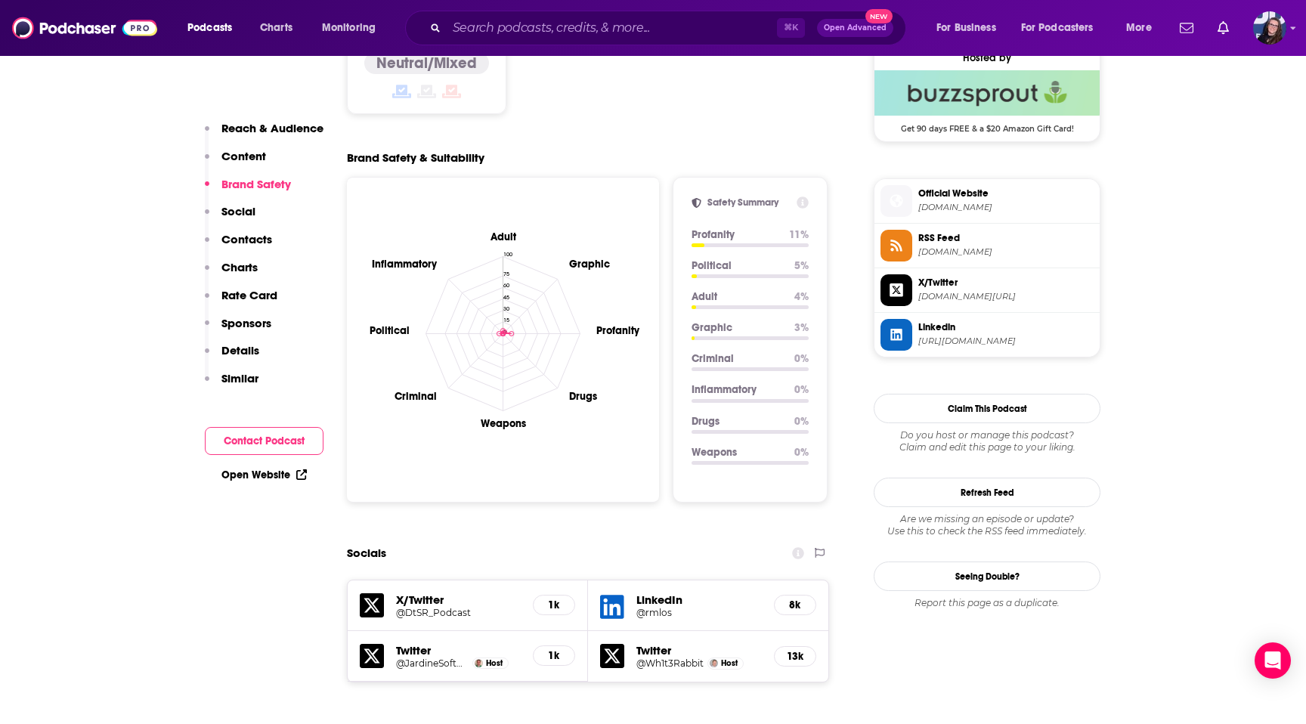
click at [499, 14] on div "⌘ K Open Advanced New" at bounding box center [655, 28] width 501 height 35
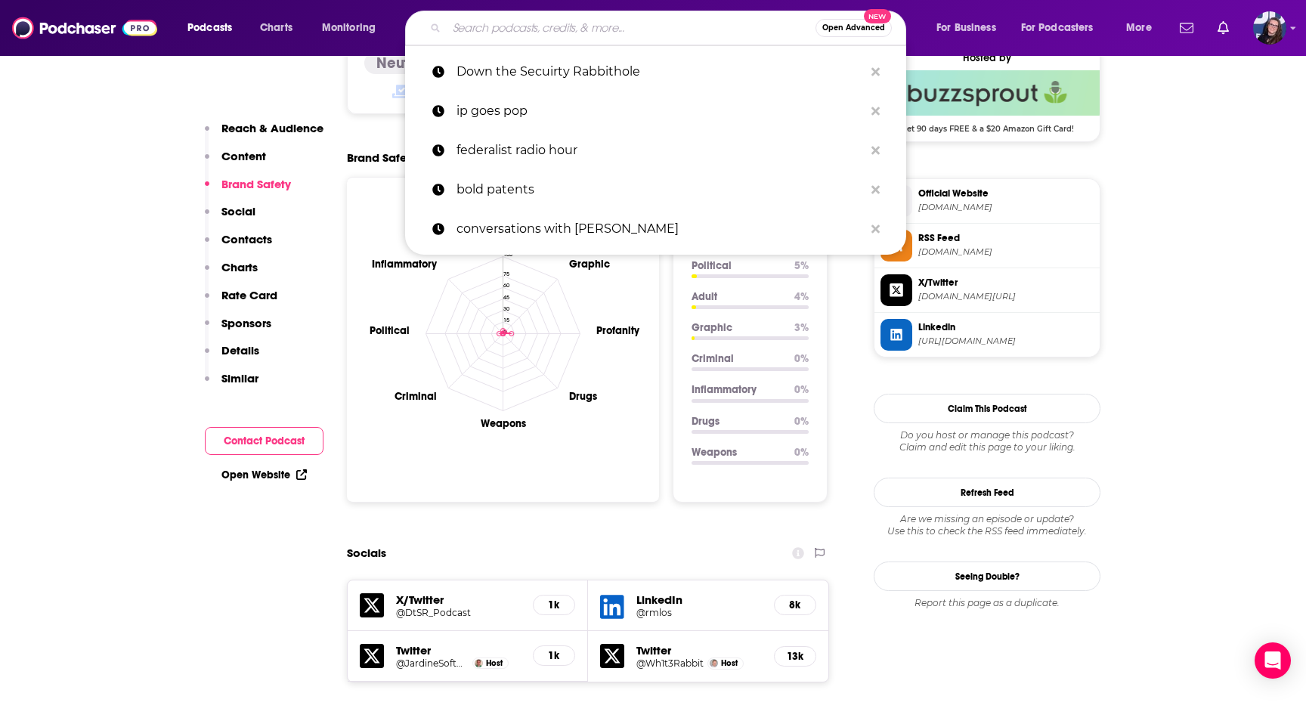
click at [495, 23] on input "Search podcasts, credits, & more..." at bounding box center [631, 28] width 369 height 24
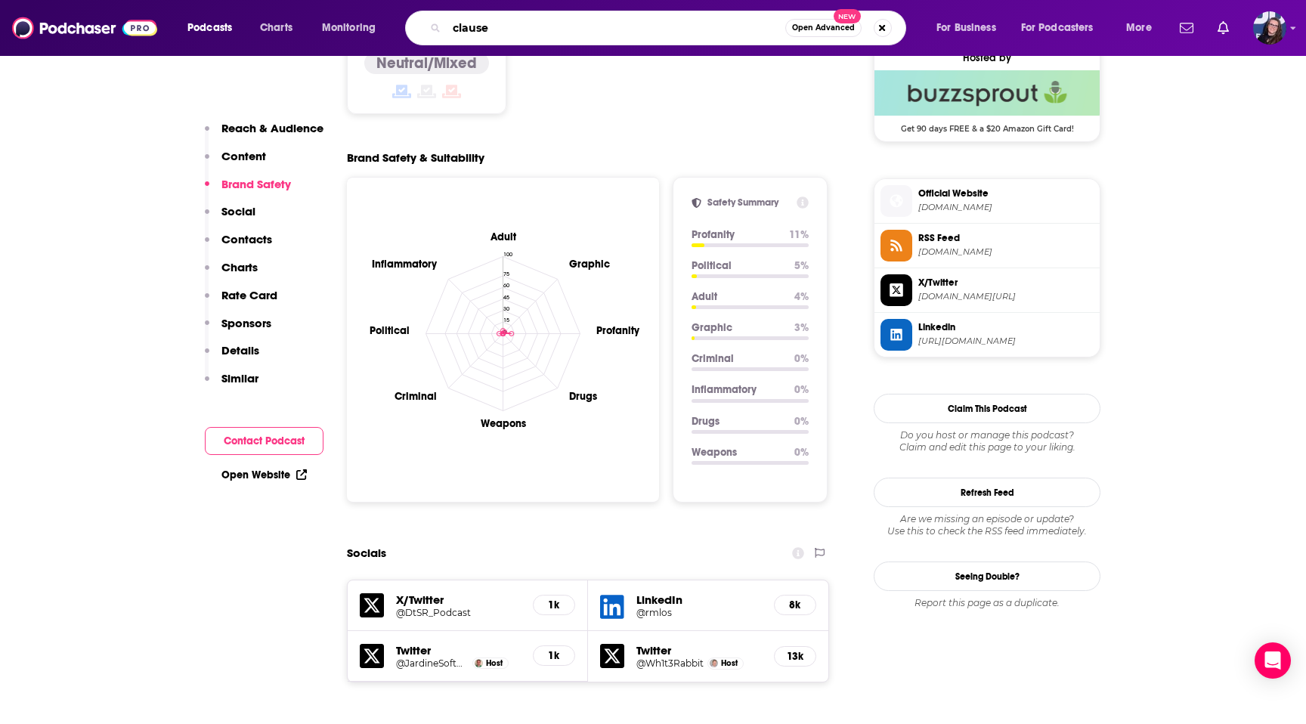
type input "clause 8"
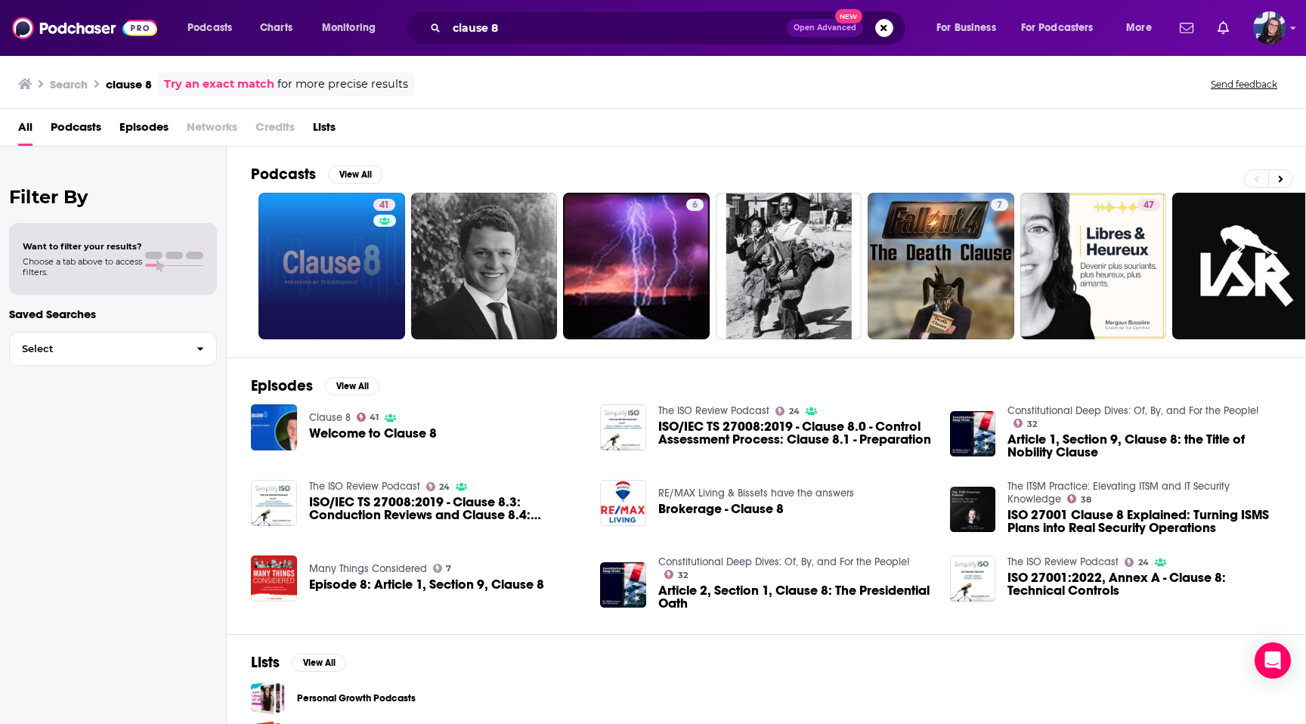
click at [340, 270] on link "41" at bounding box center [332, 266] width 147 height 147
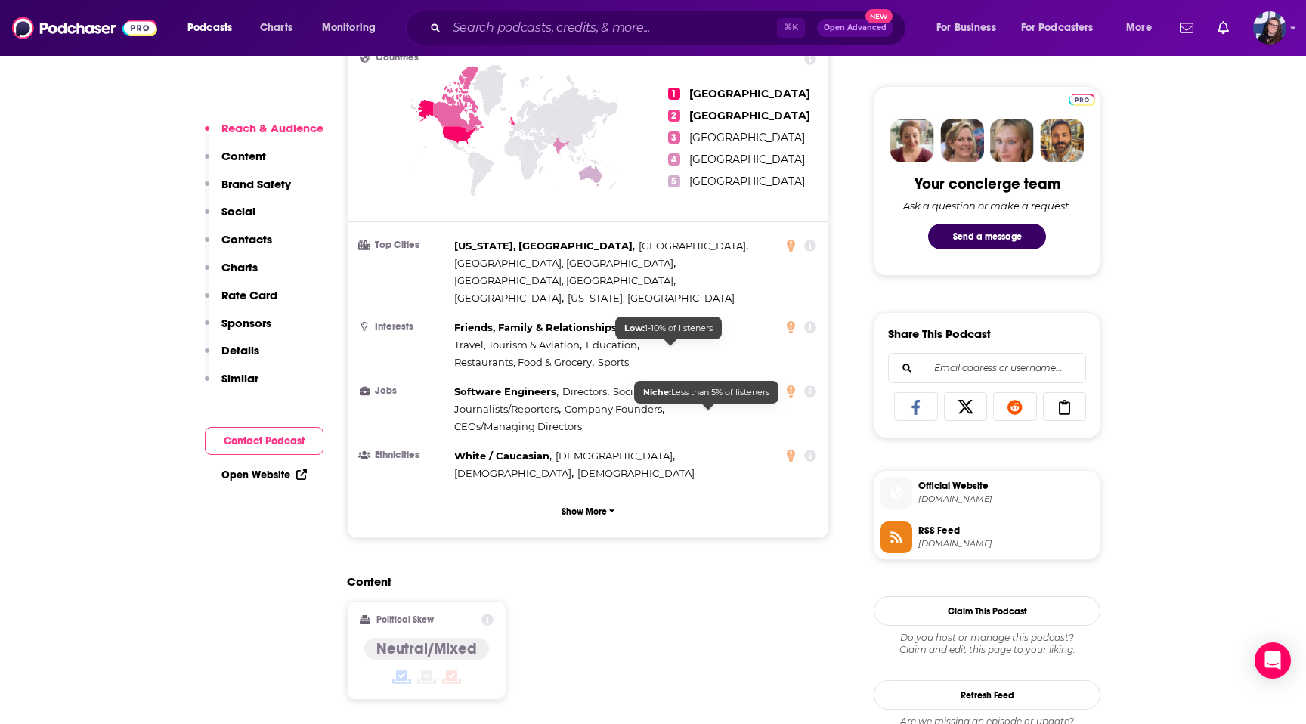
scroll to position [710, 0]
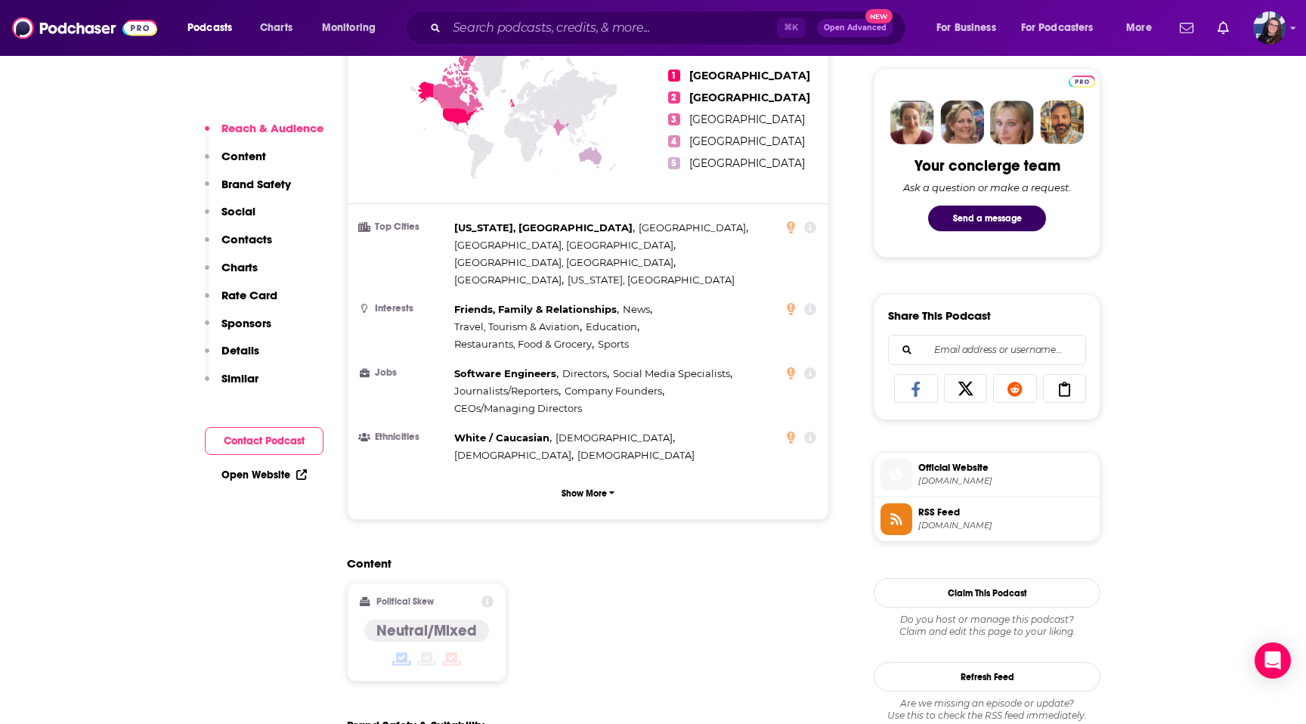
click at [1005, 485] on span "[DOMAIN_NAME]" at bounding box center [1005, 480] width 175 height 11
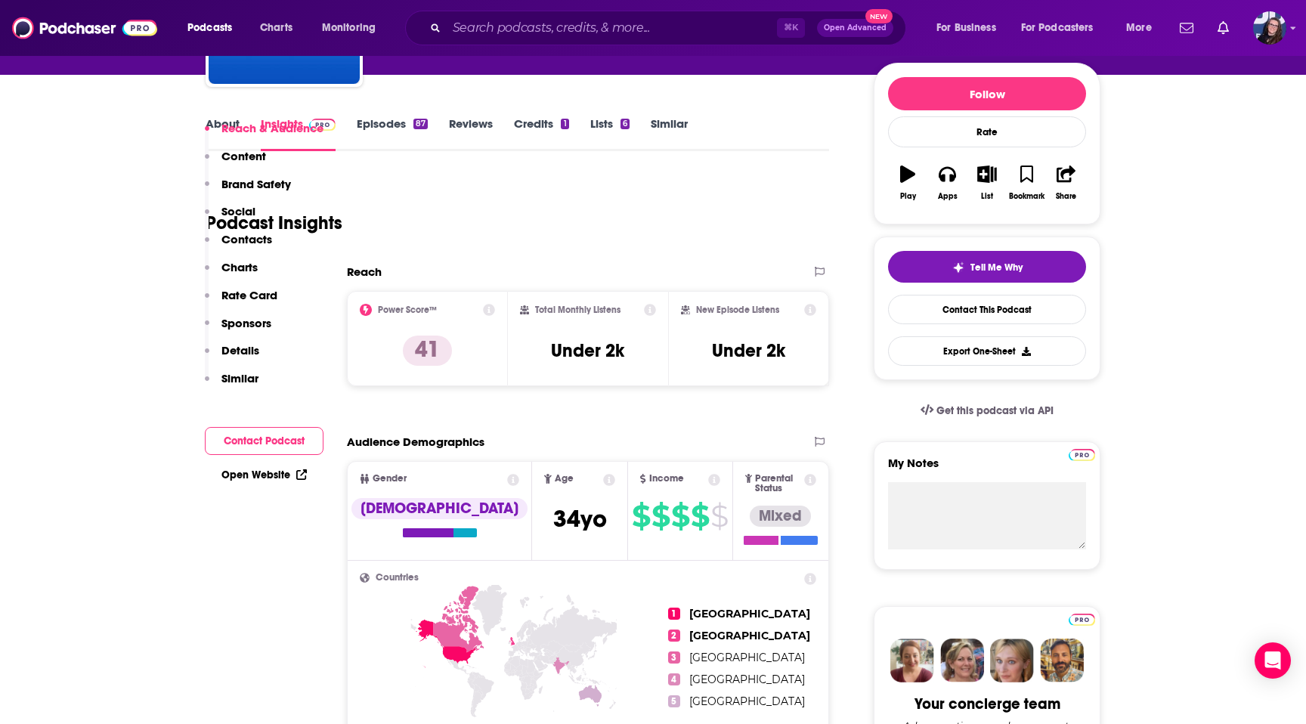
scroll to position [0, 0]
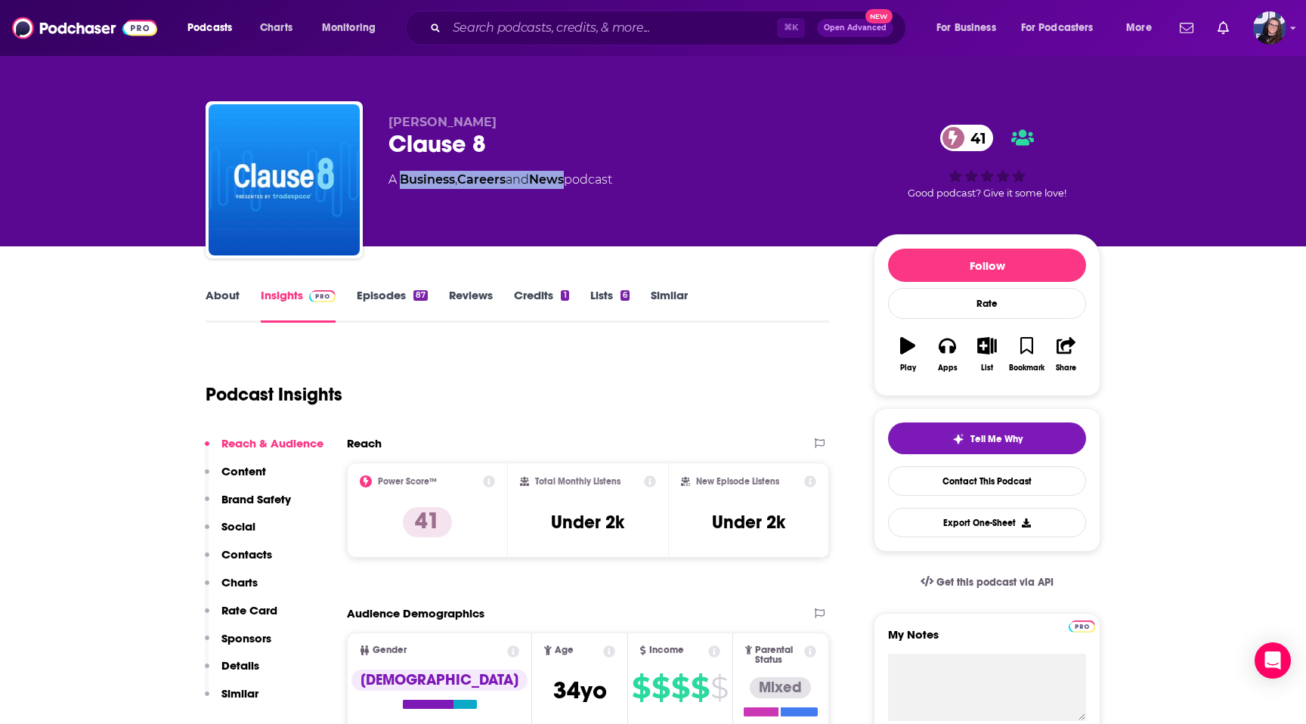
drag, startPoint x: 573, startPoint y: 184, endPoint x: 402, endPoint y: 183, distance: 170.8
click at [402, 183] on div "A Business , Careers and News podcast" at bounding box center [501, 180] width 224 height 18
copy div "Business , Careers and News"
click at [232, 296] on link "About" at bounding box center [223, 305] width 34 height 35
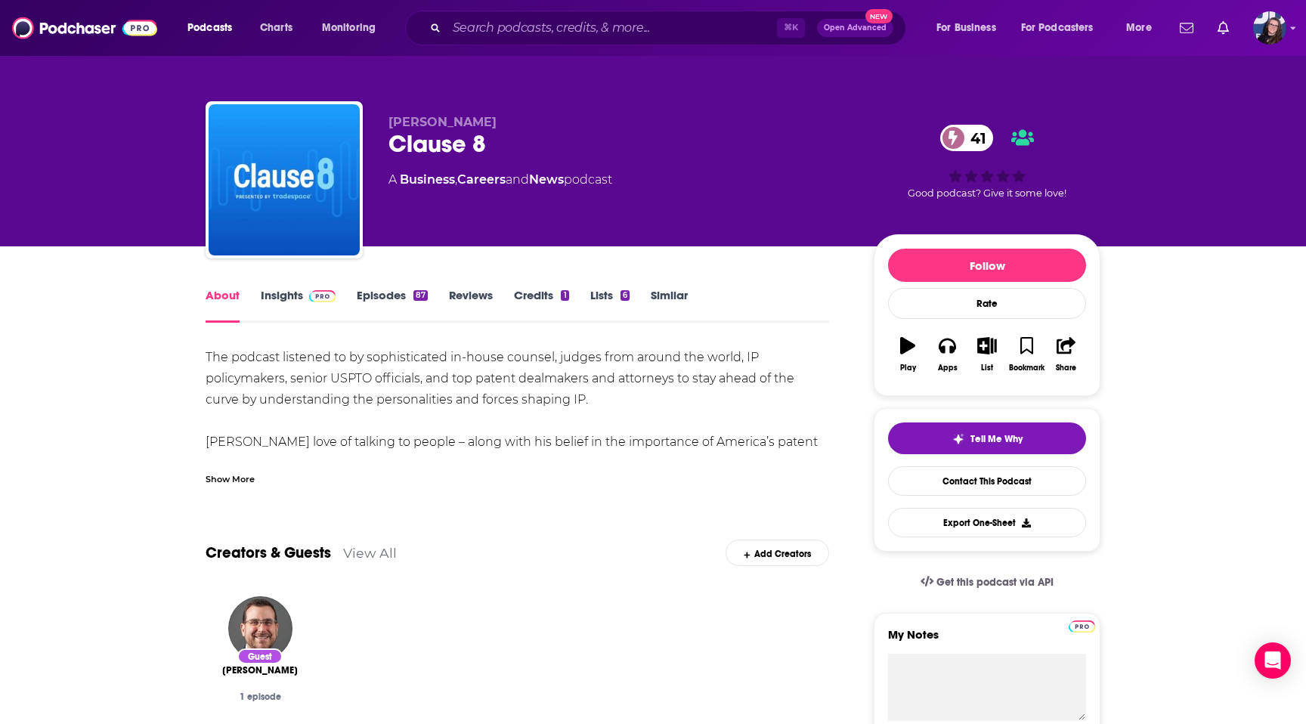
click at [379, 297] on link "Episodes 87" at bounding box center [392, 305] width 71 height 35
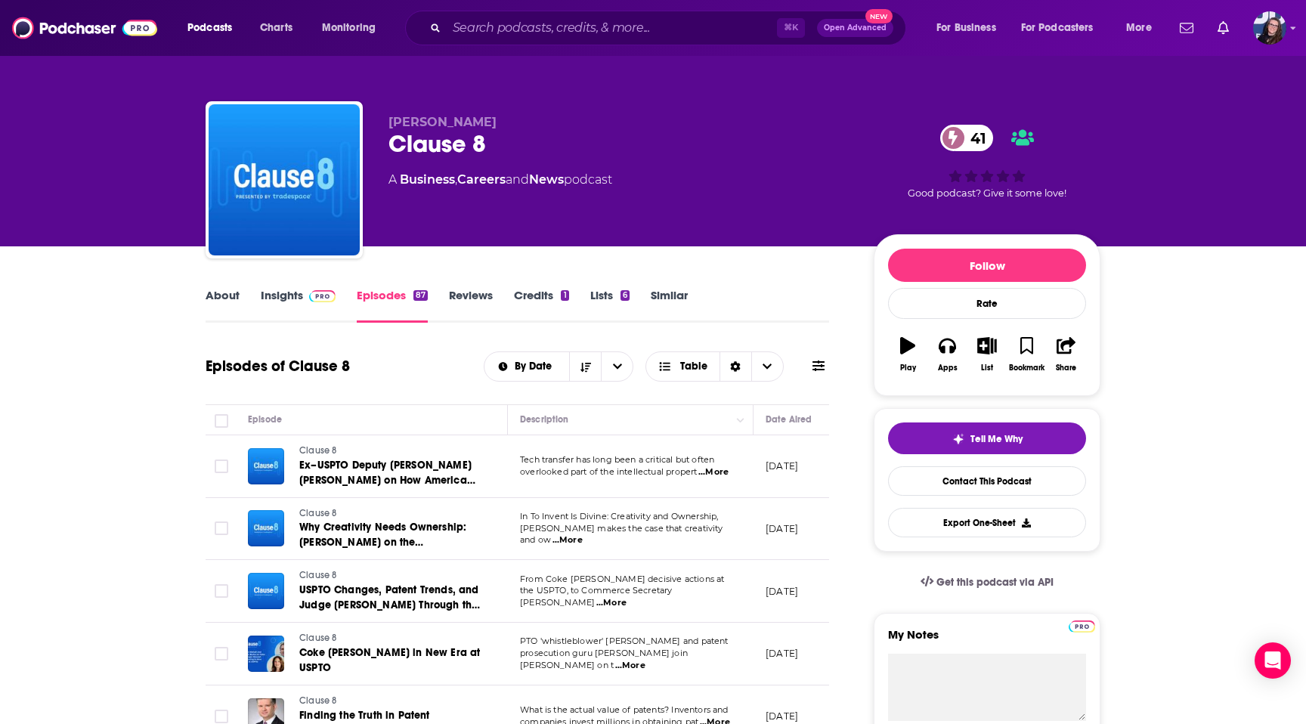
click at [290, 301] on link "Insights" at bounding box center [298, 305] width 75 height 35
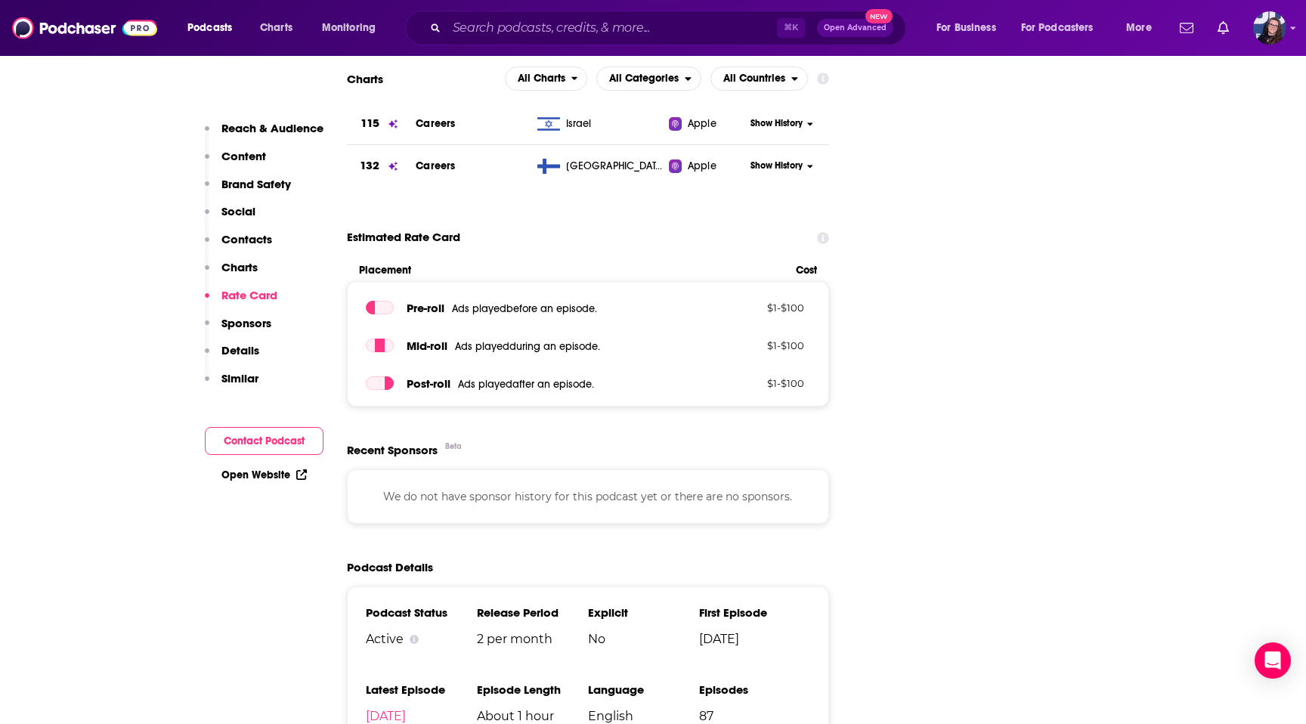
scroll to position [1638, 0]
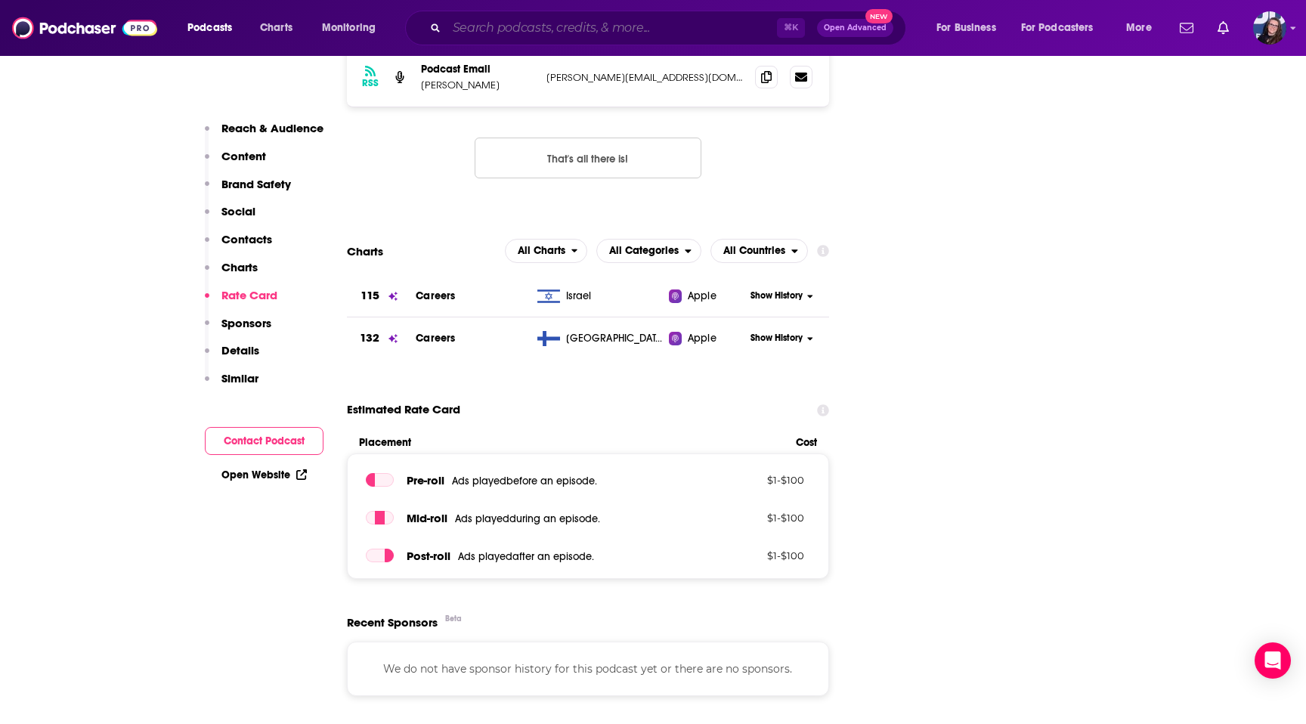
click at [505, 31] on input "Search podcasts, credits, & more..." at bounding box center [612, 28] width 330 height 24
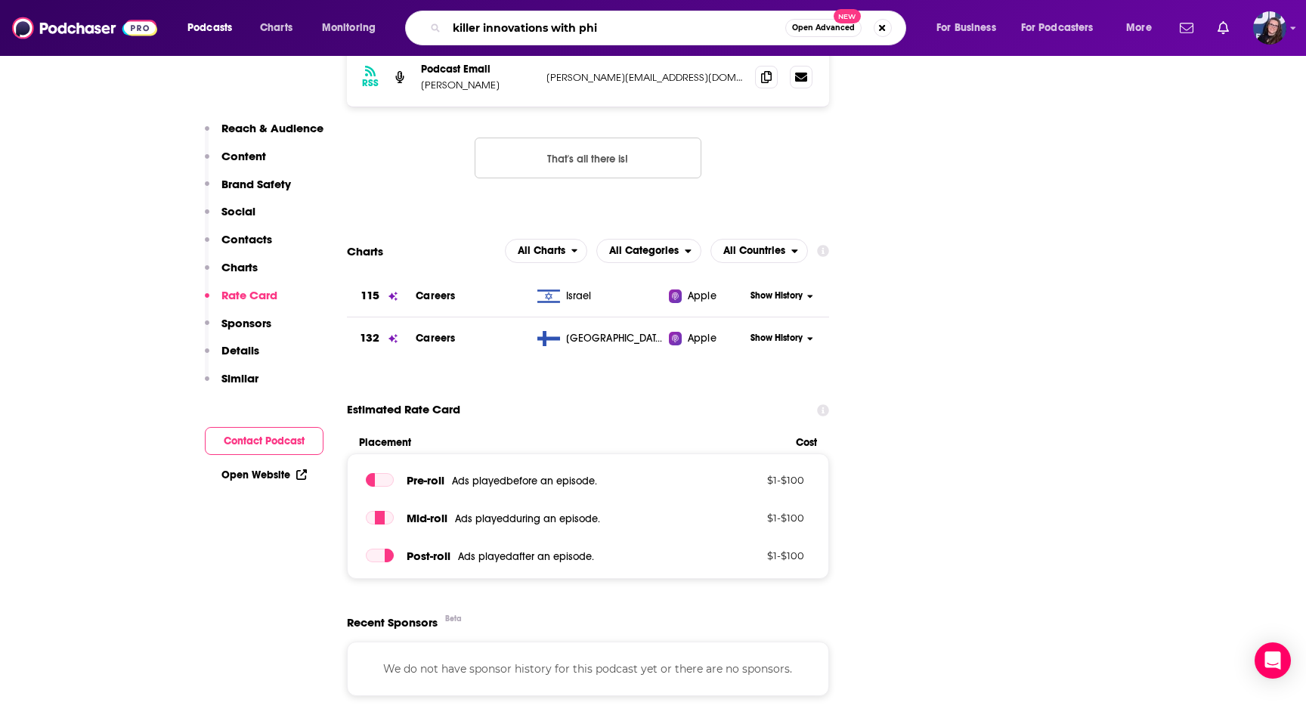
type input "killer innovations with [PERSON_NAME]"
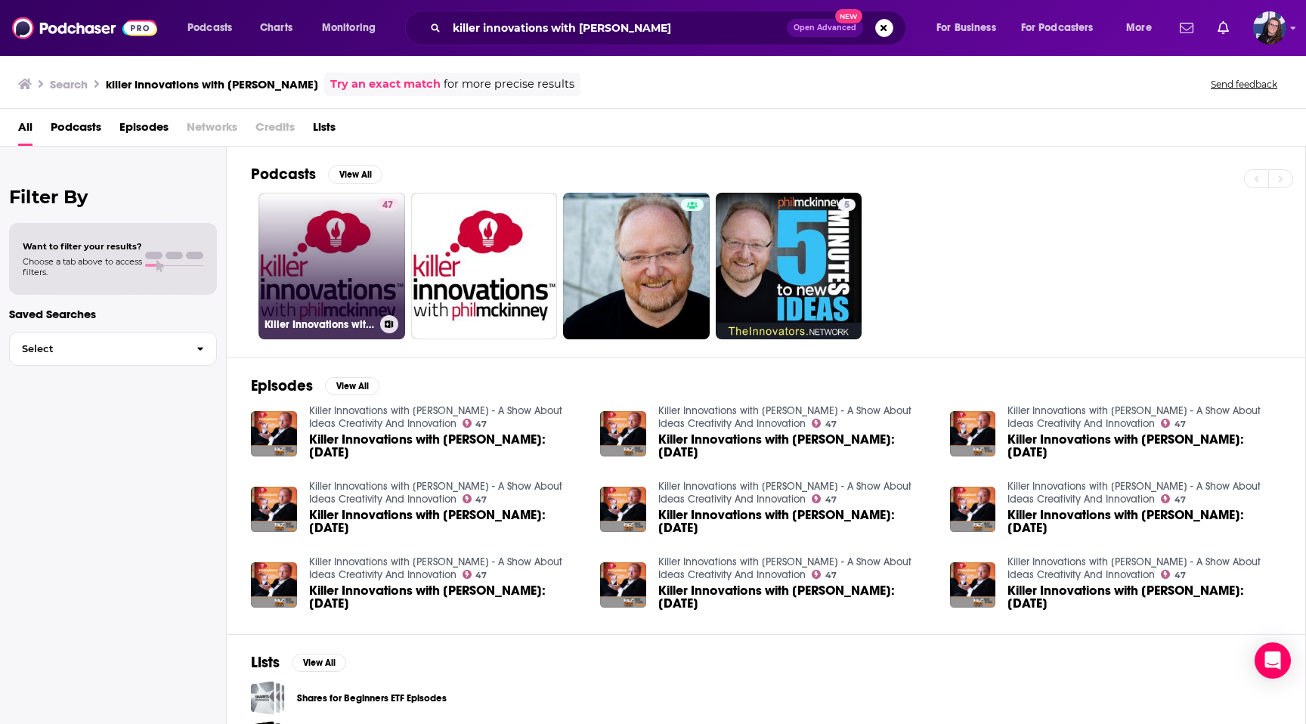
click at [364, 274] on link "47 Killer Innovations with [PERSON_NAME] - A Show About Ideas Creativity And In…" at bounding box center [332, 266] width 147 height 147
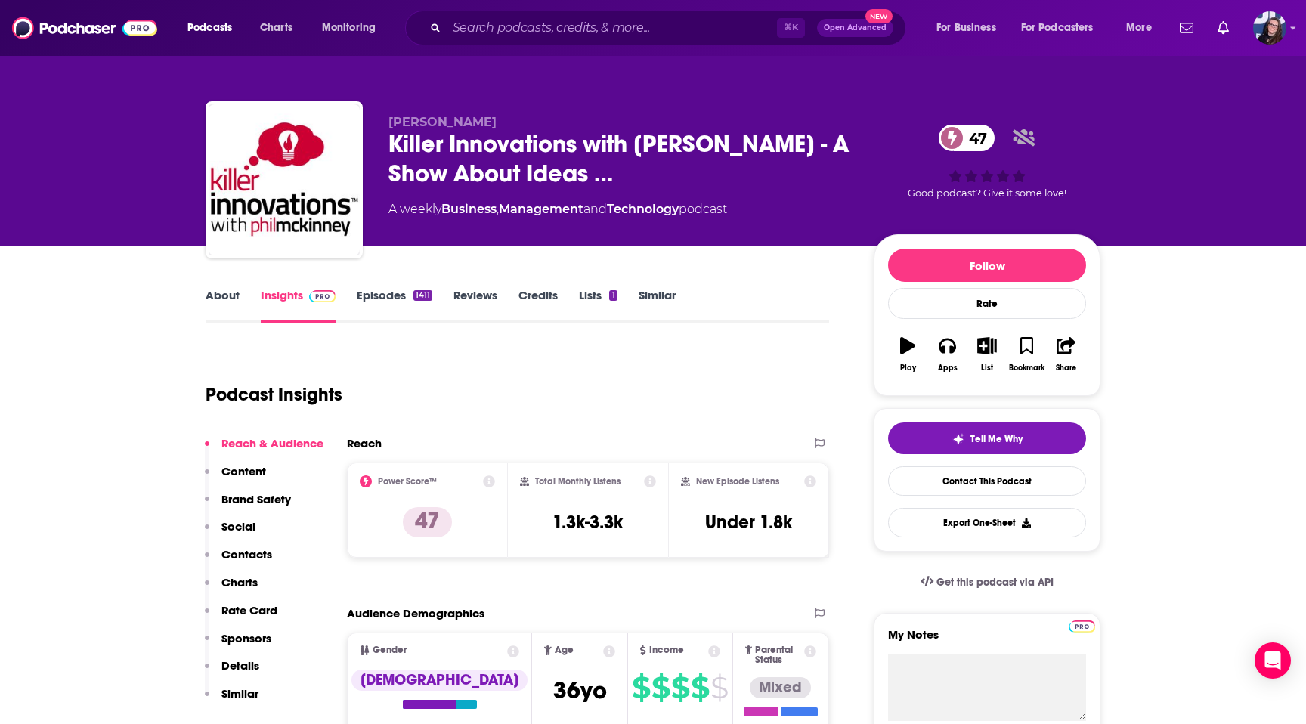
click at [368, 296] on link "Episodes 1411" at bounding box center [395, 305] width 76 height 35
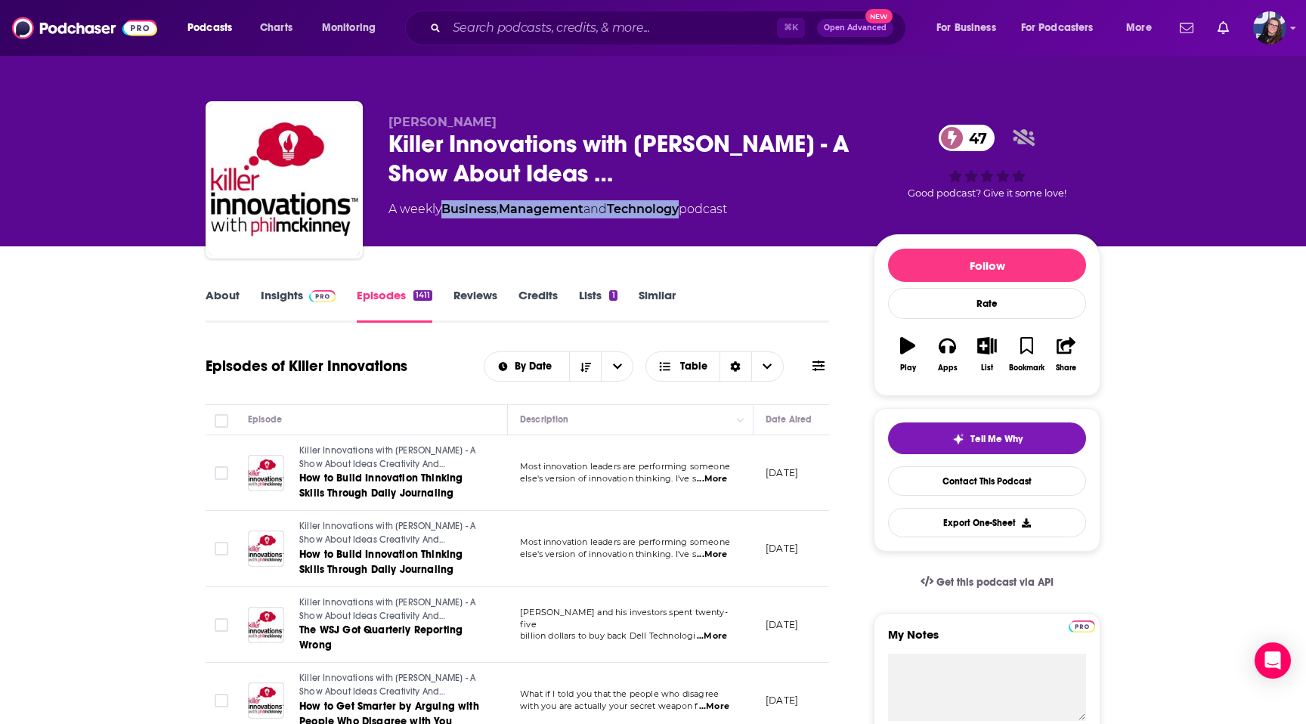
drag, startPoint x: 692, startPoint y: 213, endPoint x: 446, endPoint y: 215, distance: 246.4
click at [446, 215] on div "A weekly Business , Management and Technology podcast" at bounding box center [558, 209] width 339 height 18
copy div "Business , Management and Technology"
click at [288, 295] on link "Insights" at bounding box center [298, 305] width 75 height 35
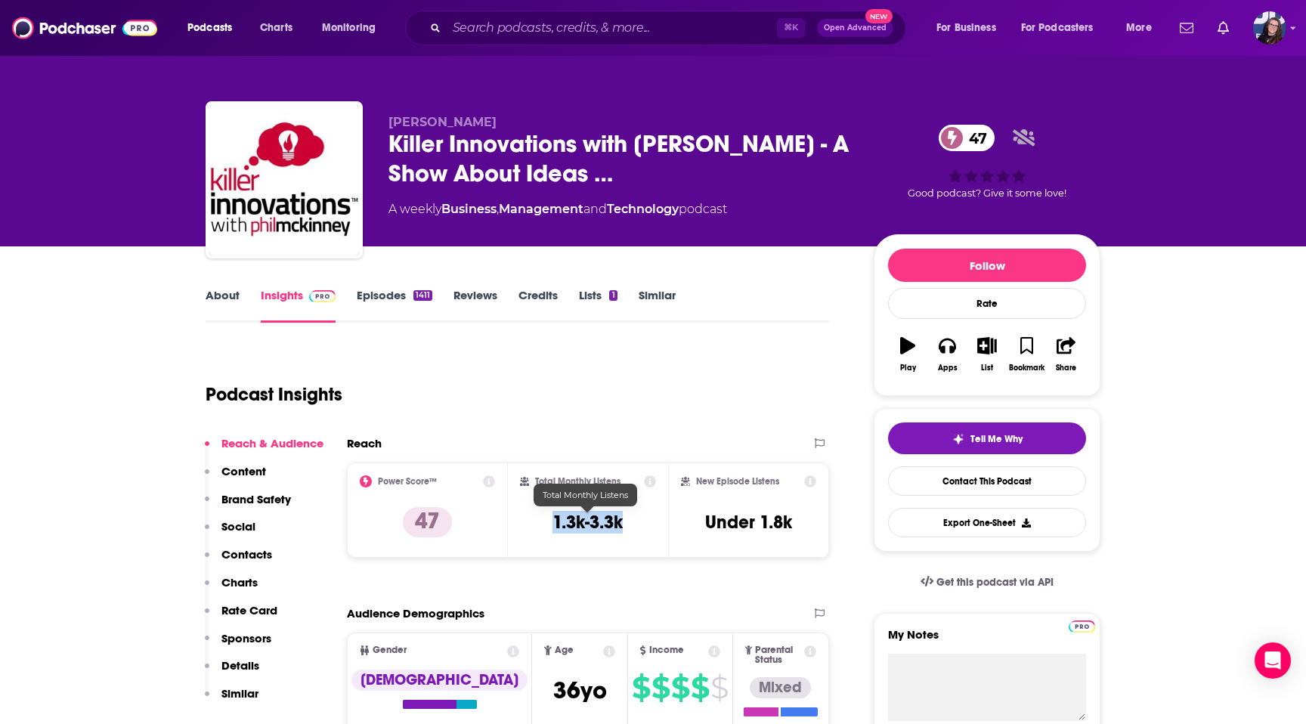
drag, startPoint x: 627, startPoint y: 528, endPoint x: 534, endPoint y: 528, distance: 93.0
click at [534, 528] on div "Total Monthly Listens 1.3k-3.3k" at bounding box center [588, 510] width 137 height 70
copy h3 "1.3k-3.3k"
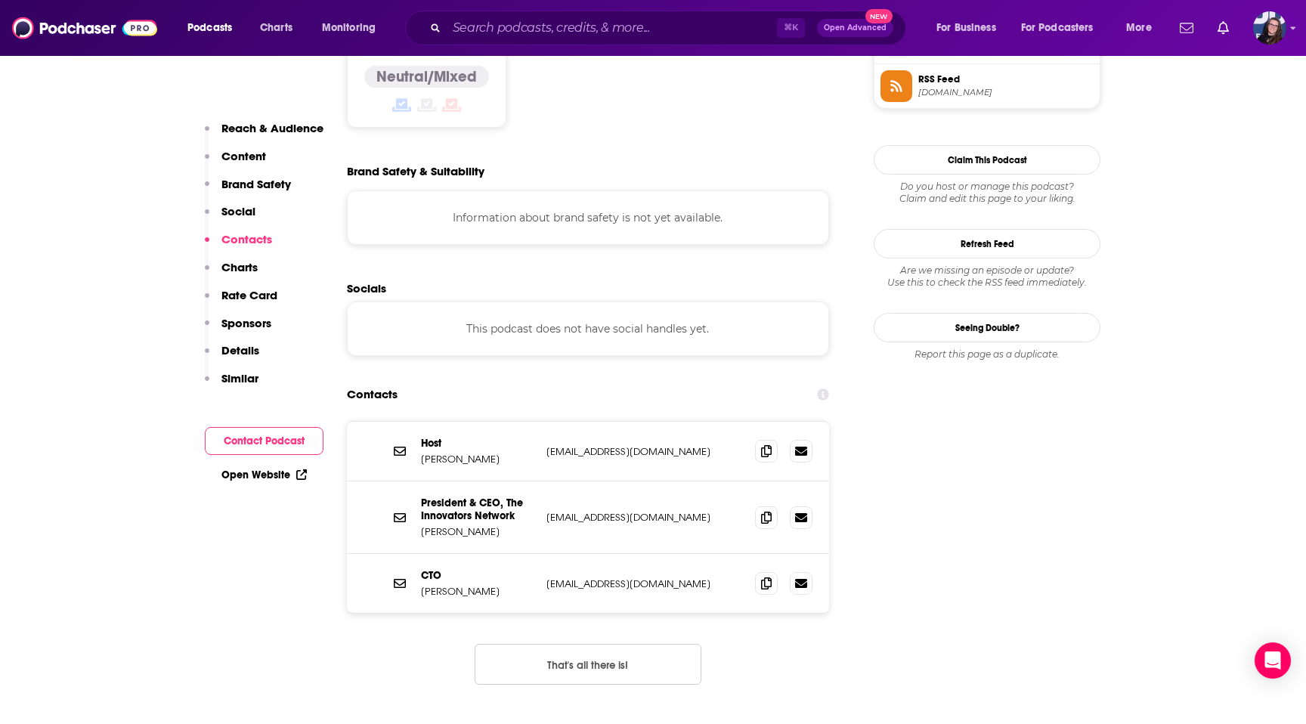
scroll to position [1260, 0]
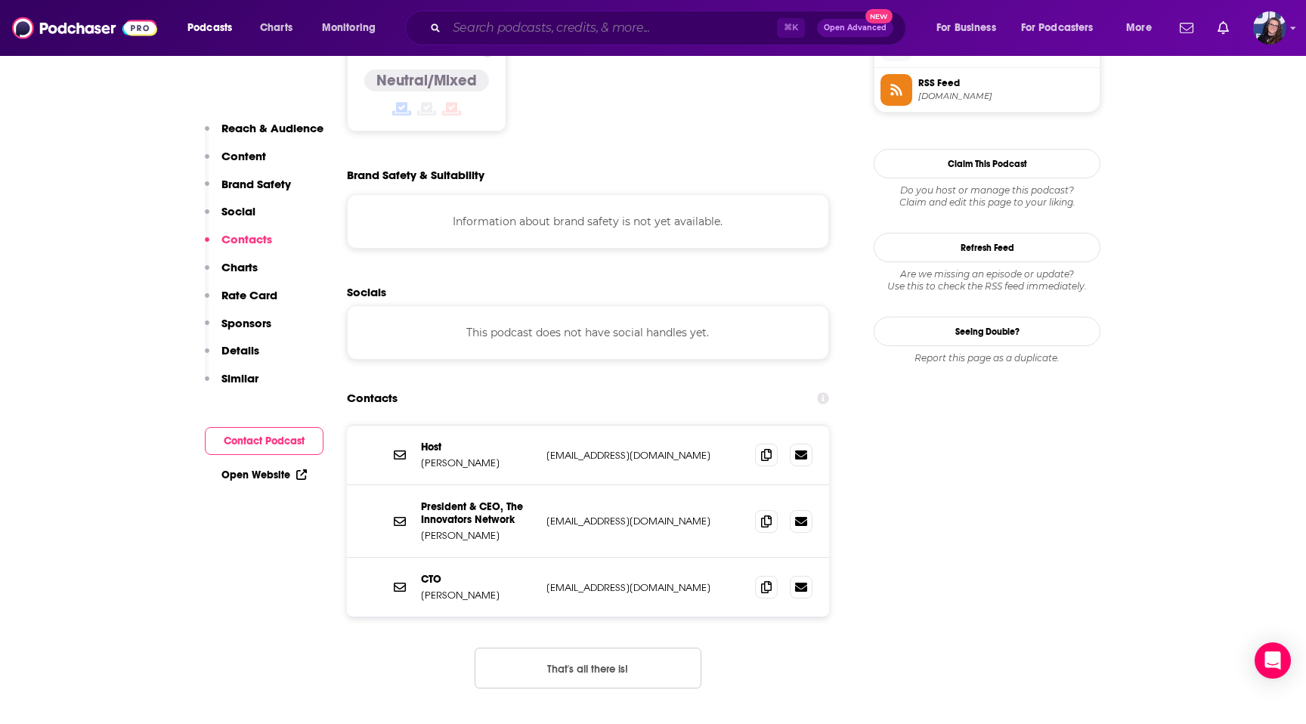
click at [475, 20] on input "Search podcasts, credits, & more..." at bounding box center [612, 28] width 330 height 24
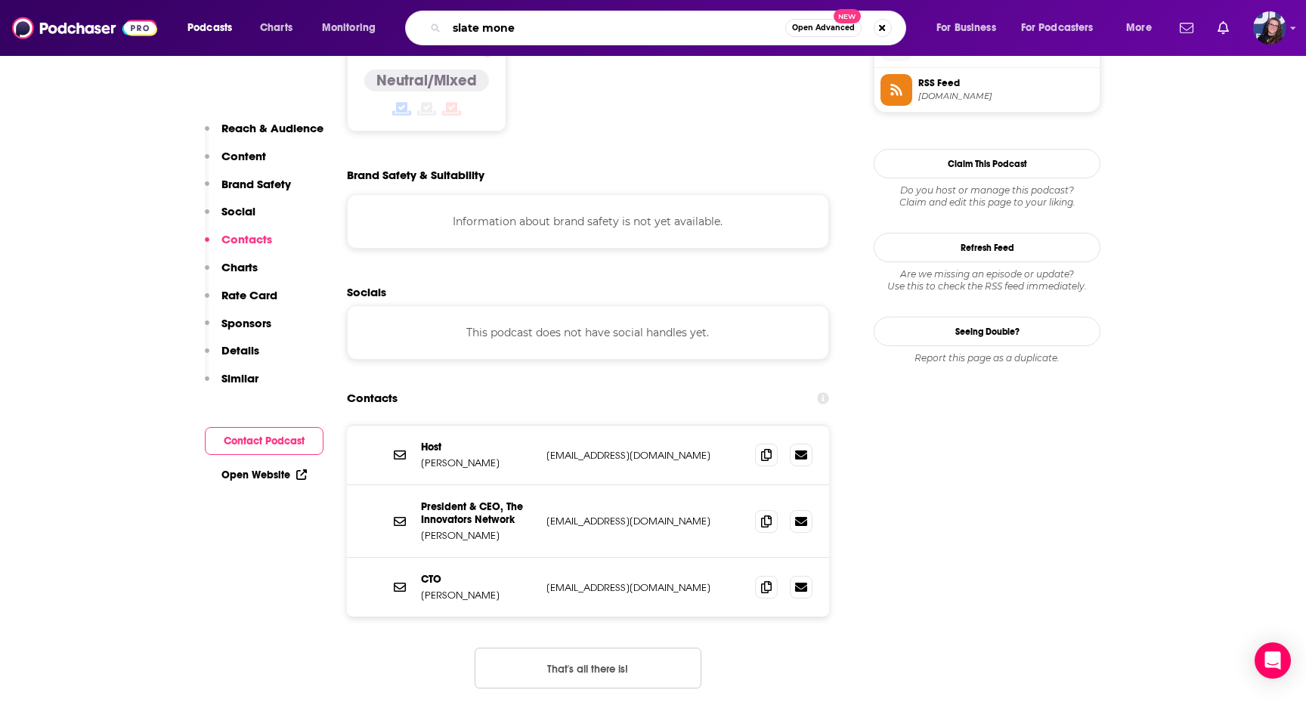
type input "slate money"
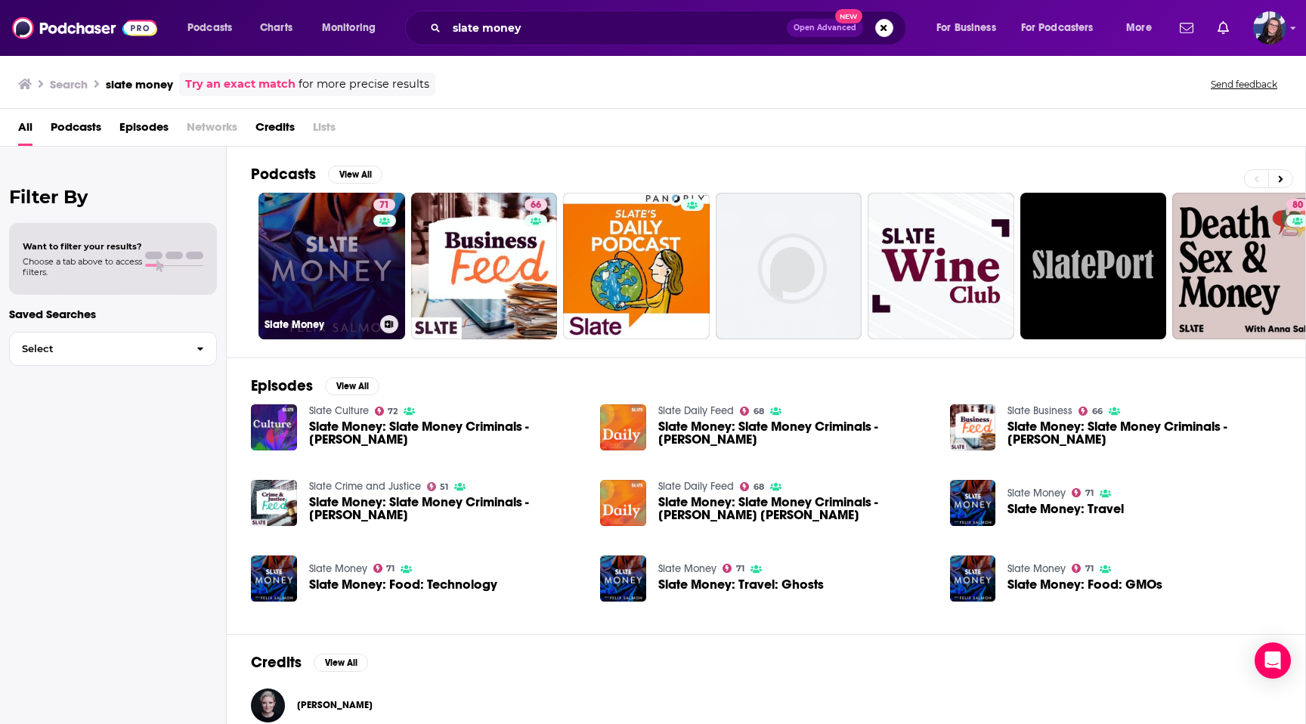
click at [325, 273] on link "71 Slate Money" at bounding box center [332, 266] width 147 height 147
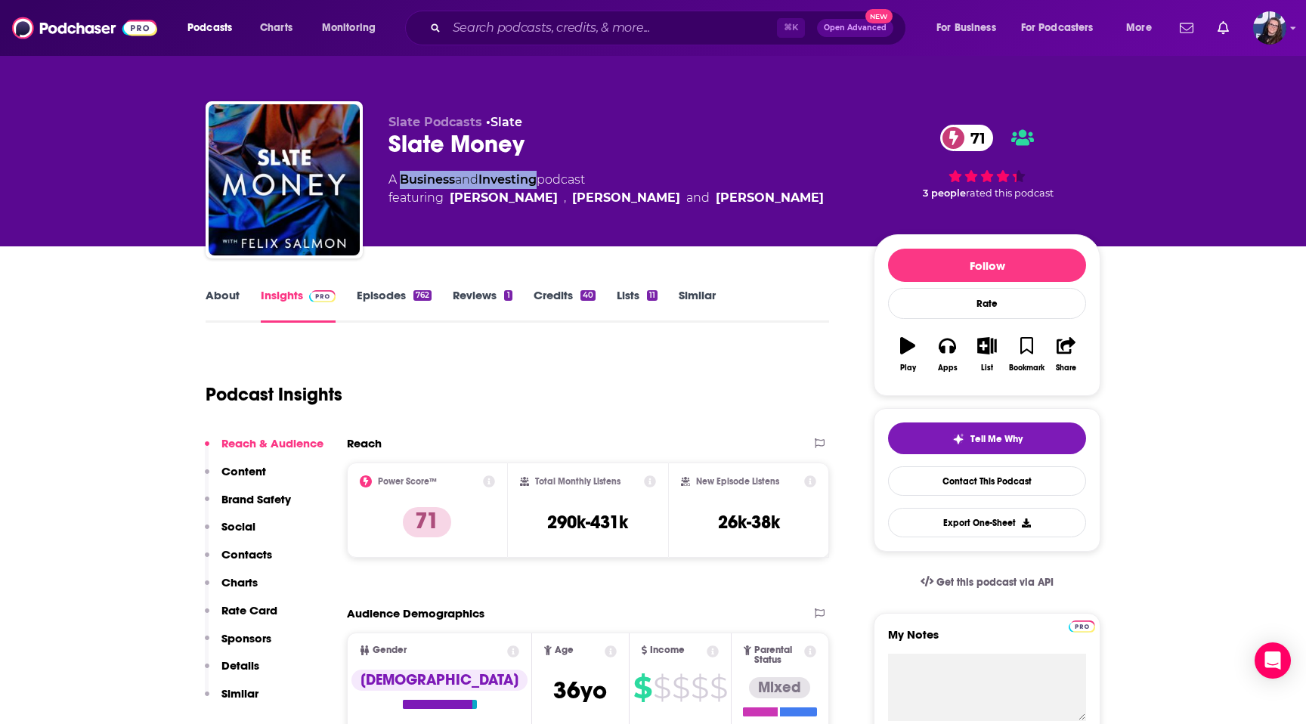
drag, startPoint x: 543, startPoint y: 181, endPoint x: 401, endPoint y: 177, distance: 142.2
click at [401, 177] on div "A Business and Investing podcast featuring [PERSON_NAME] , [PERSON_NAME] and [P…" at bounding box center [606, 189] width 435 height 36
copy div "Business and Investing"
click at [384, 296] on link "Episodes 762" at bounding box center [394, 305] width 75 height 35
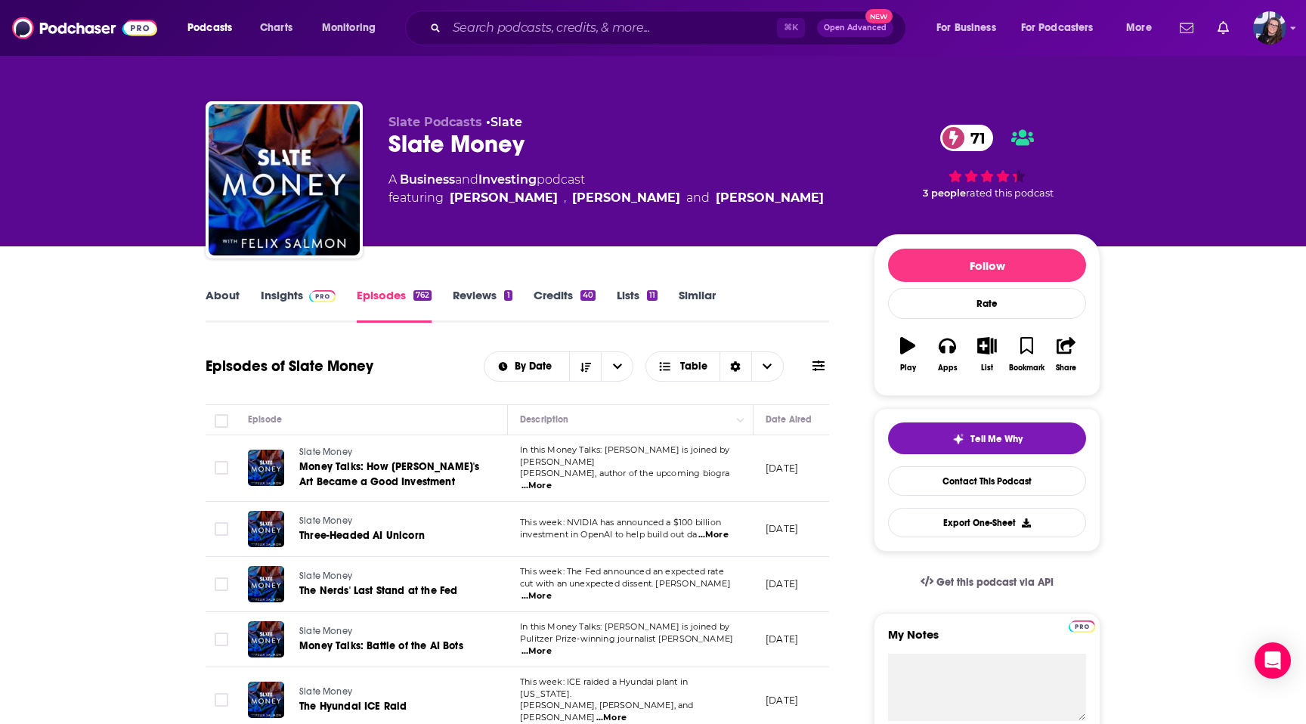
click at [320, 295] on img at bounding box center [322, 296] width 26 height 12
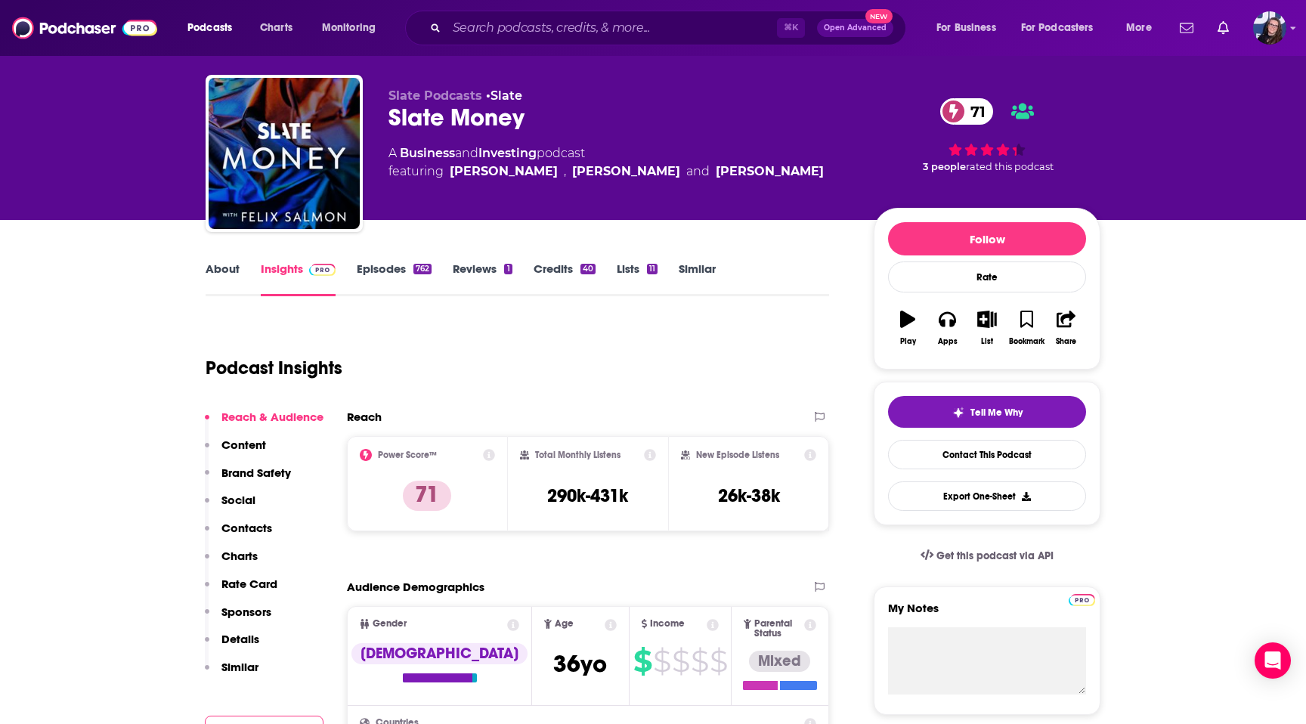
scroll to position [9, 0]
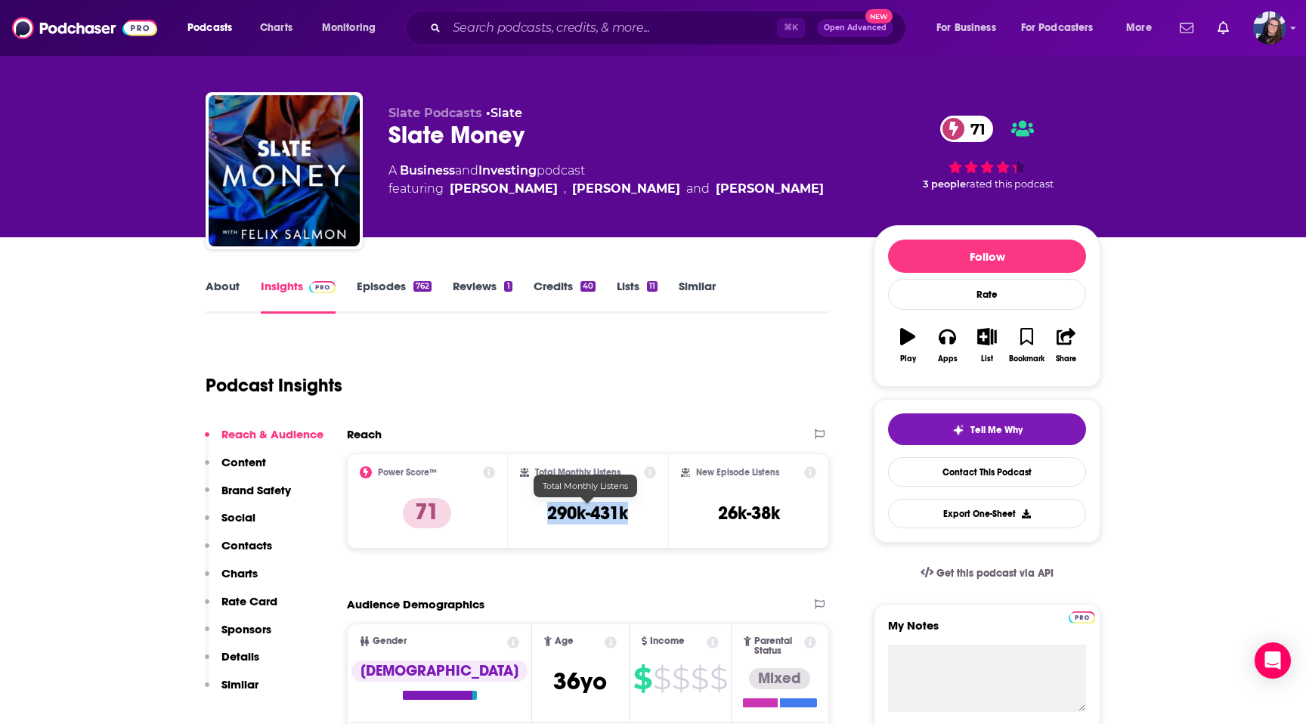
drag, startPoint x: 633, startPoint y: 519, endPoint x: 531, endPoint y: 516, distance: 102.8
click at [531, 516] on div "Total Monthly Listens 290k-431k" at bounding box center [588, 501] width 137 height 70
copy h3 "290k-431k"
click at [492, 31] on input "Search podcasts, credits, & more..." at bounding box center [612, 28] width 330 height 24
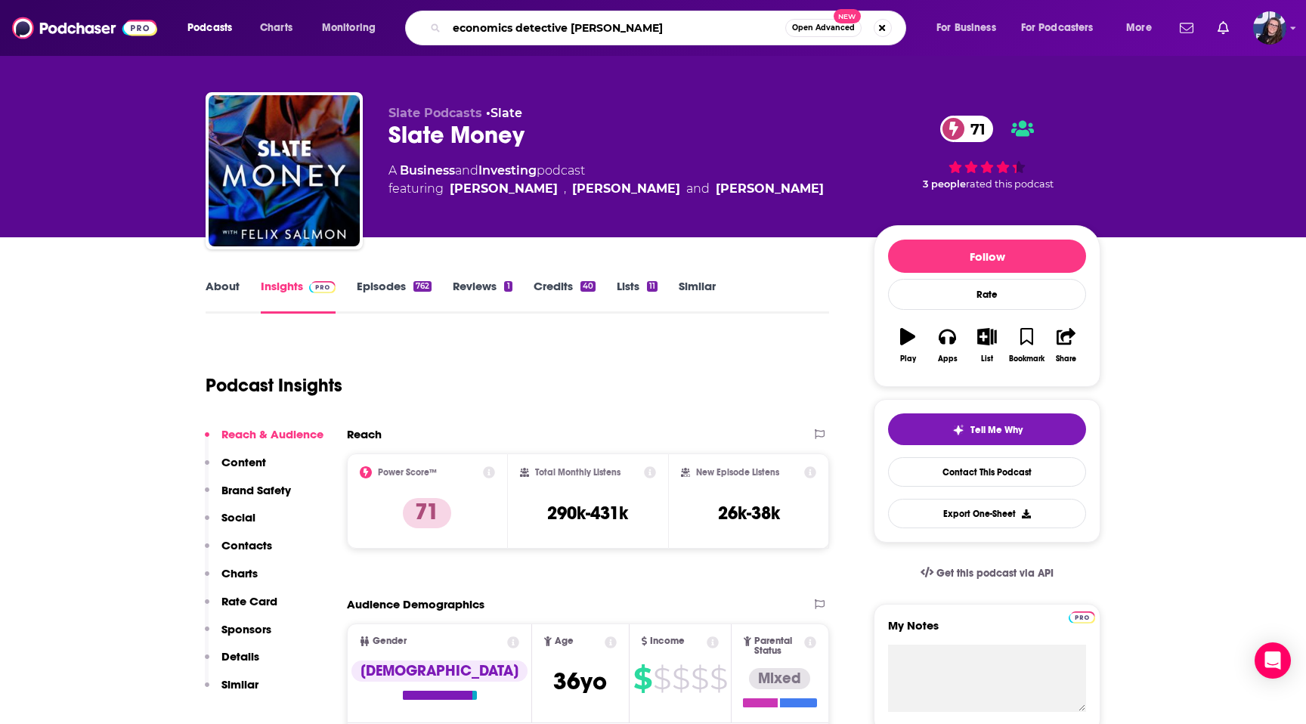
type input "economics detective radio"
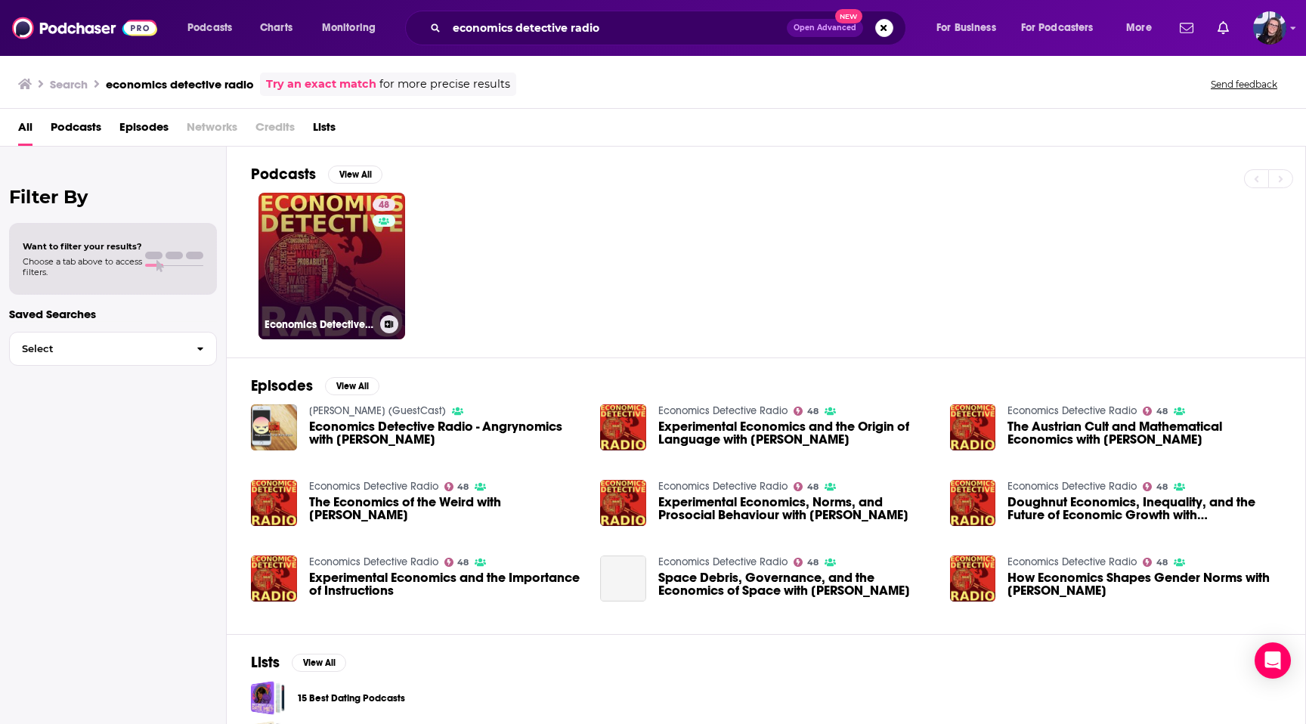
click at [332, 288] on link "48 Economics Detective Radio" at bounding box center [332, 266] width 147 height 147
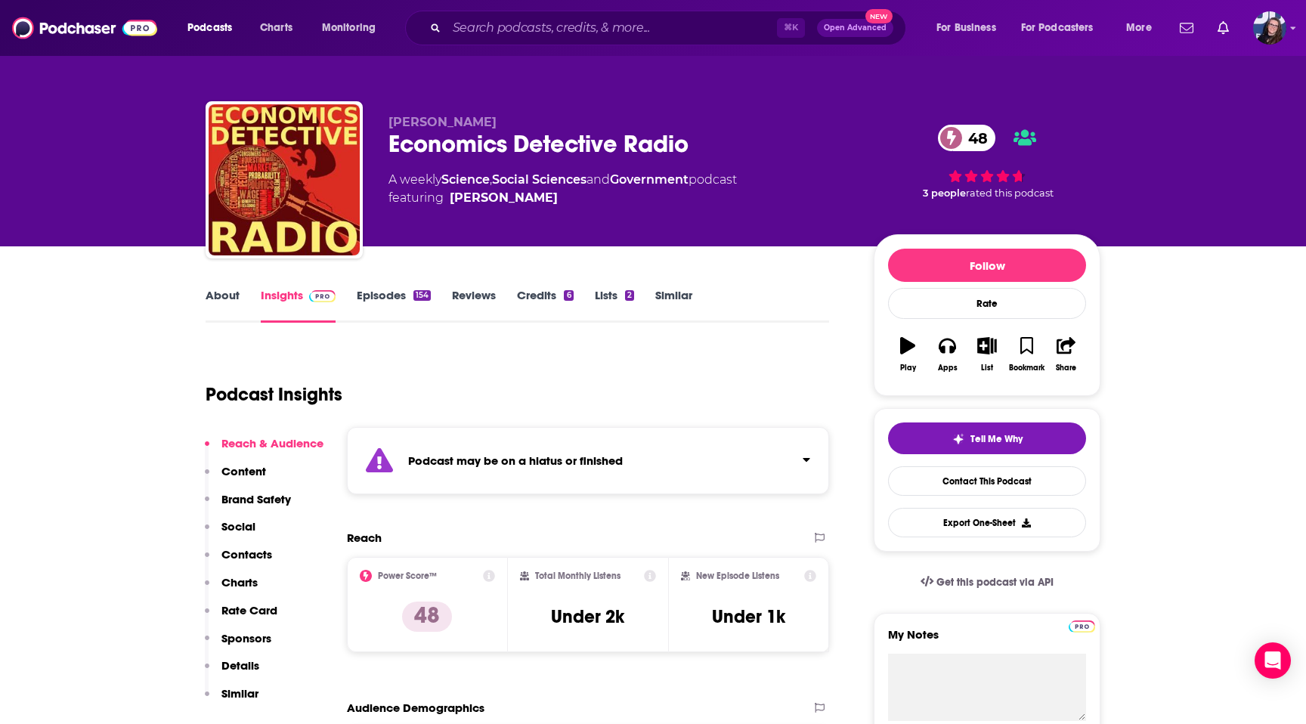
click at [374, 299] on link "Episodes 154" at bounding box center [394, 305] width 74 height 35
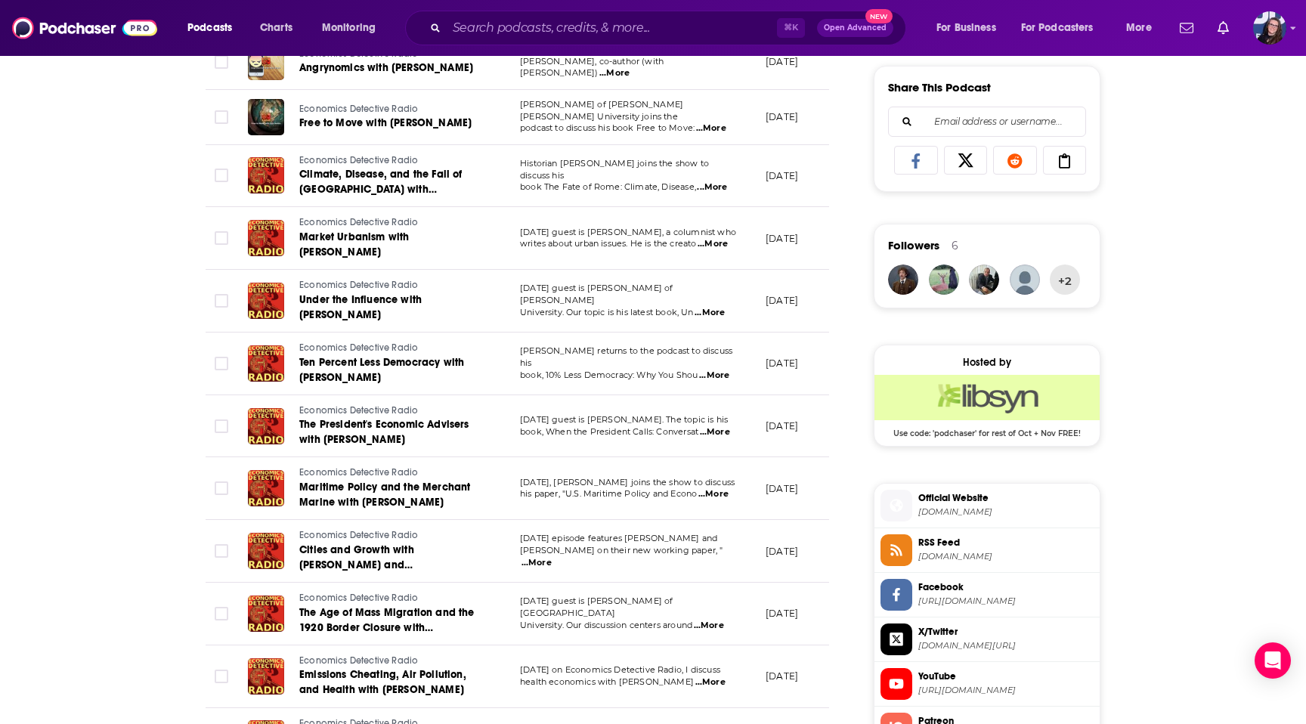
scroll to position [939, 0]
click at [966, 510] on span "[DOMAIN_NAME]" at bounding box center [1005, 511] width 175 height 11
click at [471, 27] on input "Search podcasts, credits, & more..." at bounding box center [612, 28] width 330 height 24
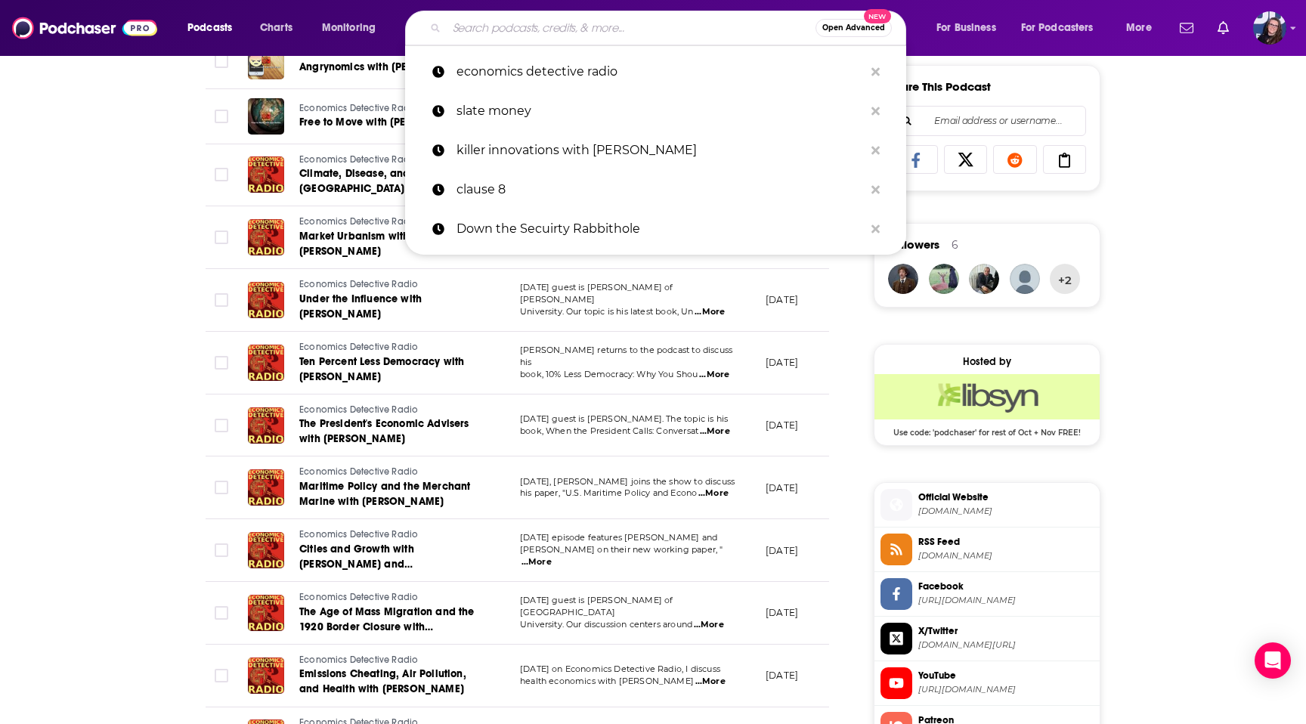
paste input "The Indicator from Planet Money"
type input "The Indicator from Planet Money"
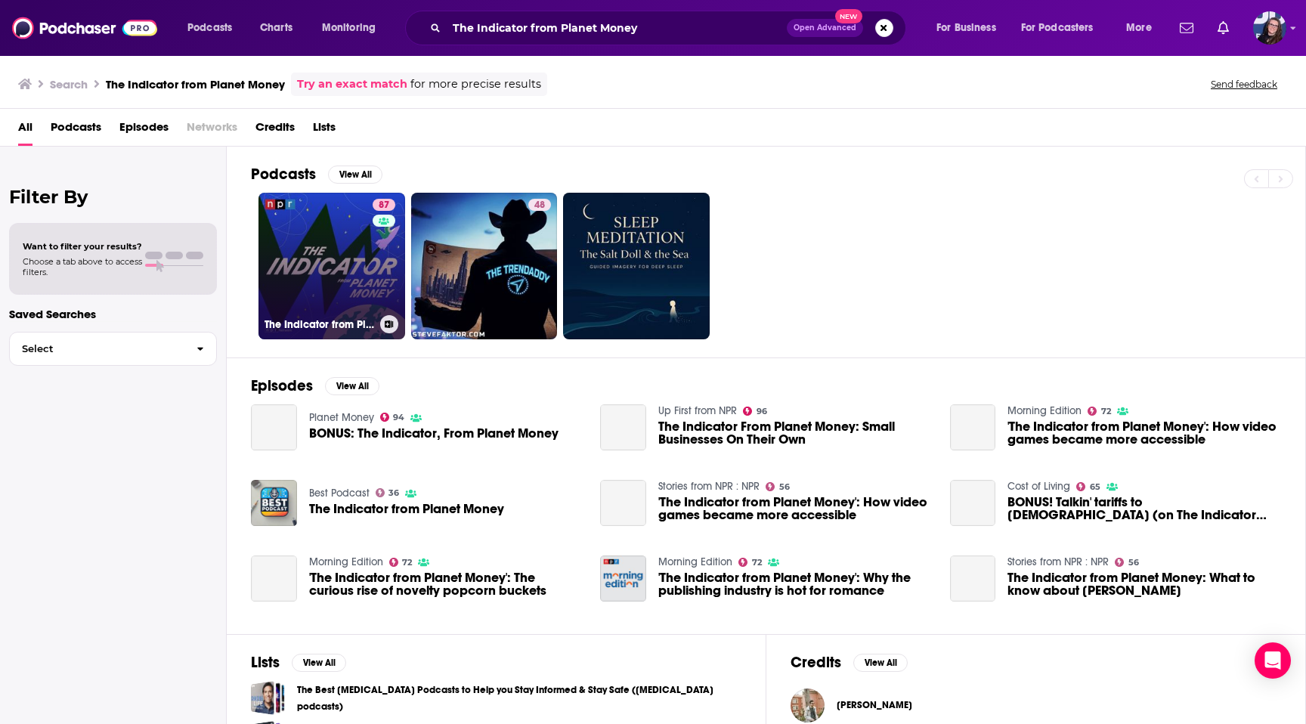
click at [322, 262] on link "87 The Indicator from Planet Money" at bounding box center [332, 266] width 147 height 147
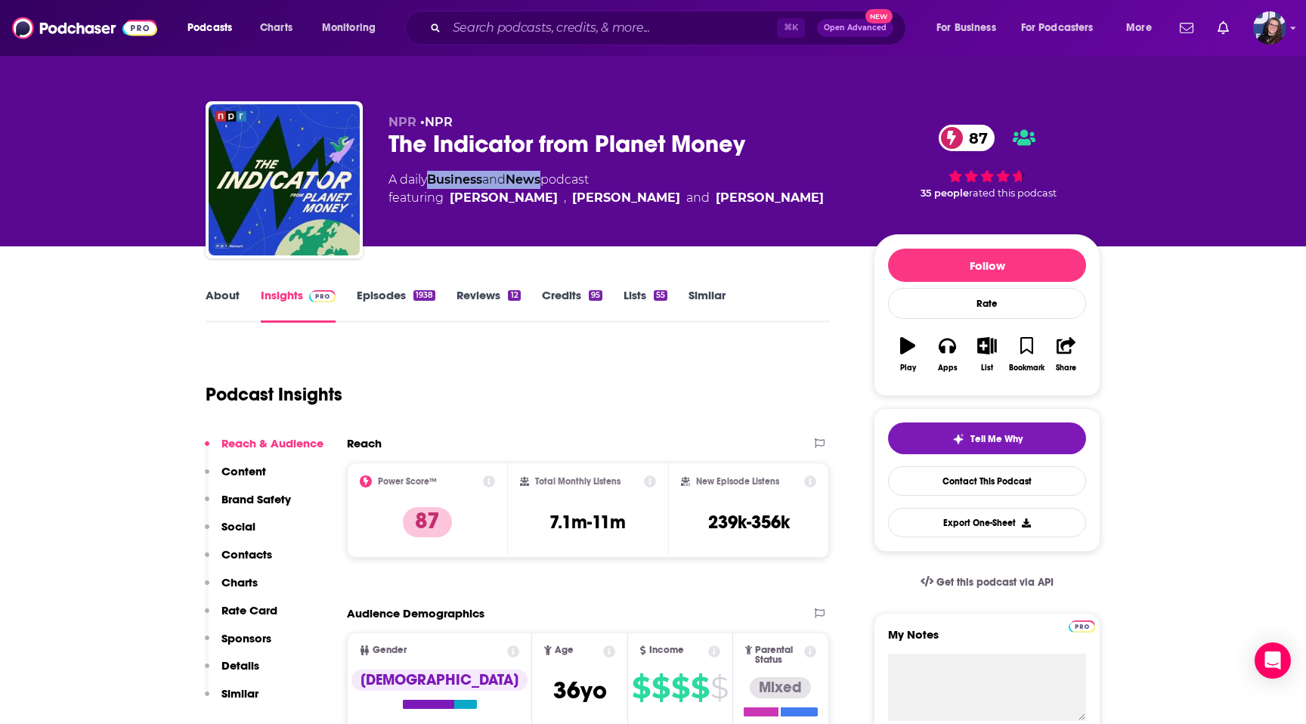
drag, startPoint x: 551, startPoint y: 181, endPoint x: 431, endPoint y: 178, distance: 120.2
click at [431, 178] on div "A daily Business and News podcast featuring [PERSON_NAME] , [PERSON_NAME] and […" at bounding box center [606, 189] width 435 height 36
copy div "Business and News"
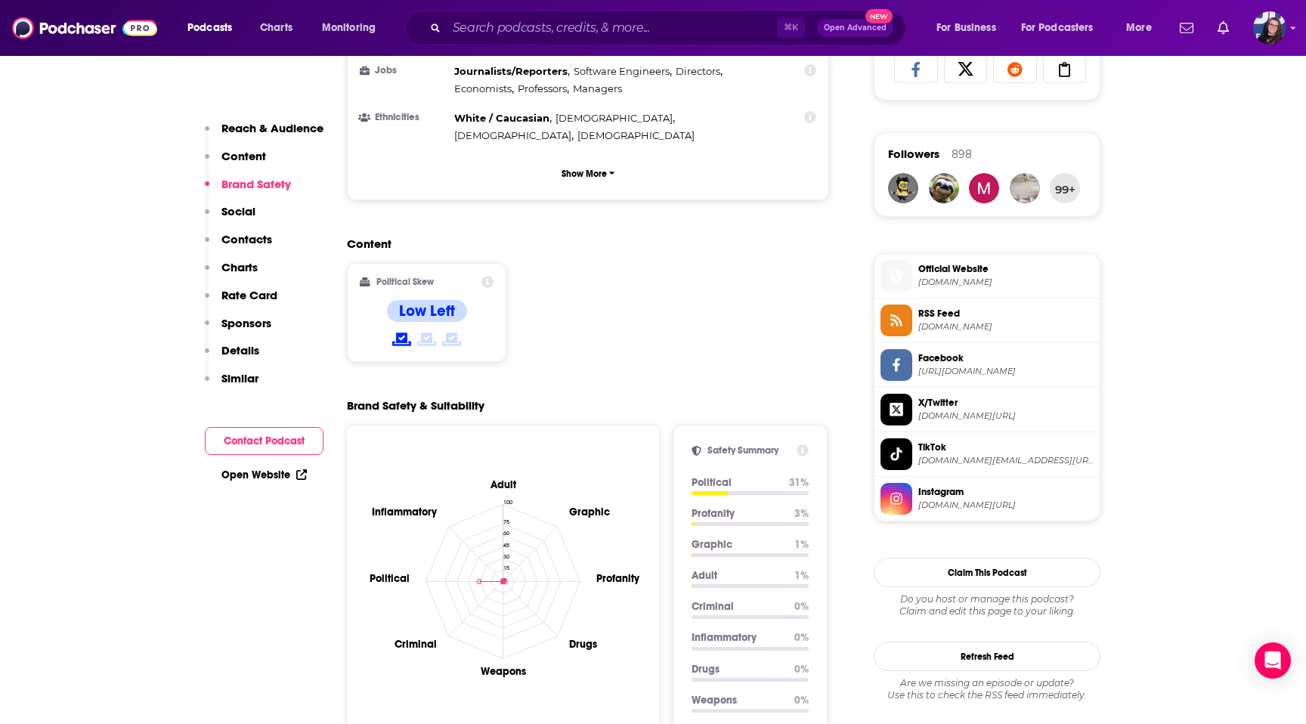
scroll to position [1025, 0]
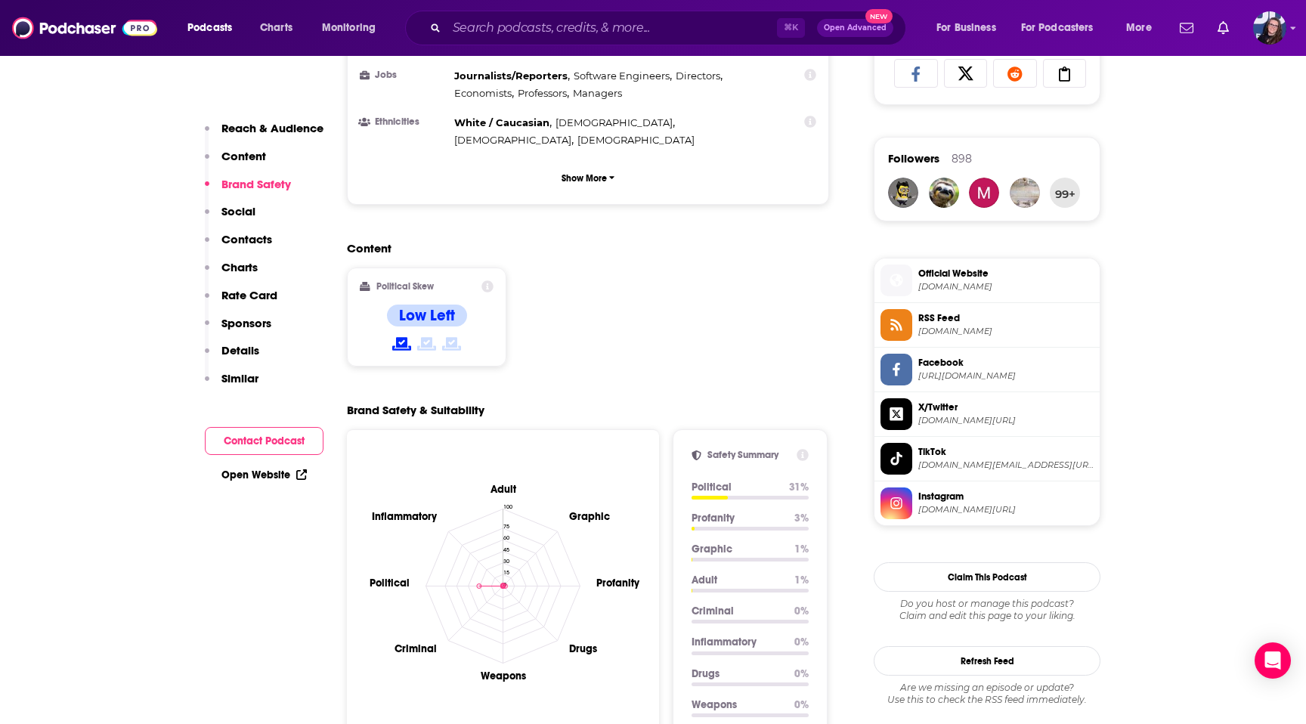
click at [965, 273] on span "Official Website" at bounding box center [1005, 274] width 175 height 14
click at [473, 17] on input "Search podcasts, credits, & more..." at bounding box center [612, 28] width 330 height 24
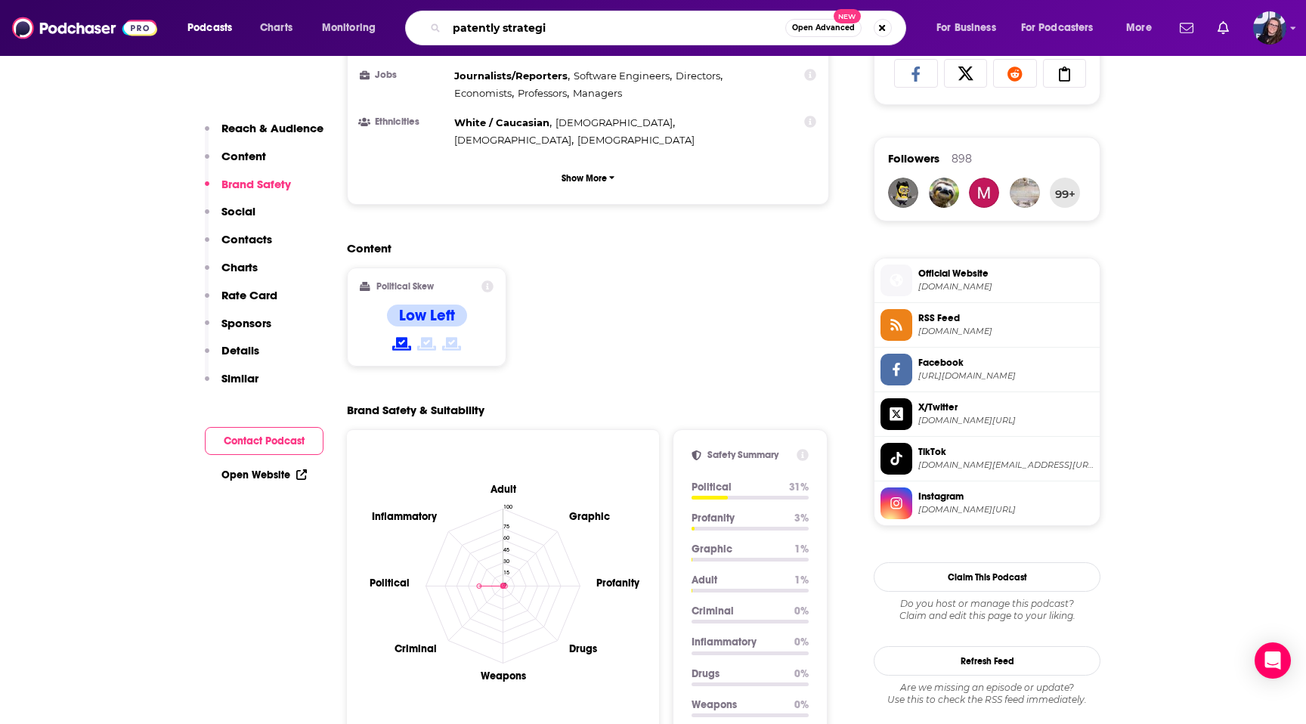
type input "patently strategic"
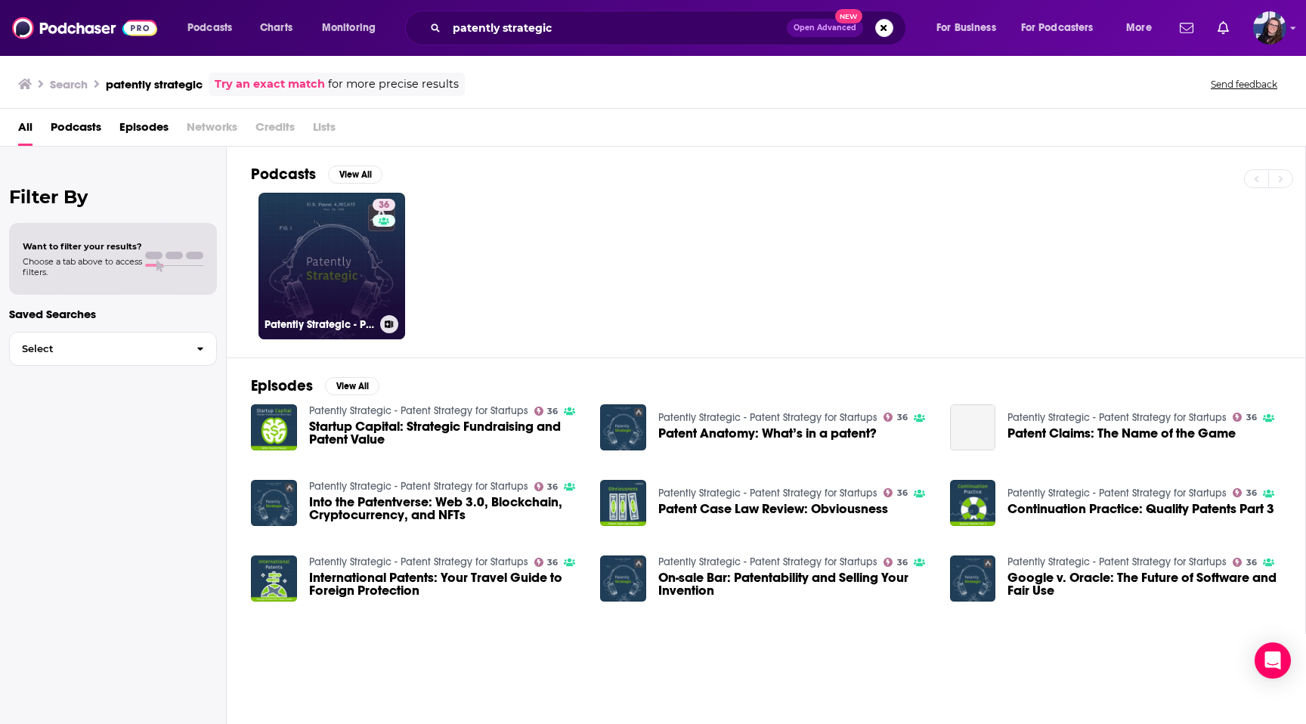
click at [339, 264] on link "36 ​​Patently Strategic - Patent Strategy for Startups" at bounding box center [332, 266] width 147 height 147
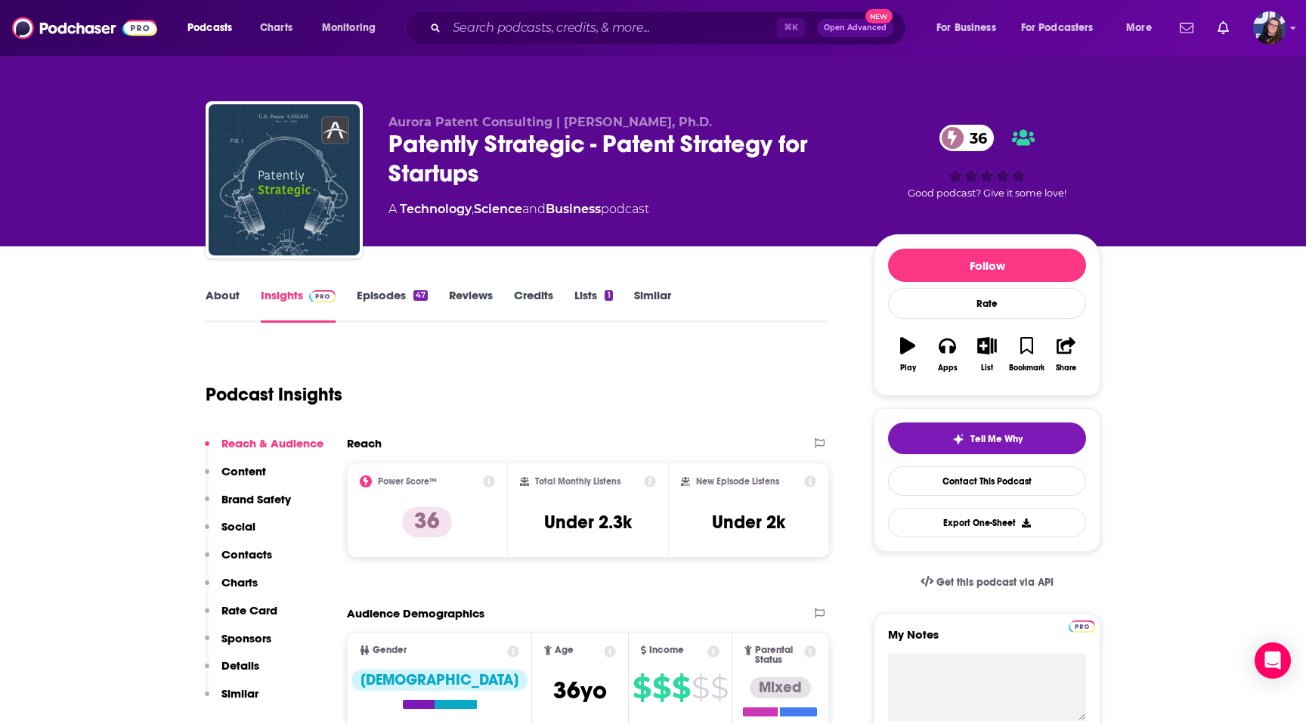
click at [376, 297] on link "Episodes 47" at bounding box center [392, 305] width 71 height 35
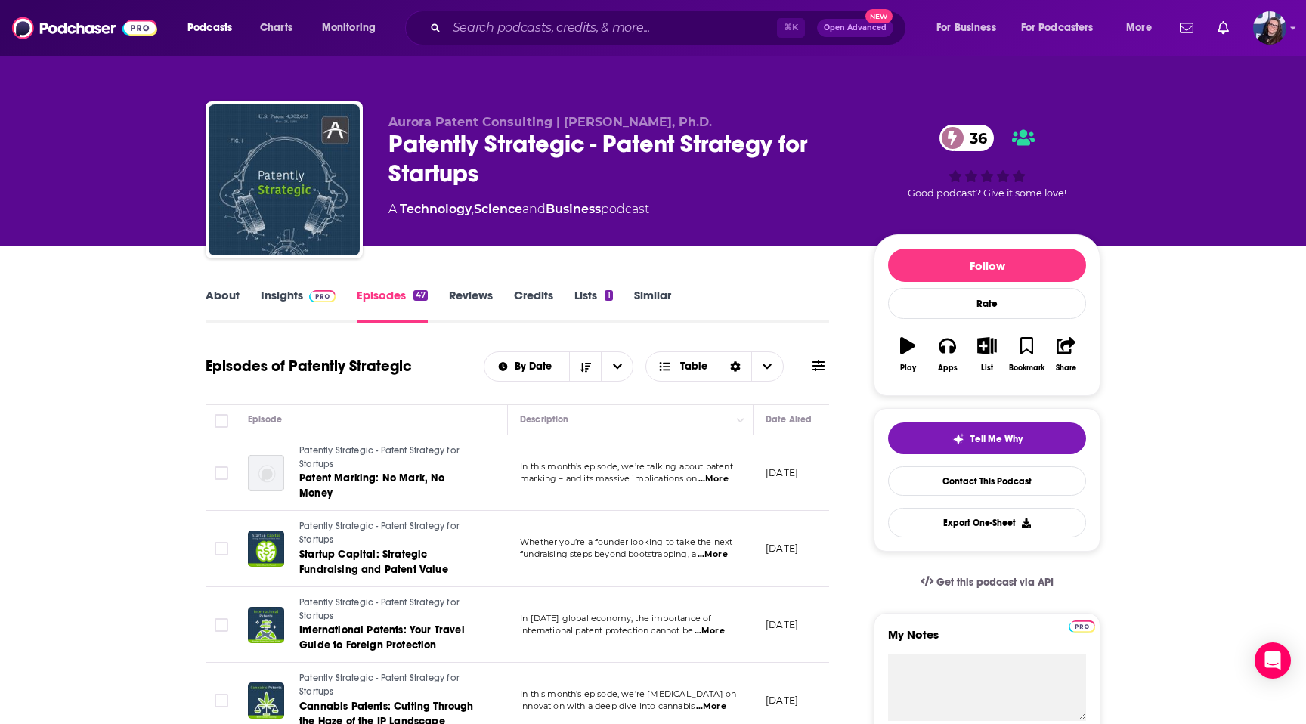
click at [322, 299] on img at bounding box center [322, 296] width 26 height 12
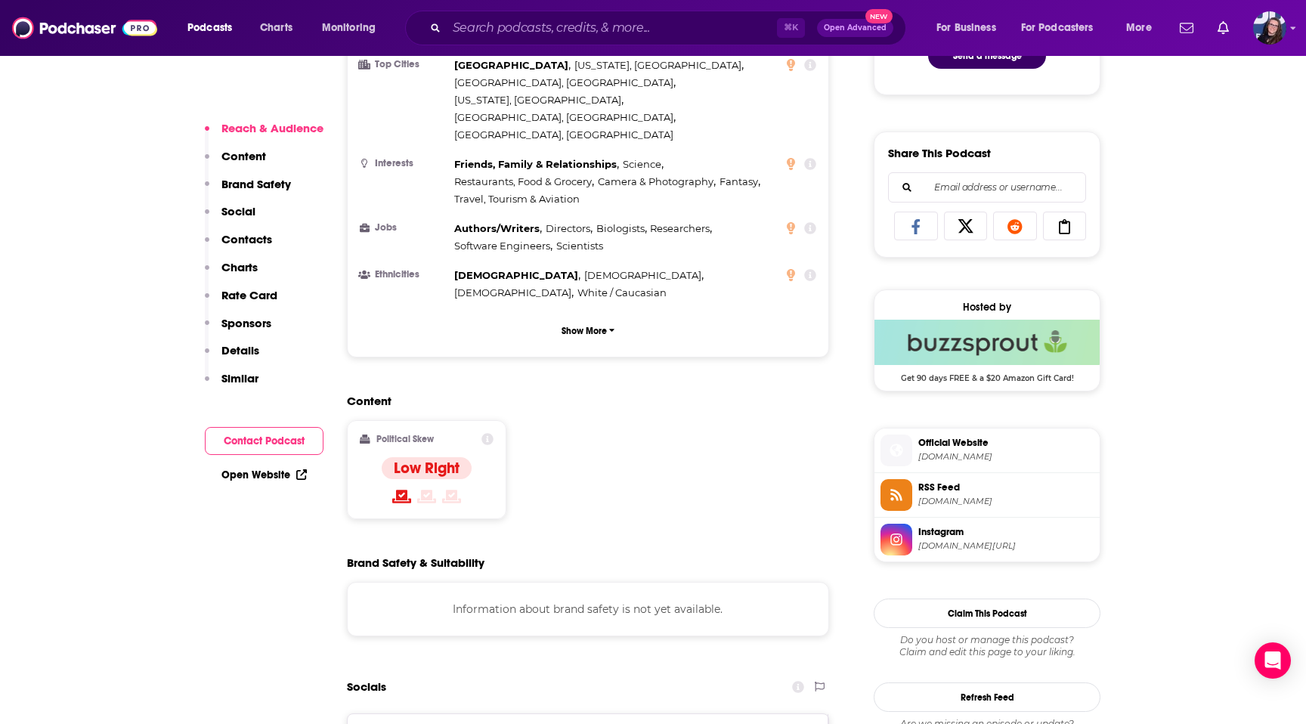
scroll to position [887, 0]
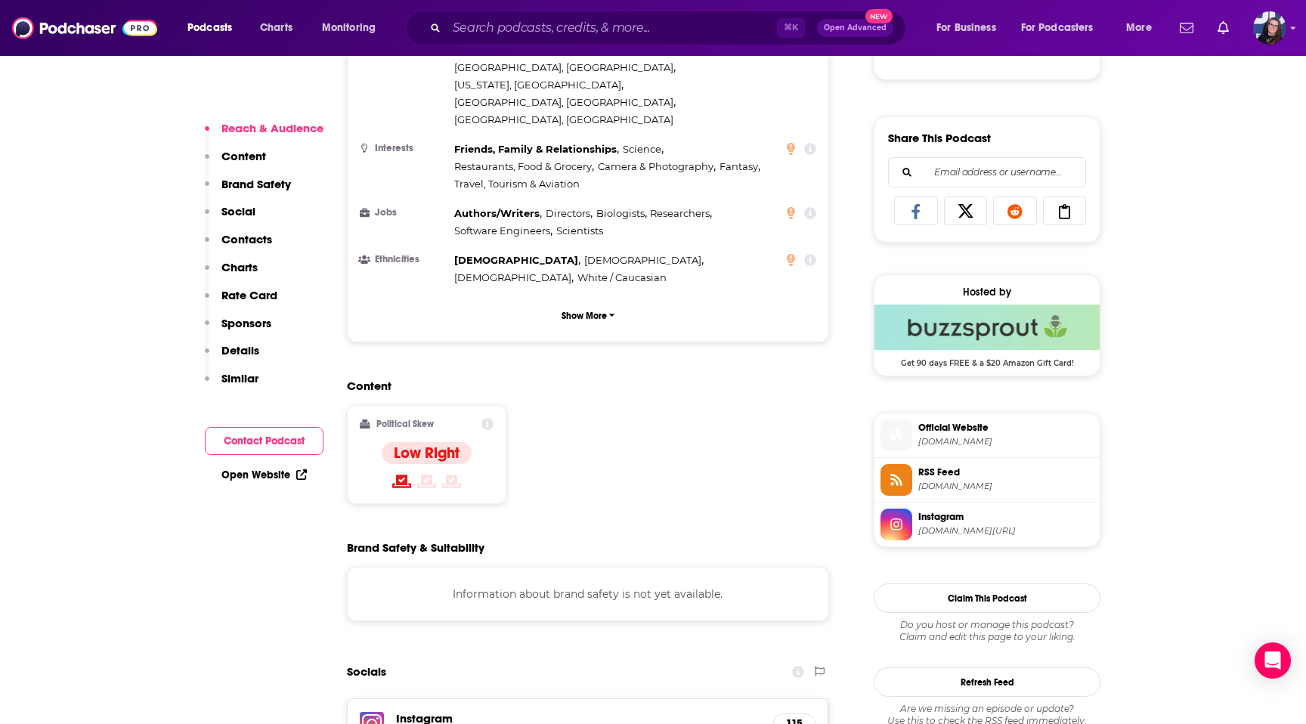
click at [946, 441] on span "[DOMAIN_NAME]" at bounding box center [1005, 441] width 175 height 11
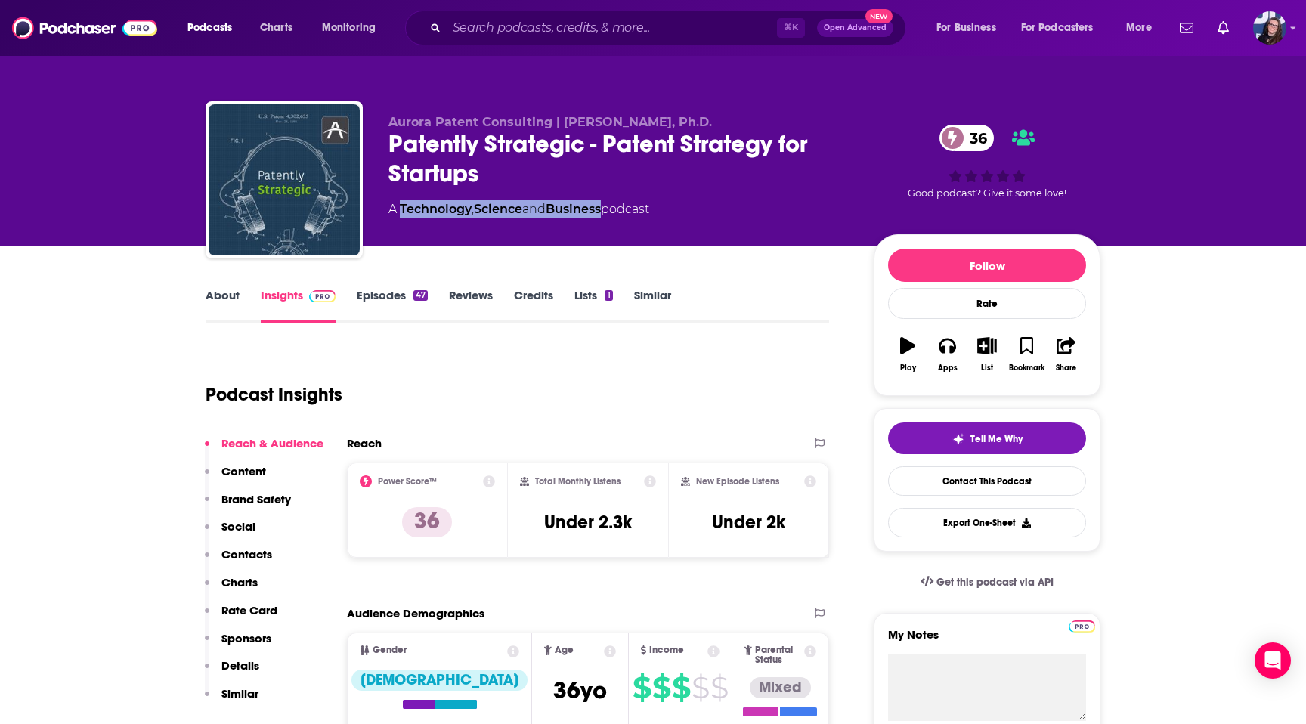
drag, startPoint x: 612, startPoint y: 212, endPoint x: 402, endPoint y: 210, distance: 209.4
click at [402, 210] on div "A Technology , Science and Business podcast" at bounding box center [519, 209] width 261 height 18
copy div "Technology , Science and Business"
click at [243, 286] on div "About Insights Episodes 47 Reviews Credits Lists 1 Similar" at bounding box center [518, 304] width 624 height 37
click at [220, 293] on link "About" at bounding box center [223, 305] width 34 height 35
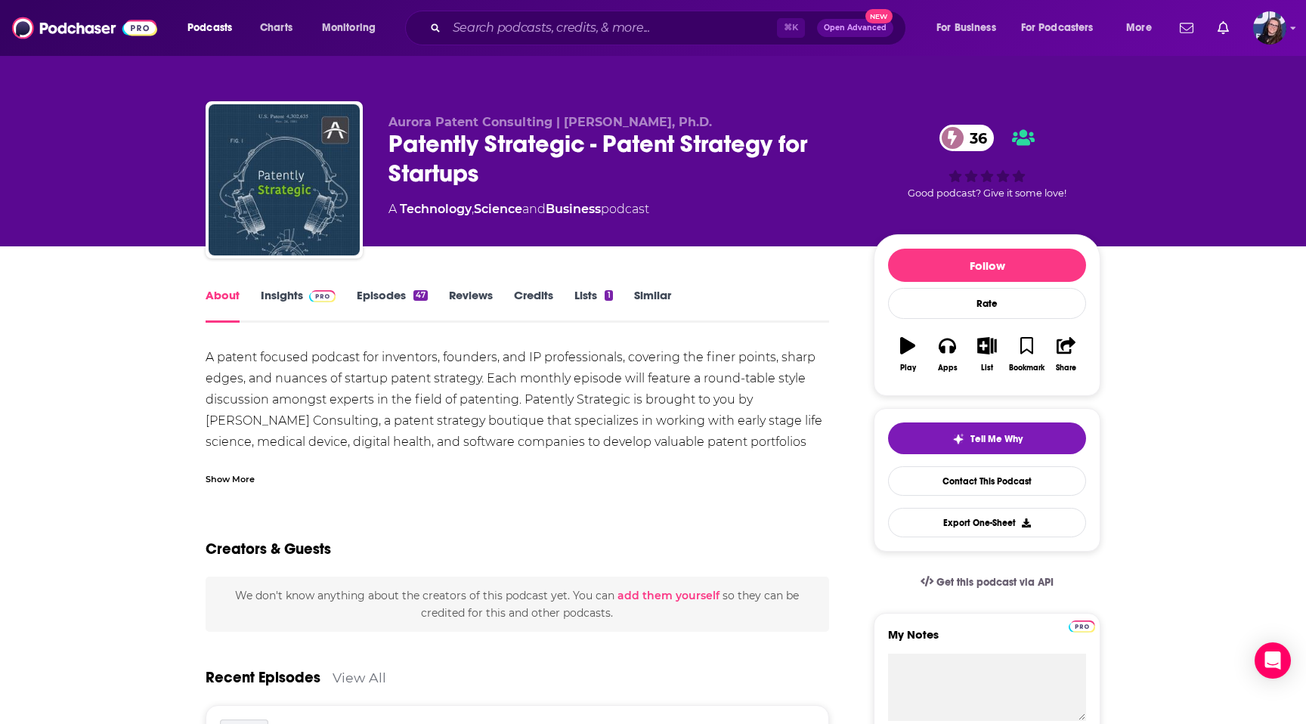
click at [308, 289] on span at bounding box center [319, 295] width 33 height 14
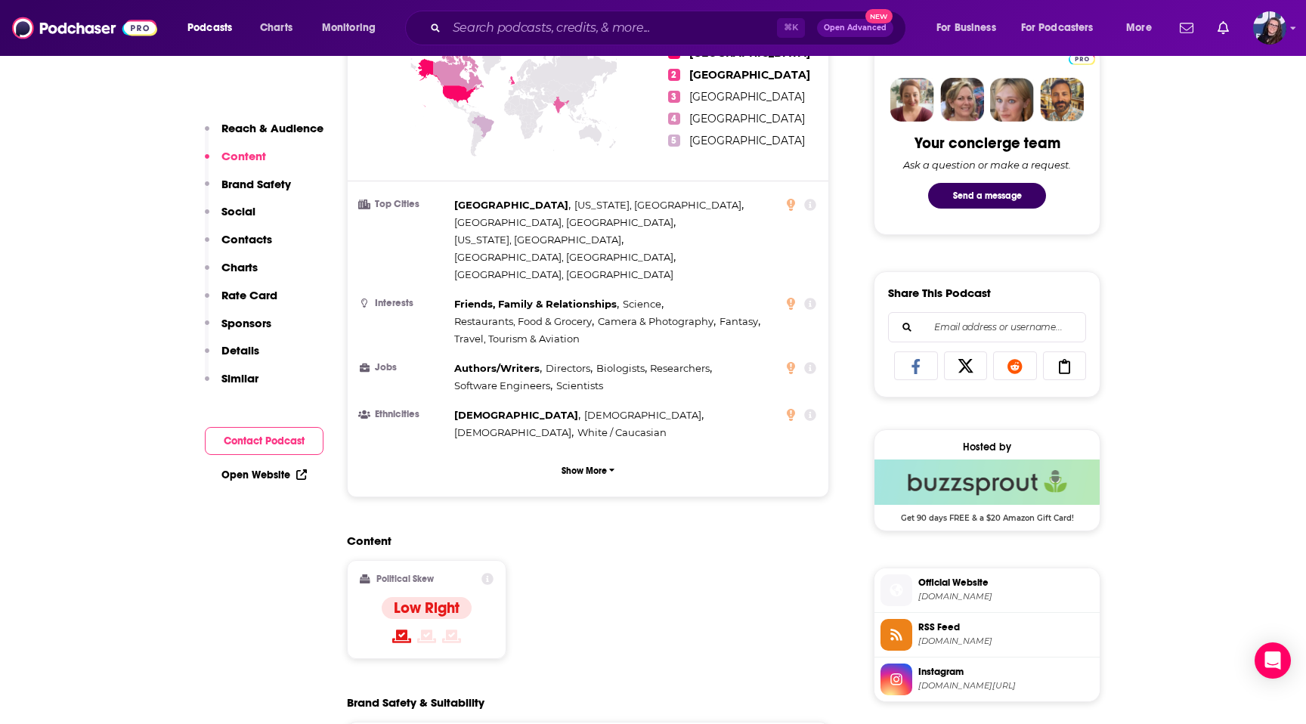
scroll to position [739, 0]
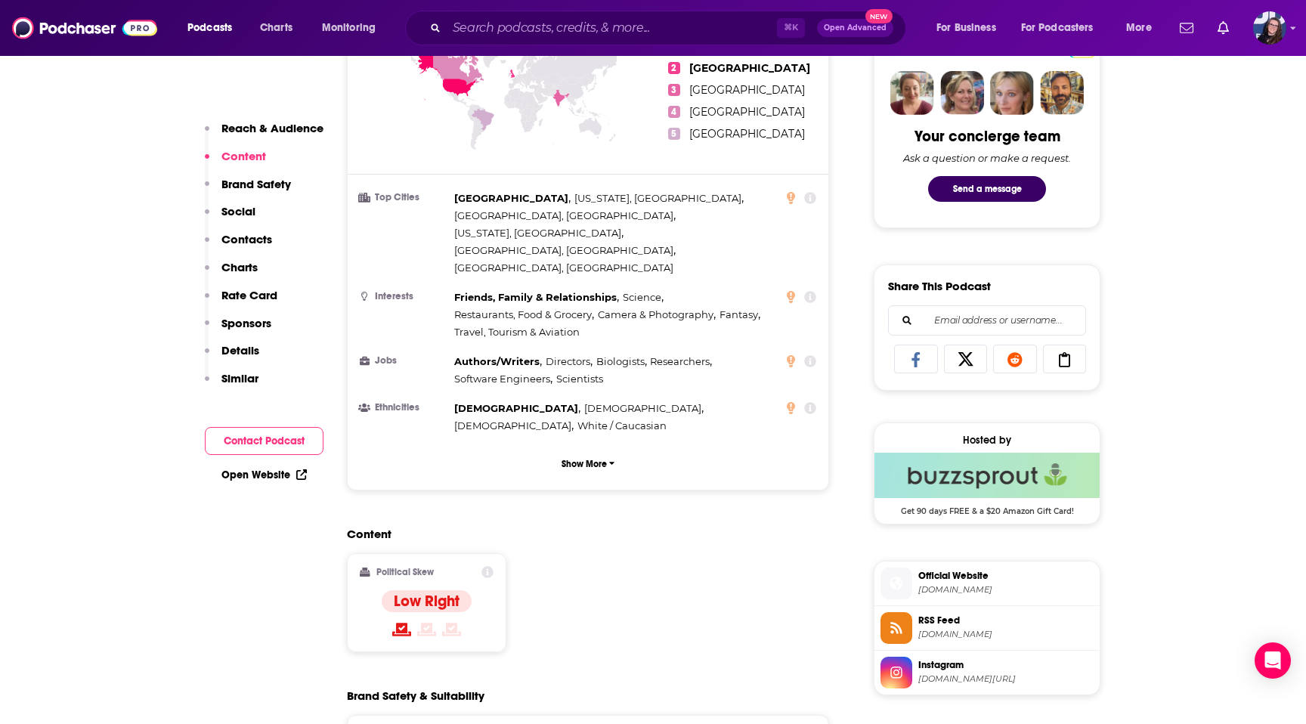
click at [1026, 683] on span "[DOMAIN_NAME][URL]" at bounding box center [1005, 678] width 175 height 11
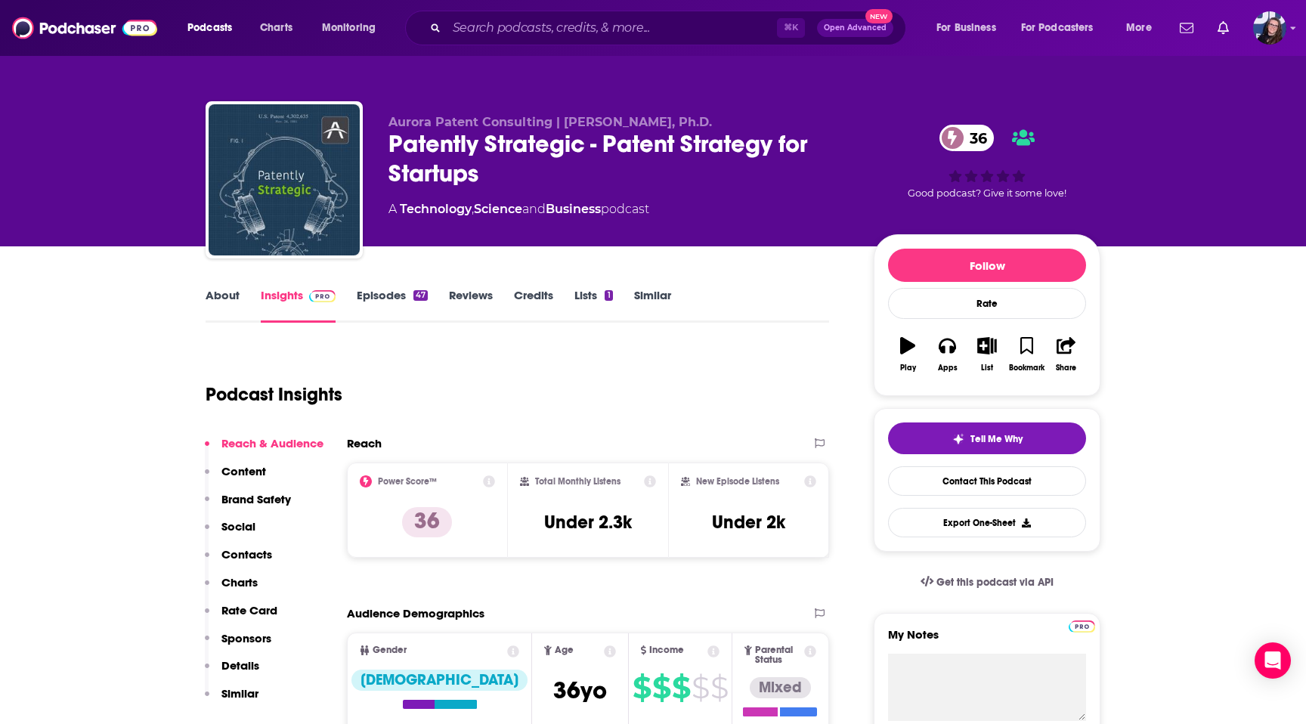
click at [385, 299] on link "Episodes 47" at bounding box center [392, 305] width 71 height 35
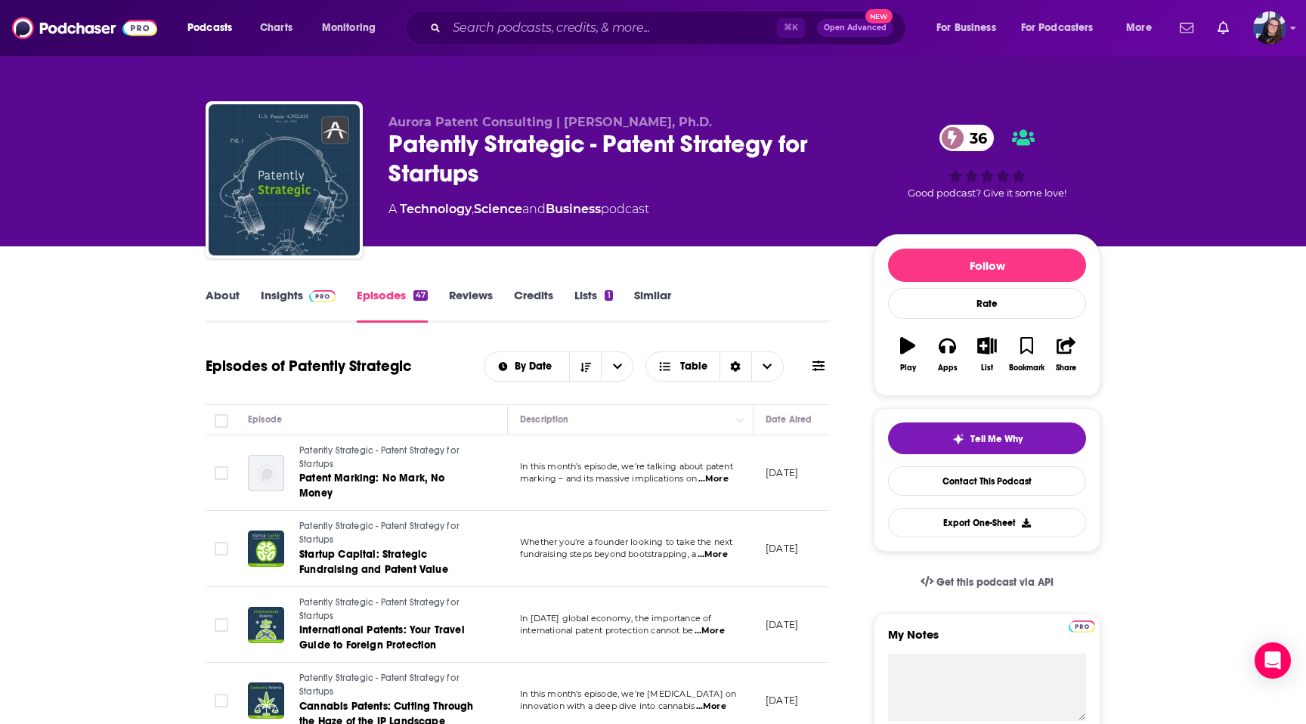
click at [724, 473] on span "...More" at bounding box center [713, 479] width 30 height 12
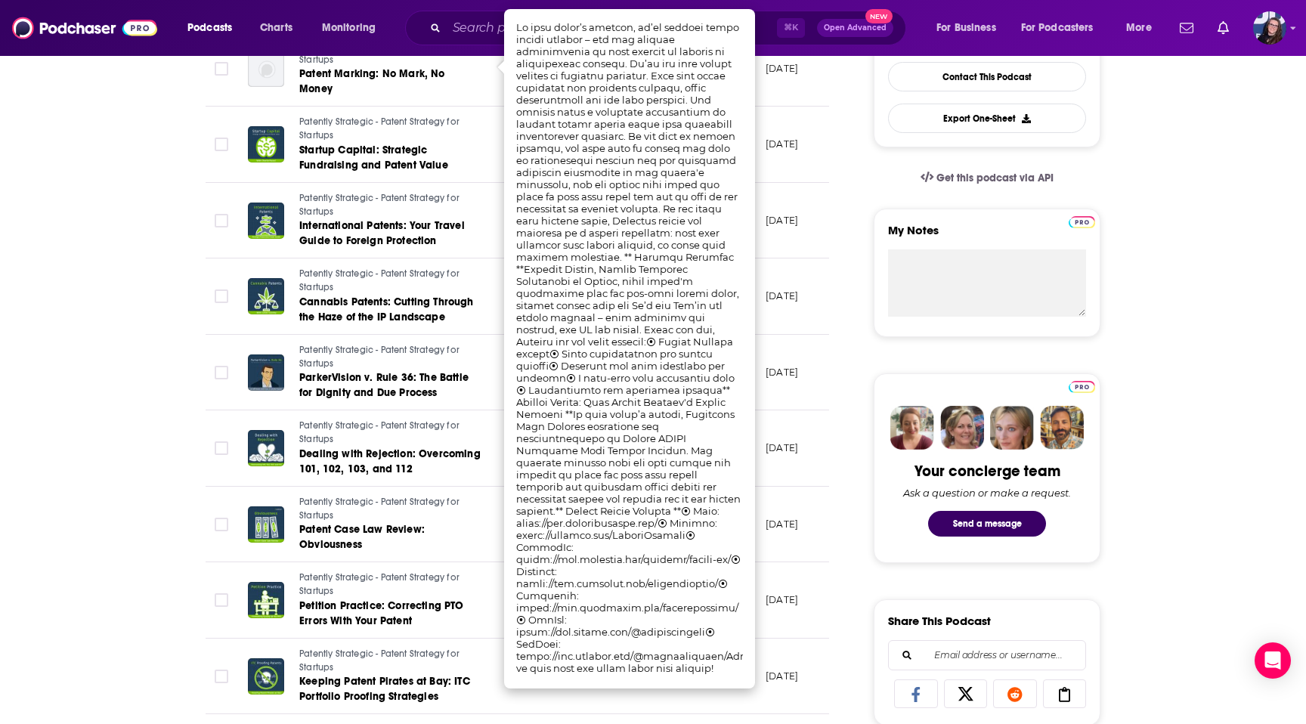
scroll to position [406, 0]
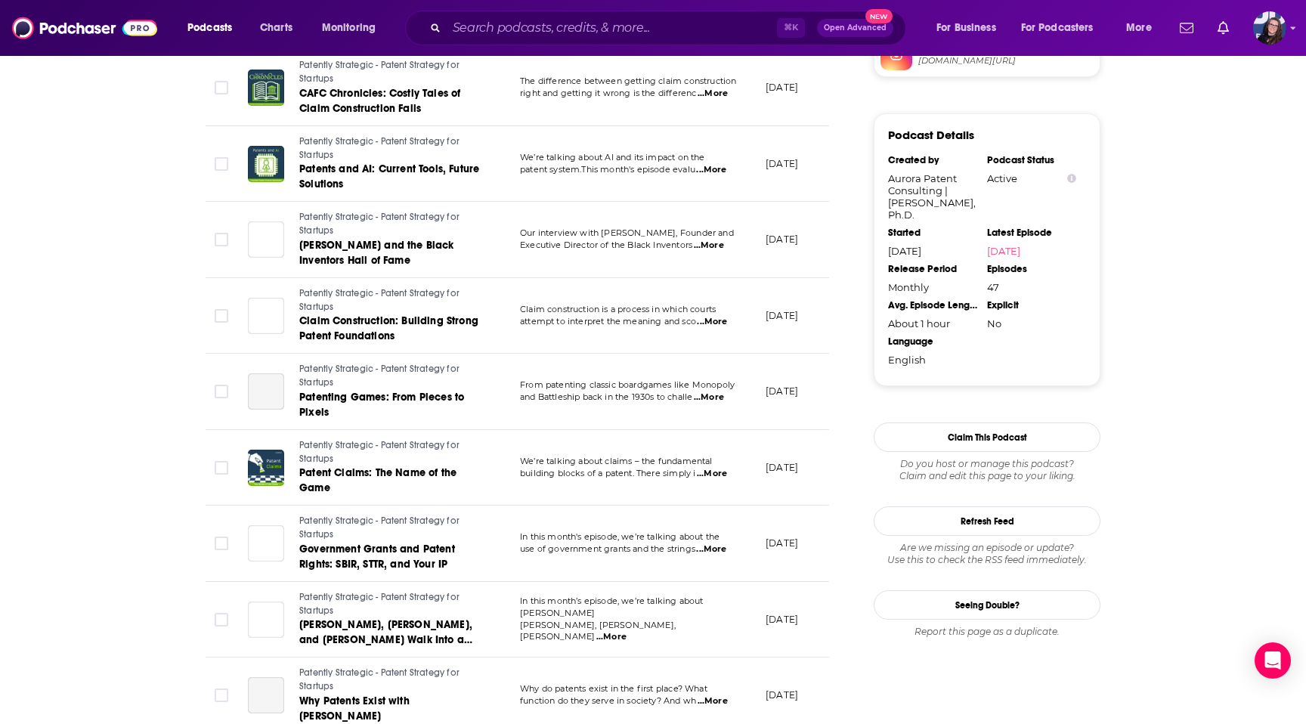
scroll to position [1658, 0]
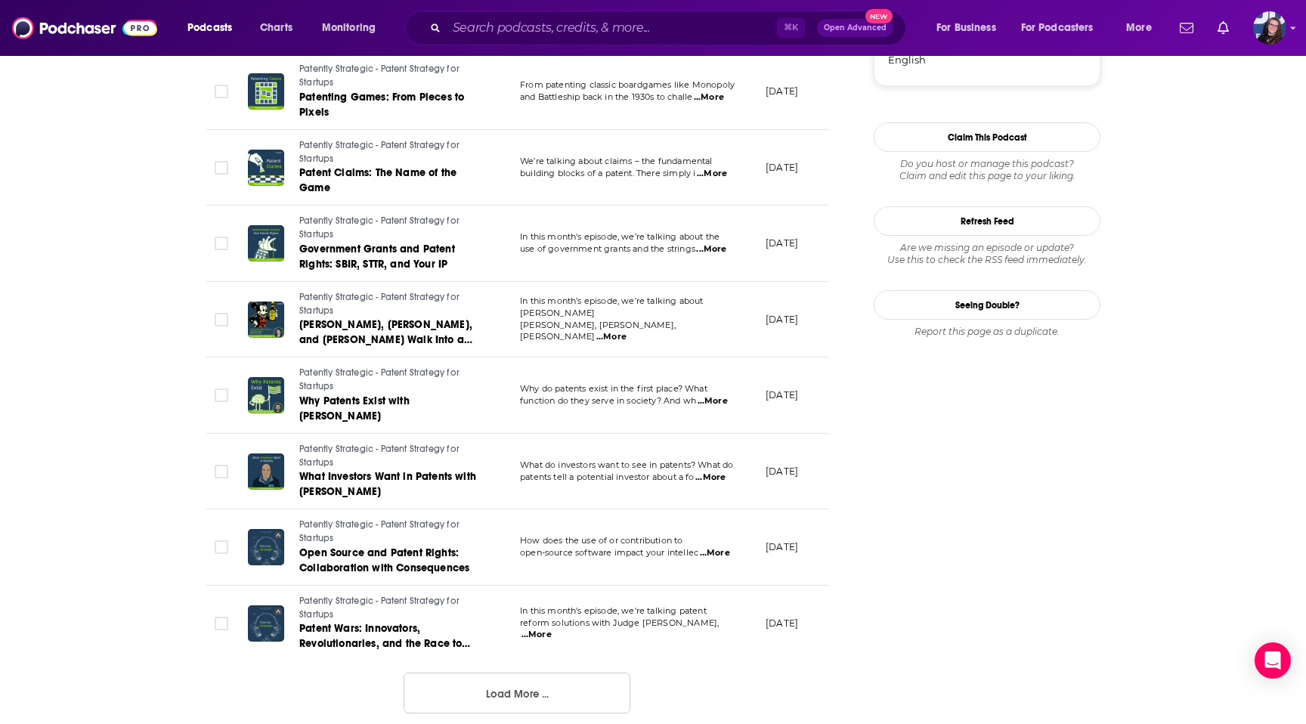
click at [556, 686] on button "Load More ..." at bounding box center [517, 693] width 227 height 41
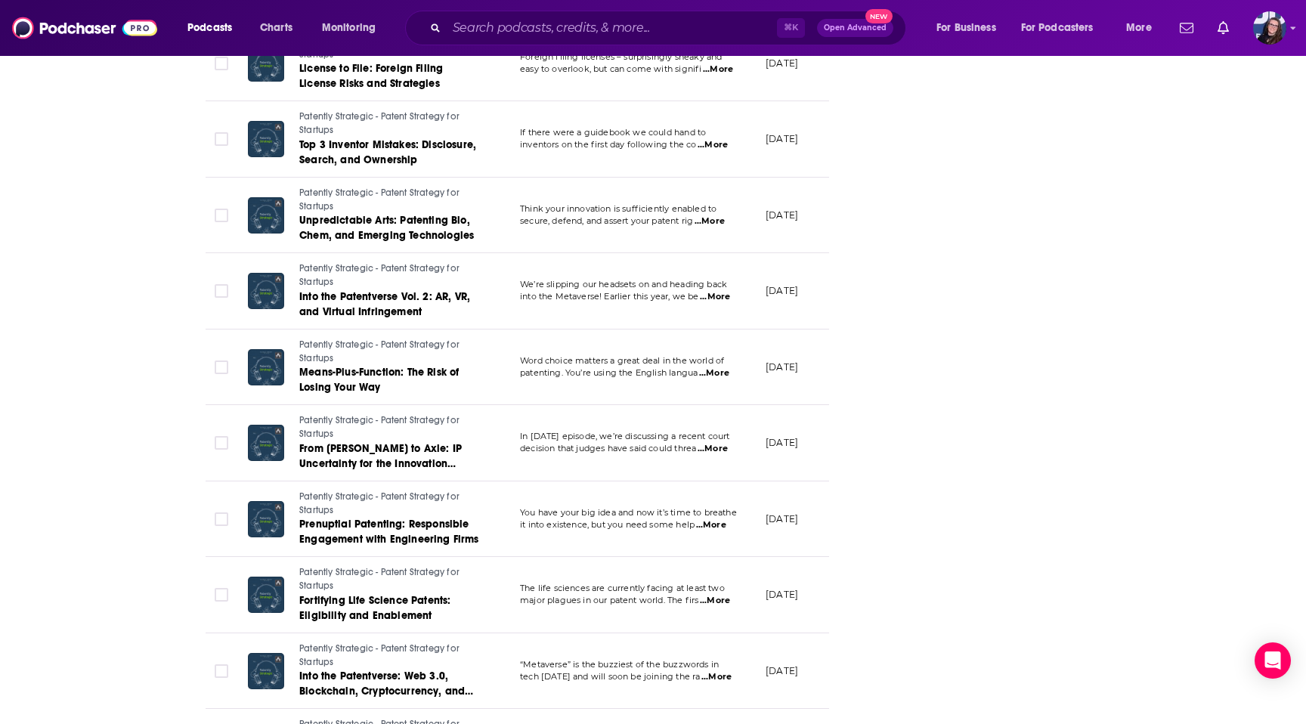
scroll to position [3221, 0]
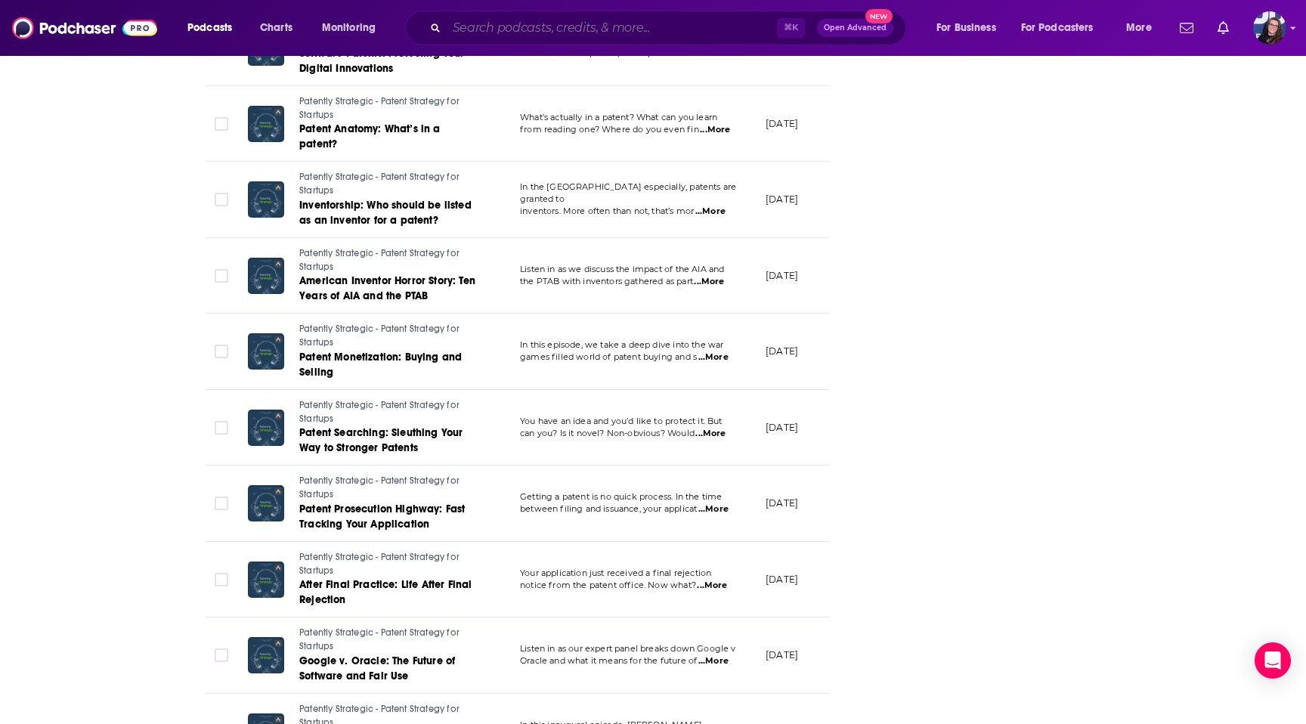
click at [472, 26] on input "Search podcasts, credits, & more..." at bounding box center [612, 28] width 330 height 24
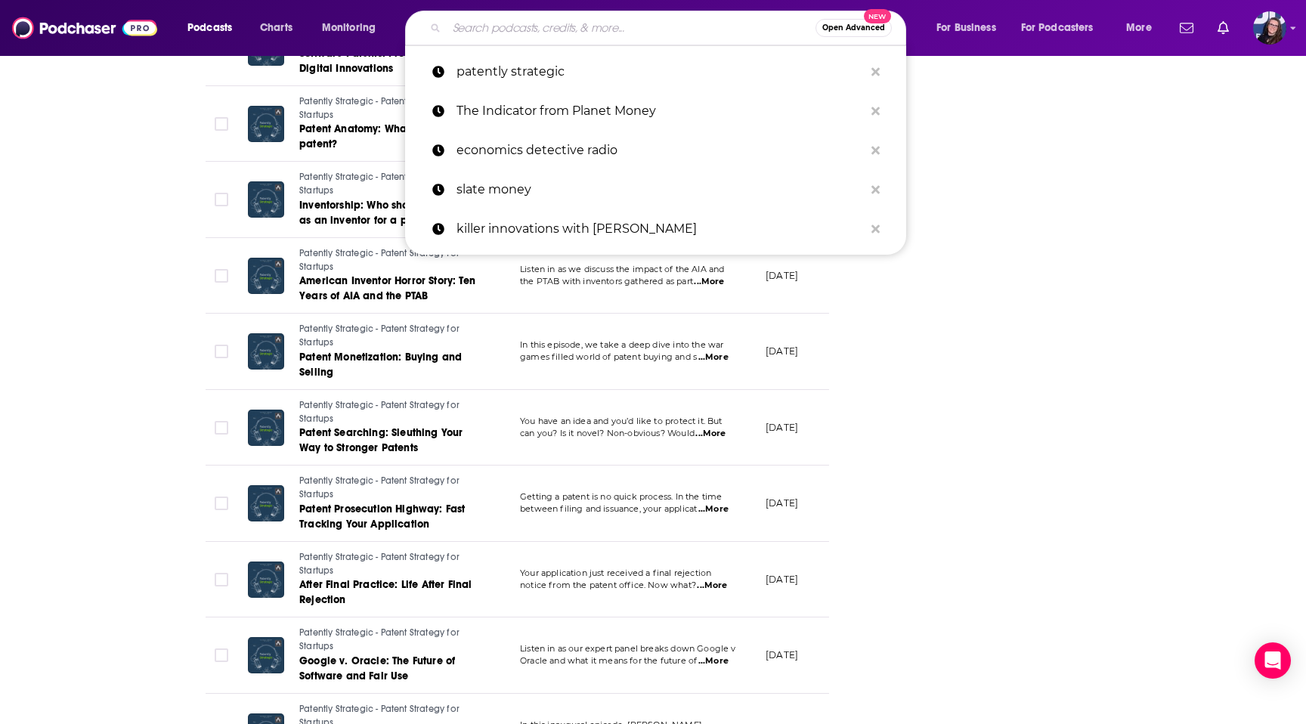
paste input "SuperCreativity Podcast with [PERSON_NAME]"
type input "SuperCreativity Podcast with [PERSON_NAME]"
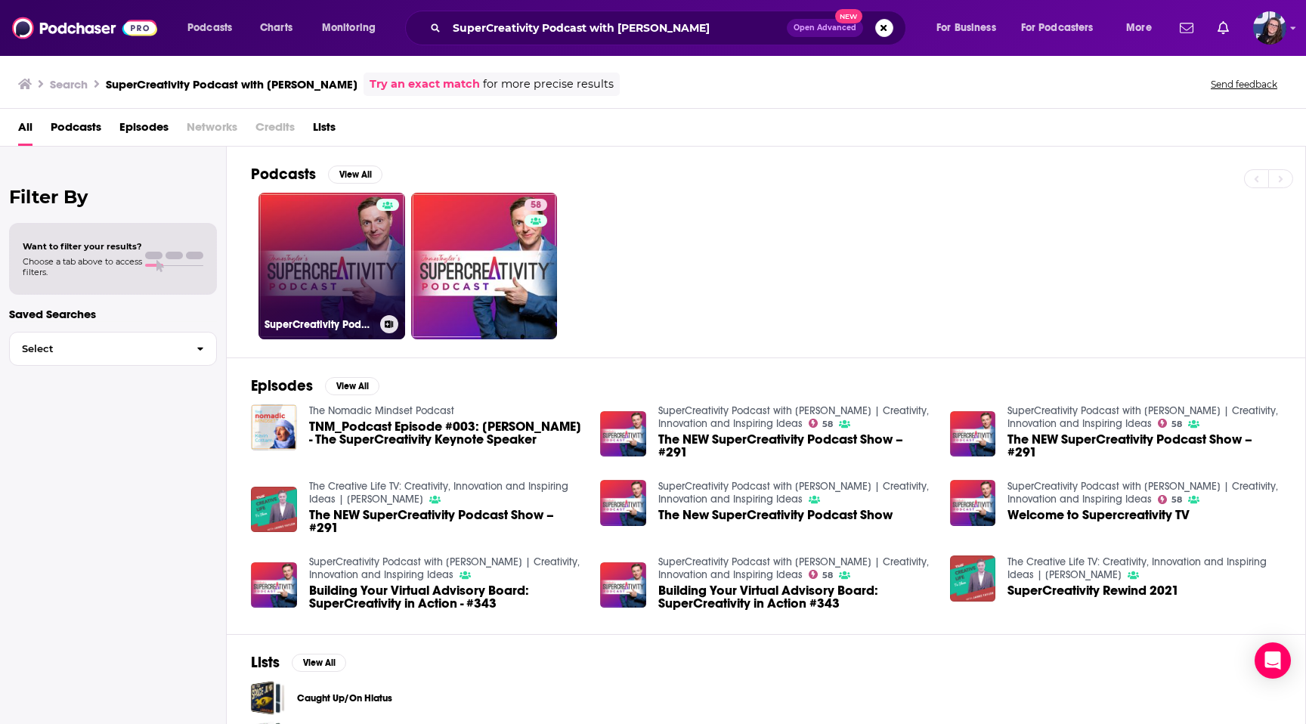
click at [356, 256] on link "SuperCreativity Podcast with [PERSON_NAME] | Creativity, Innovation and Inspiri…" at bounding box center [332, 266] width 147 height 147
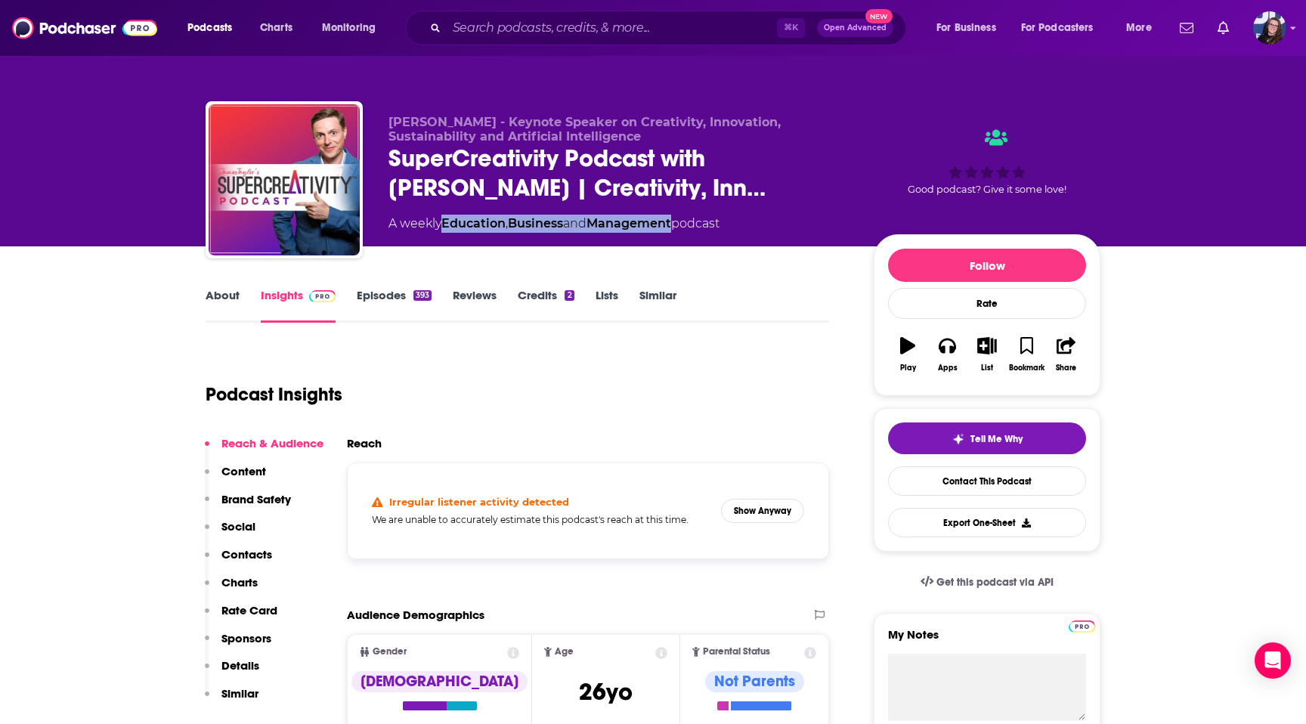
drag, startPoint x: 683, startPoint y: 228, endPoint x: 446, endPoint y: 231, distance: 237.4
click at [446, 231] on div "A weekly Education , Business and Management podcast" at bounding box center [554, 224] width 331 height 18
copy div "Education , Business and Management"
click at [385, 295] on link "Episodes 393" at bounding box center [394, 305] width 75 height 35
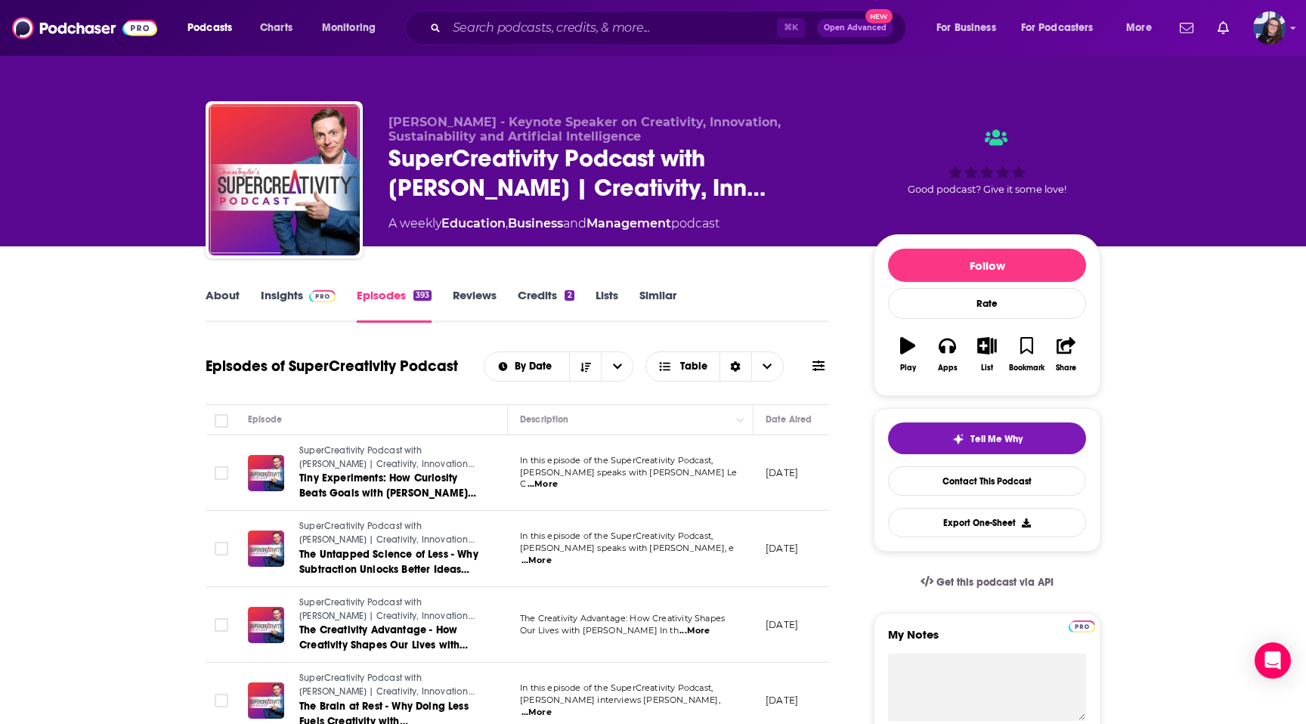
click at [309, 307] on link "Insights" at bounding box center [298, 305] width 75 height 35
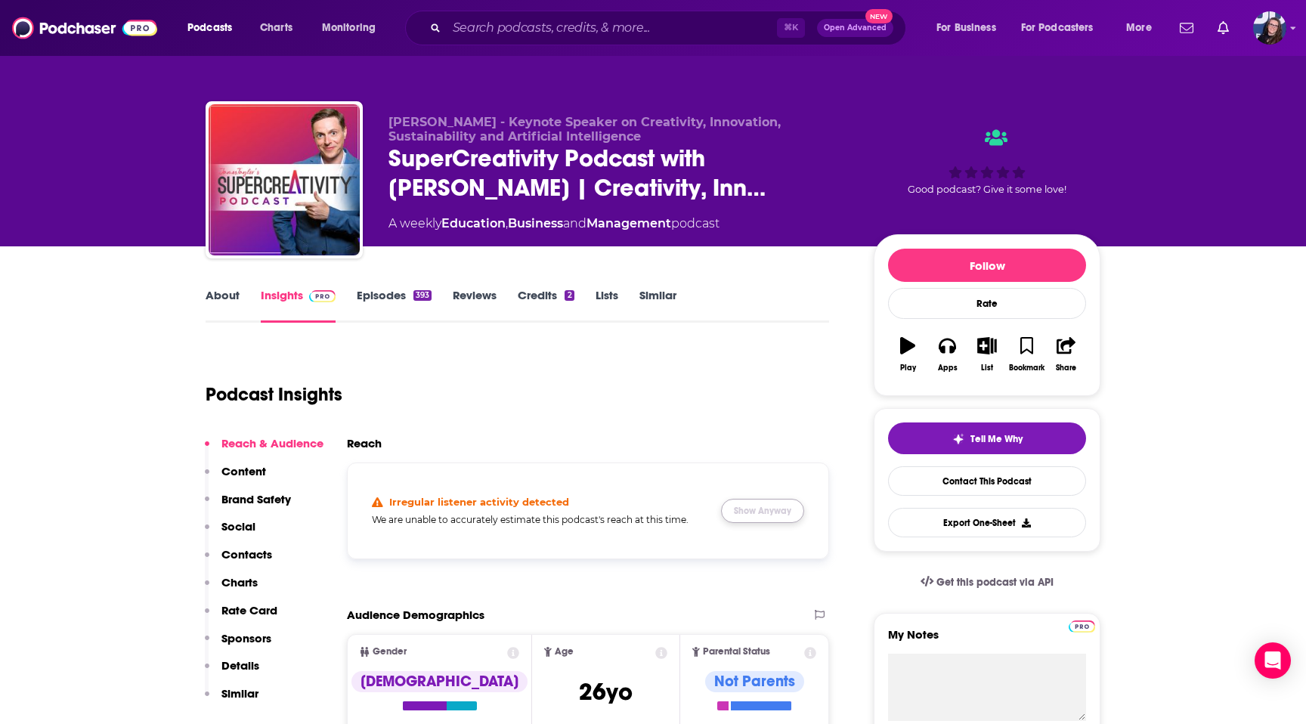
click at [760, 521] on button "Show Anyway" at bounding box center [762, 511] width 83 height 24
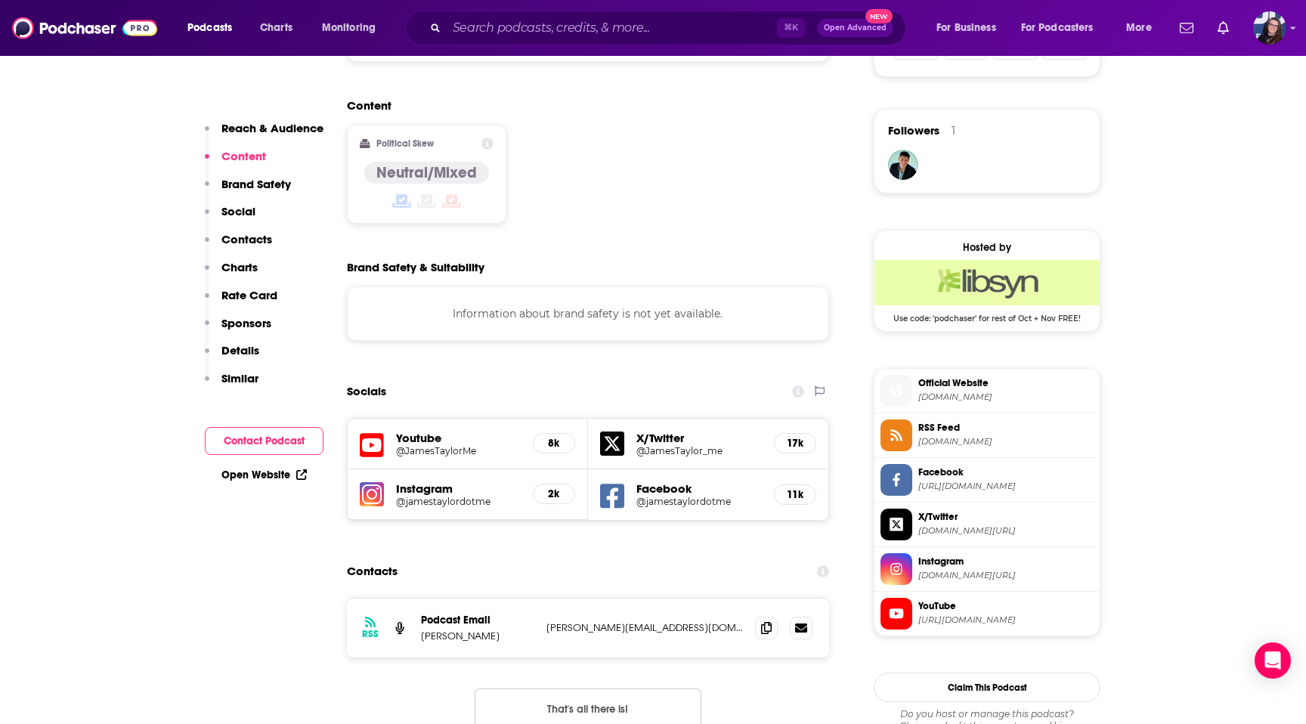
scroll to position [1059, 0]
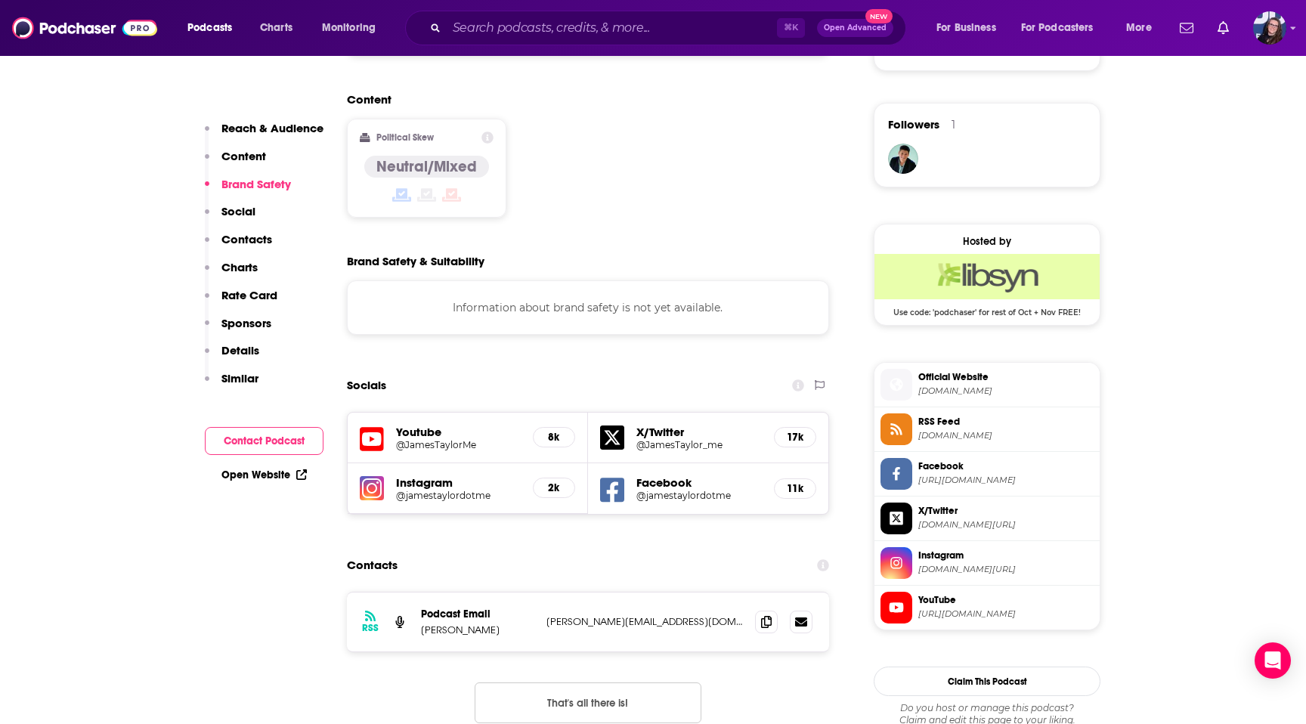
click at [983, 399] on span "Official Website [DOMAIN_NAME]" at bounding box center [1002, 384] width 181 height 30
click at [482, 20] on input "Search podcasts, credits, & more..." at bounding box center [612, 28] width 330 height 24
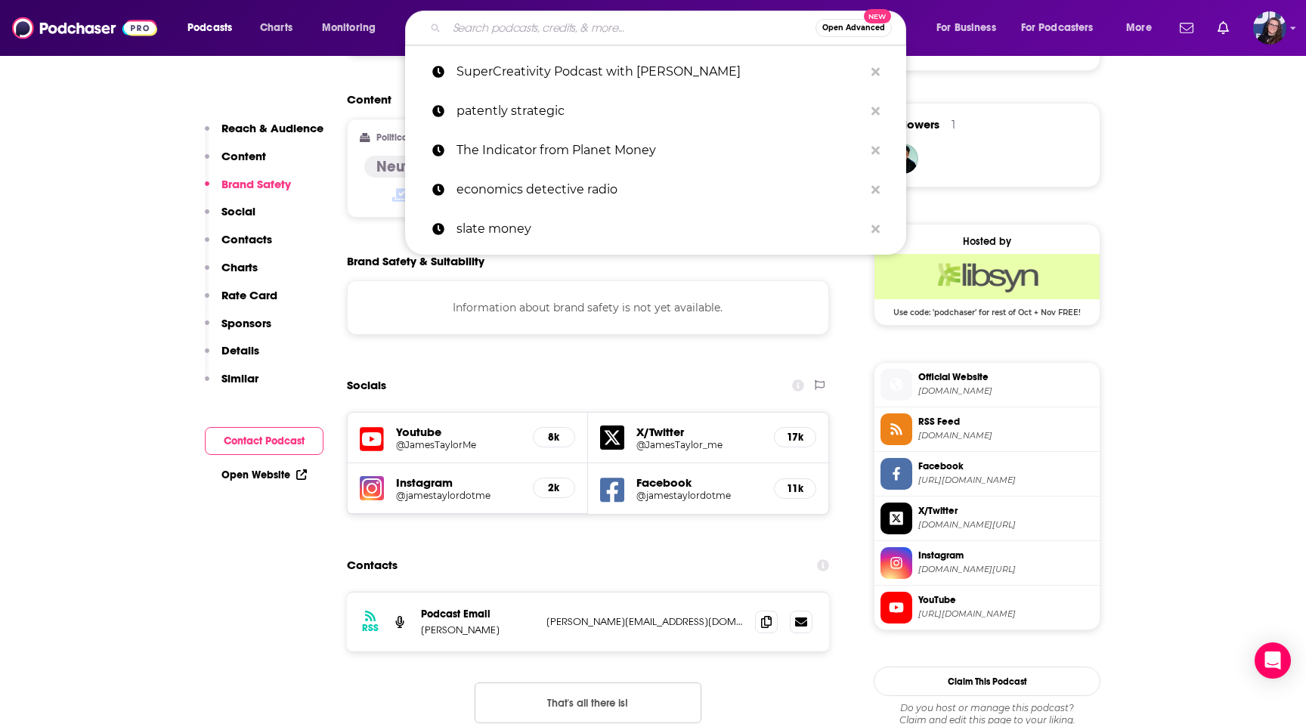
paste input "[PERSON_NAME] for America"
type input "[PERSON_NAME] for America"
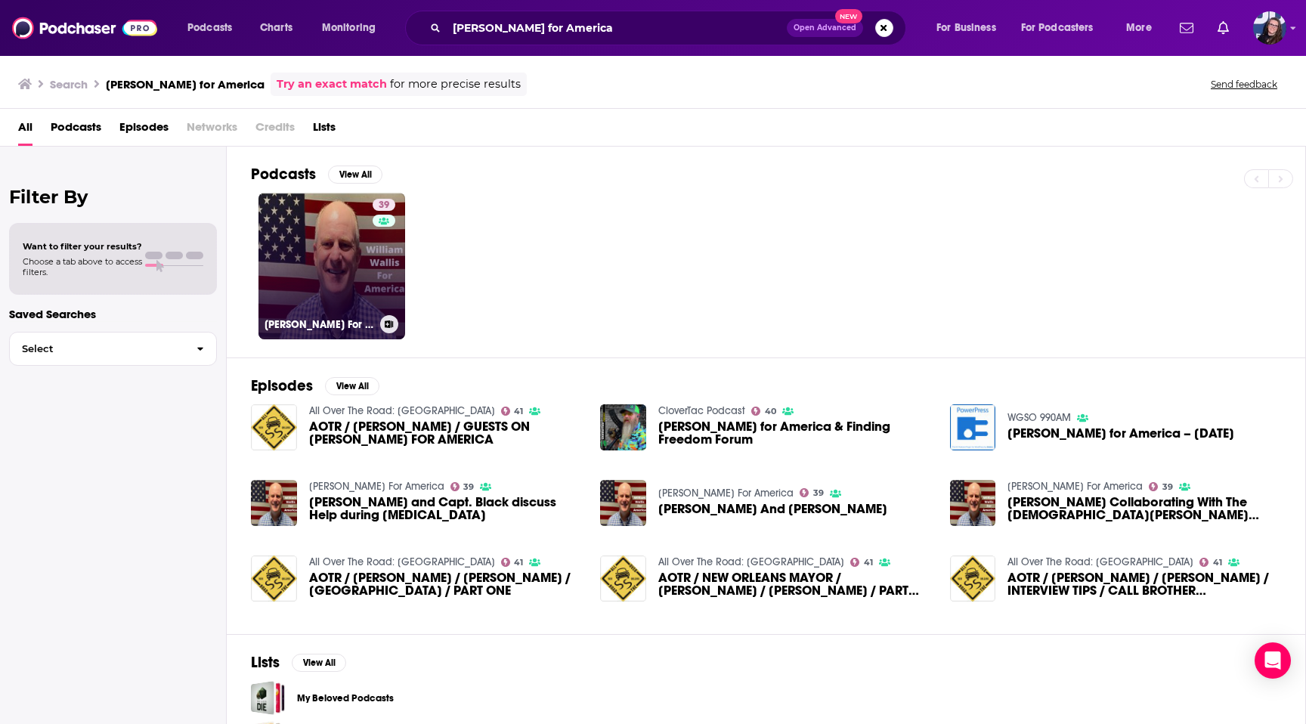
click at [334, 233] on link "39 [PERSON_NAME] For America" at bounding box center [332, 266] width 147 height 147
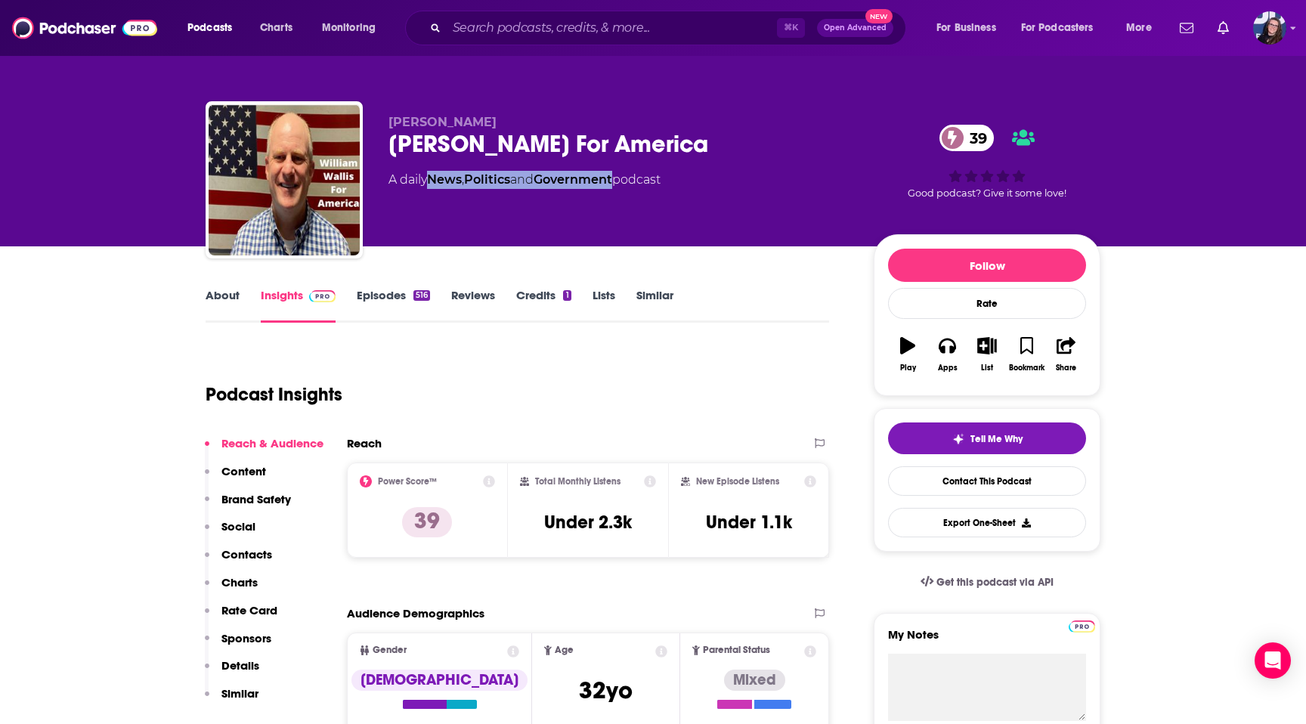
drag, startPoint x: 625, startPoint y: 184, endPoint x: 432, endPoint y: 183, distance: 192.8
click at [432, 183] on div "A daily News , Politics and Government podcast" at bounding box center [525, 180] width 272 height 18
copy div "News , Politics and Government"
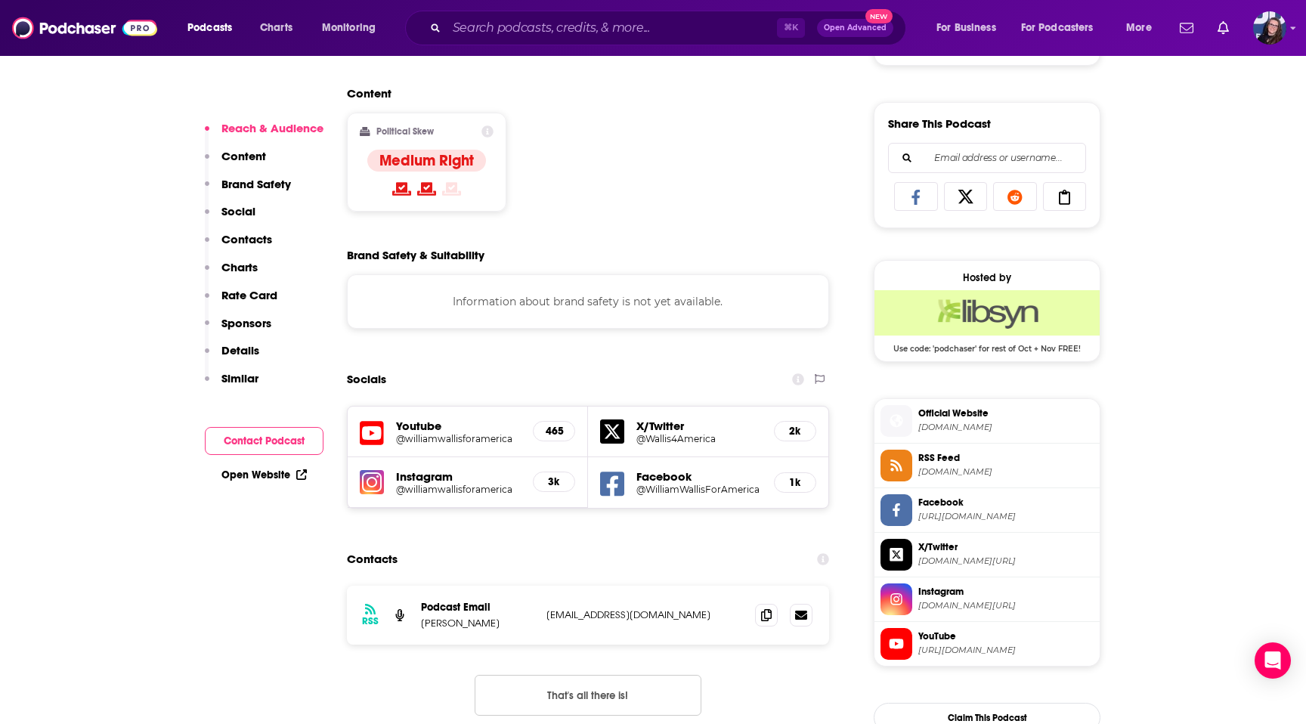
scroll to position [922, 0]
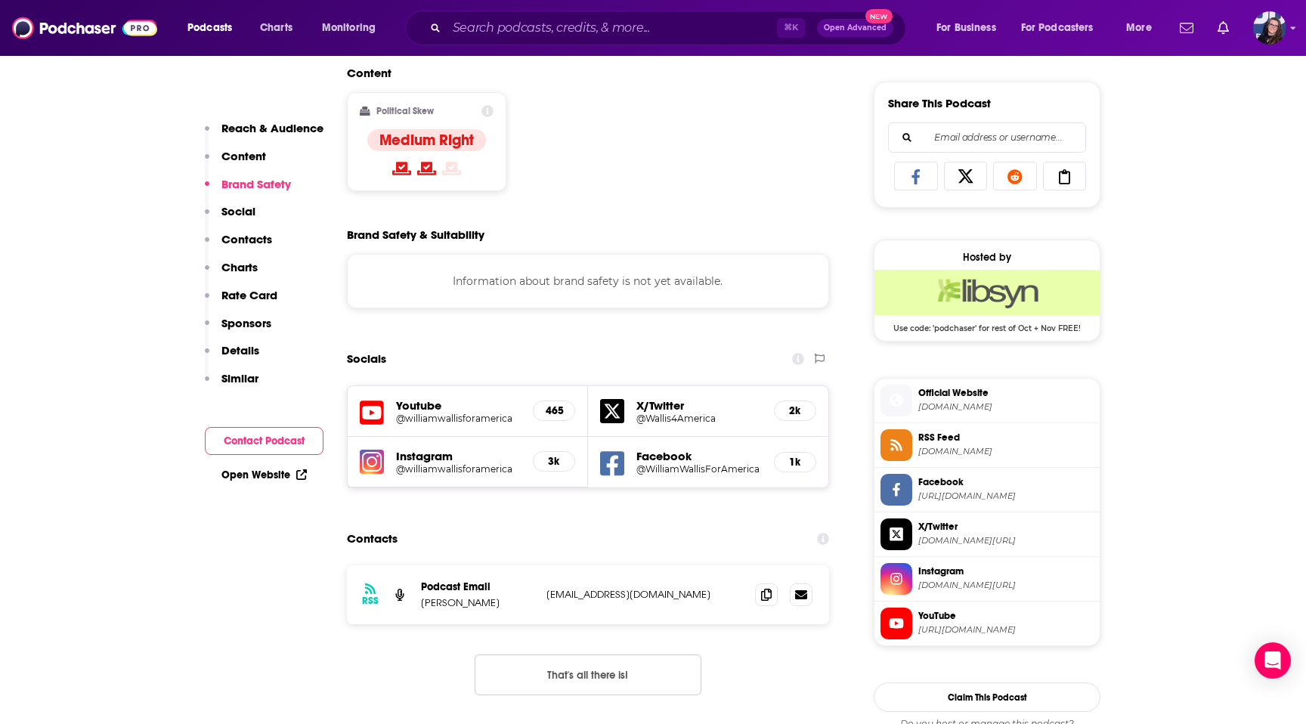
click at [965, 390] on span "Official Website" at bounding box center [1005, 393] width 175 height 14
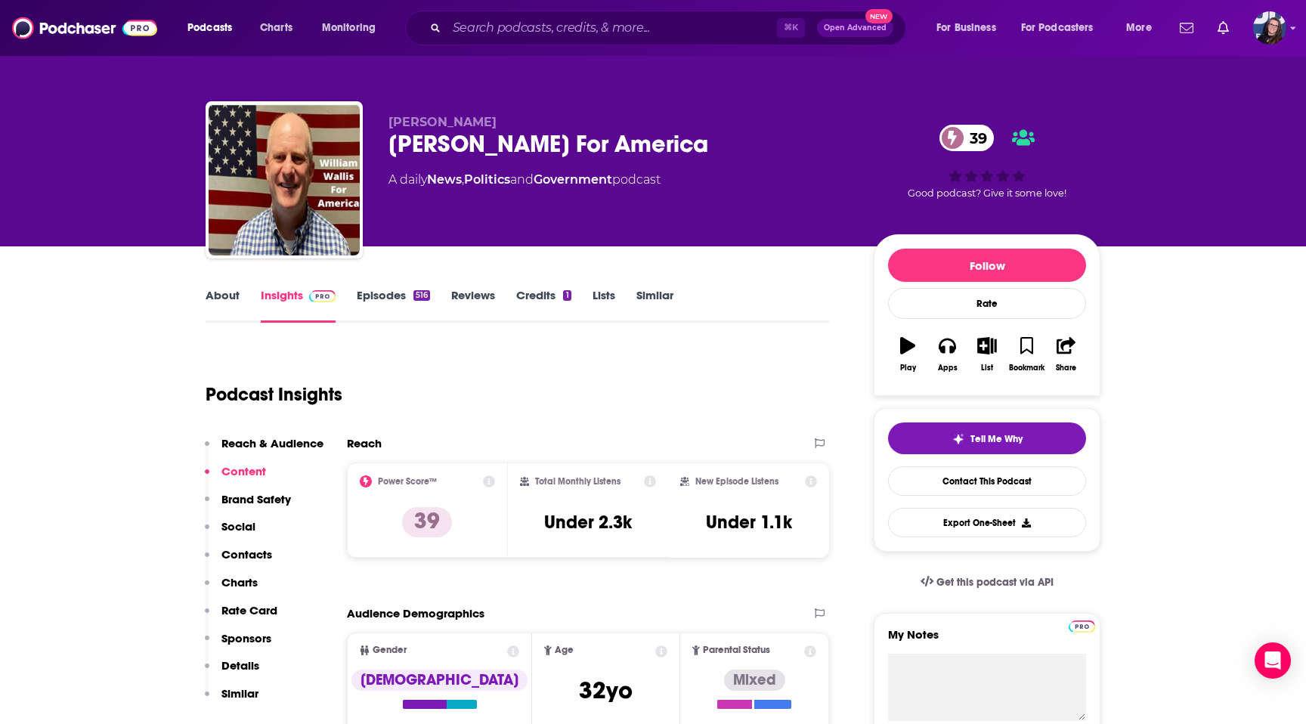
click at [469, 436] on div "Reach" at bounding box center [572, 443] width 451 height 14
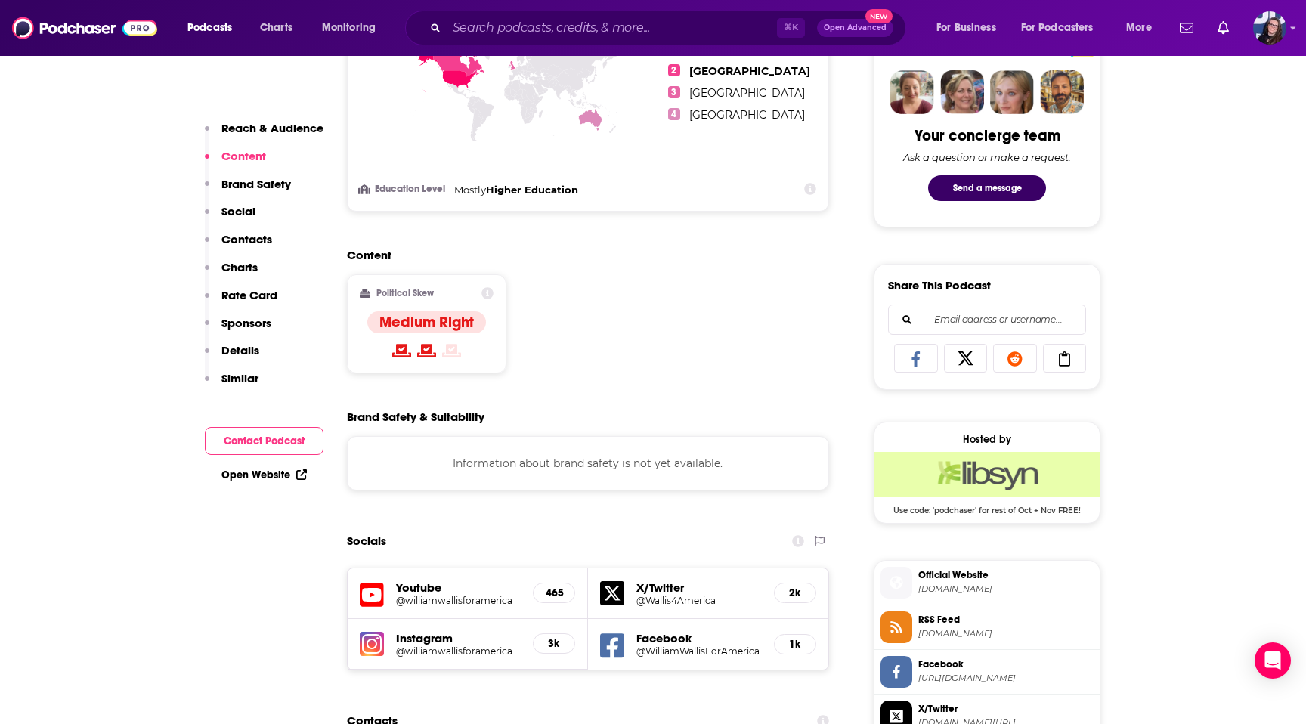
scroll to position [748, 0]
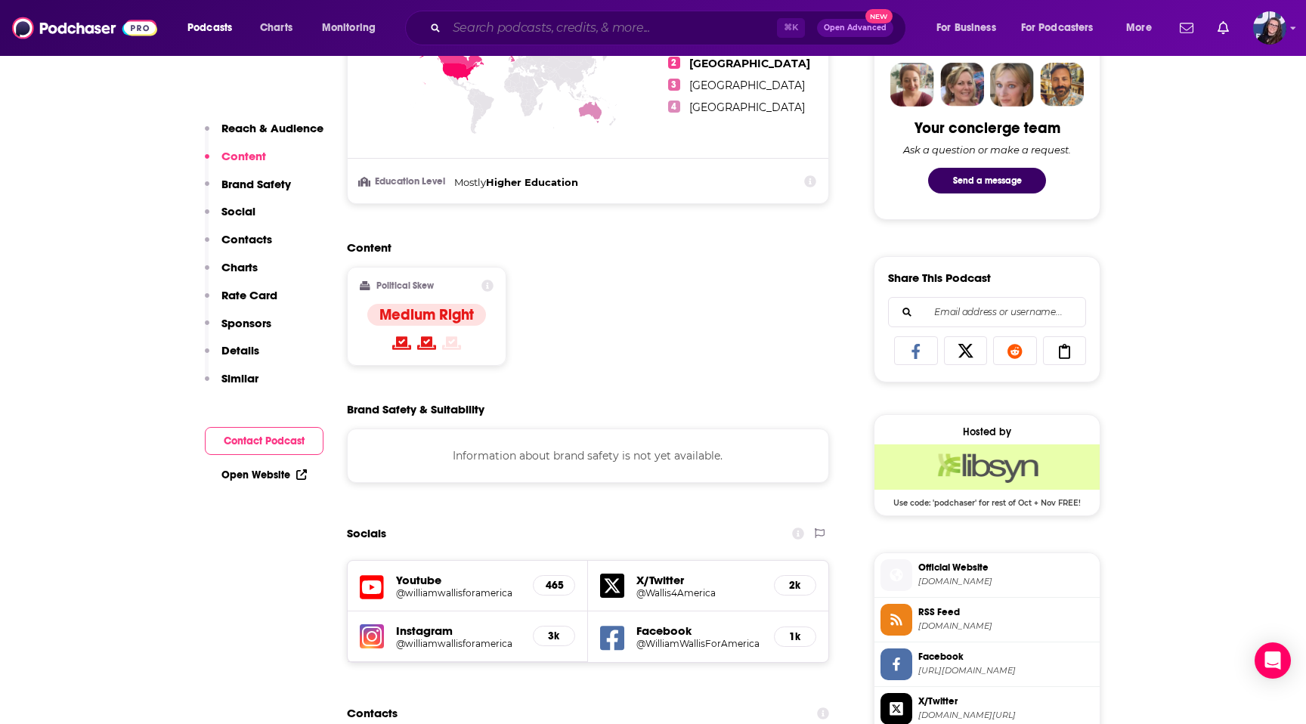
click at [579, 29] on input "Search podcasts, credits, & more..." at bounding box center [612, 28] width 330 height 24
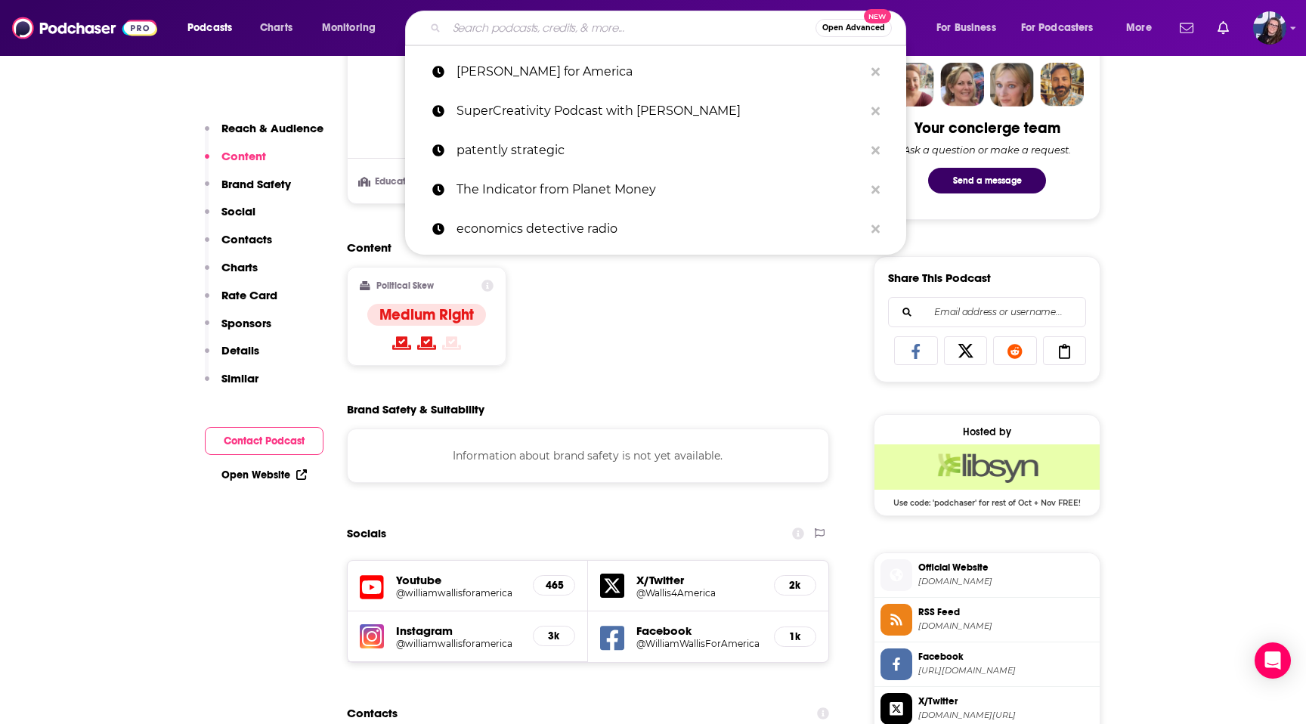
paste input "Innovation Forum"
type input "Innovation Forum"
